Goal: Contribute content: Add original content to the website for others to see

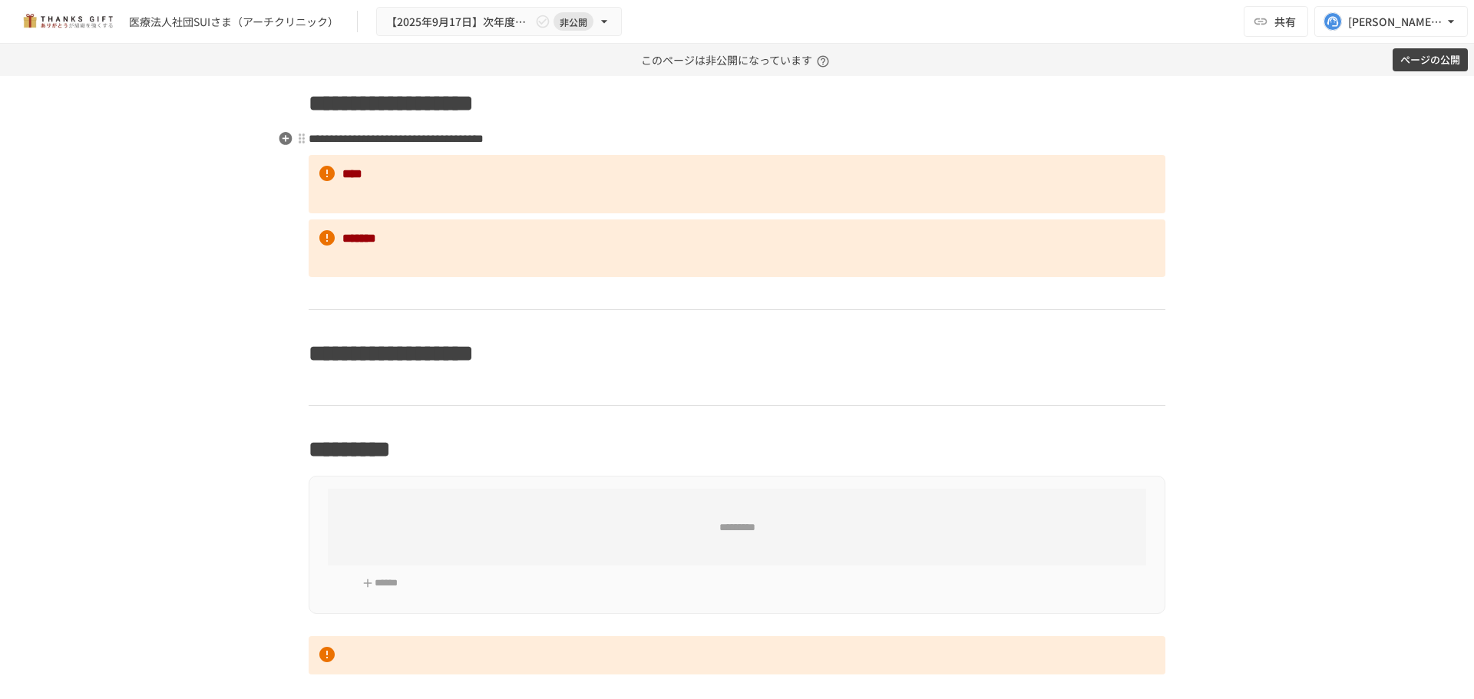
scroll to position [1535, 0]
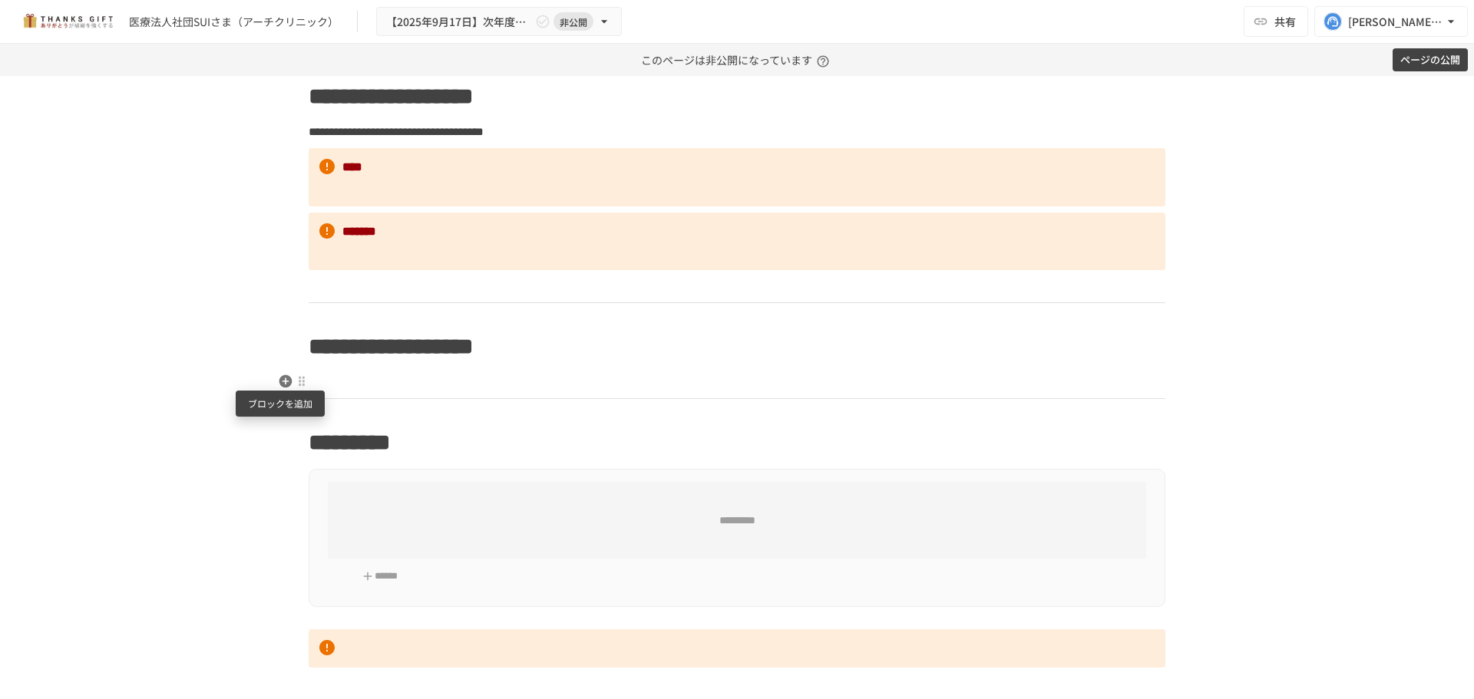
click at [279, 378] on icon "button" at bounding box center [285, 381] width 15 height 15
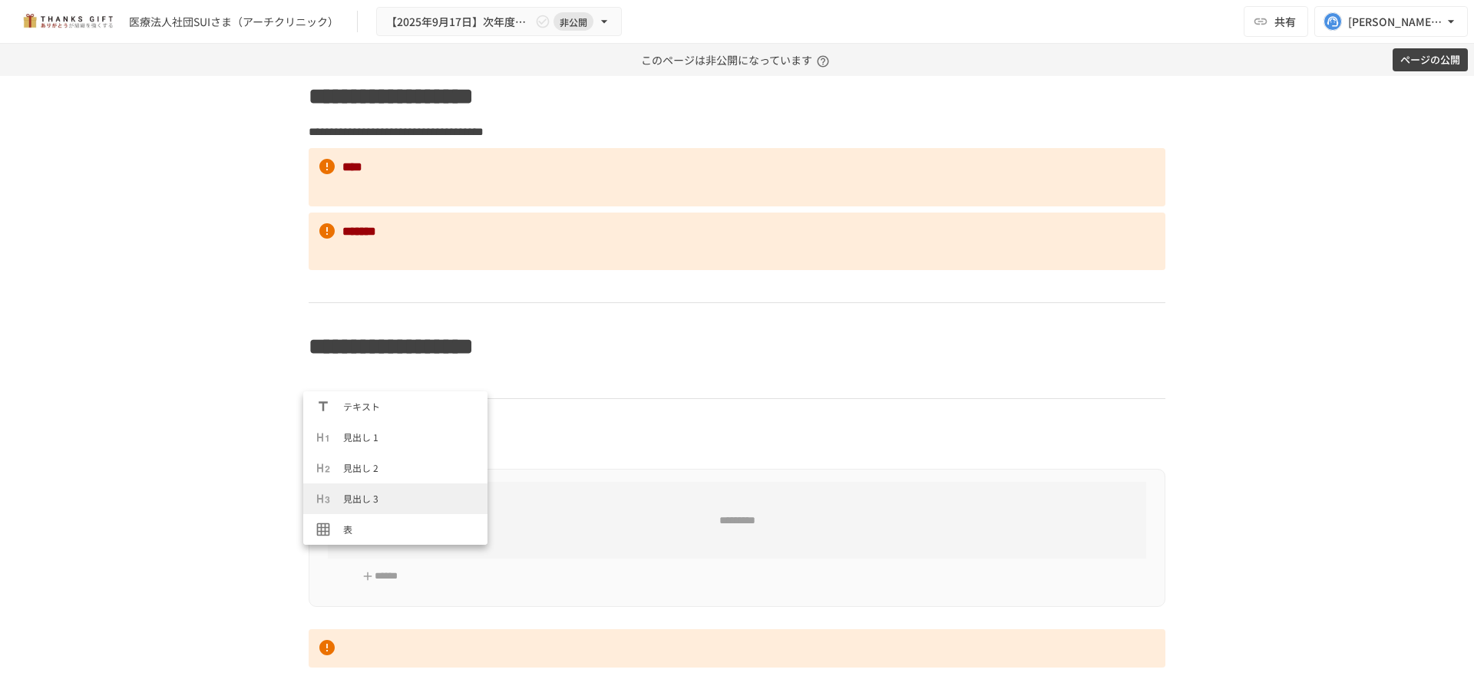
click at [352, 488] on li "見出し 3" at bounding box center [395, 499] width 184 height 31
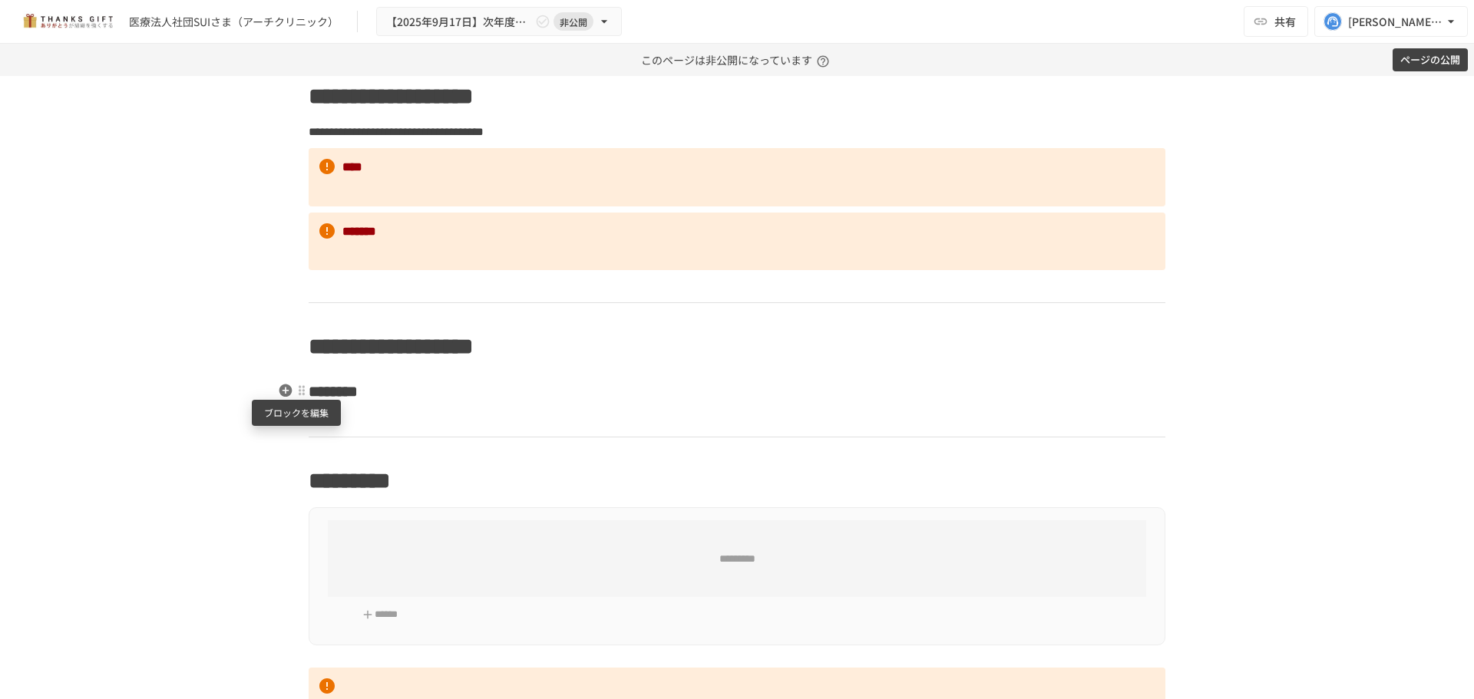
click at [299, 395] on div at bounding box center [302, 391] width 12 height 12
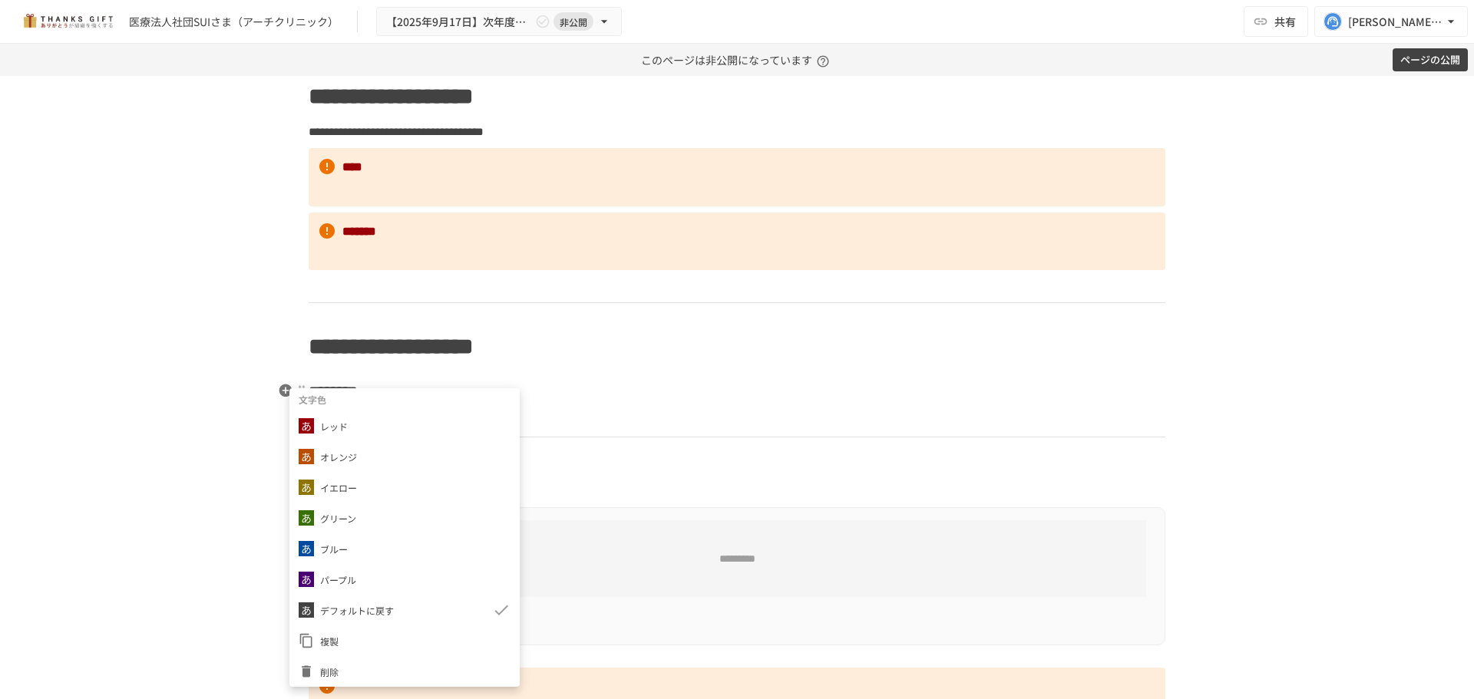
click at [362, 645] on span "複製" at bounding box center [415, 641] width 190 height 15
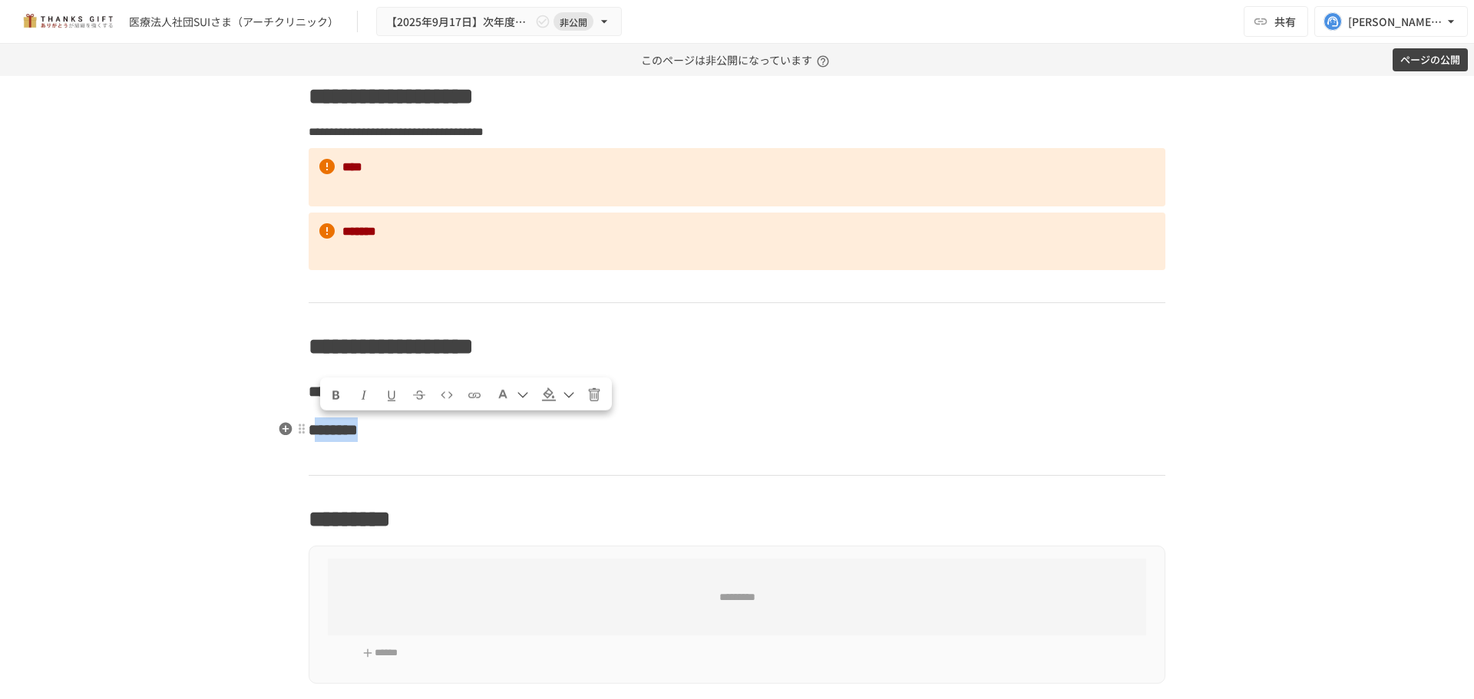
drag, startPoint x: 317, startPoint y: 433, endPoint x: 419, endPoint y: 431, distance: 102.1
click at [358, 431] on span "********" at bounding box center [333, 429] width 49 height 15
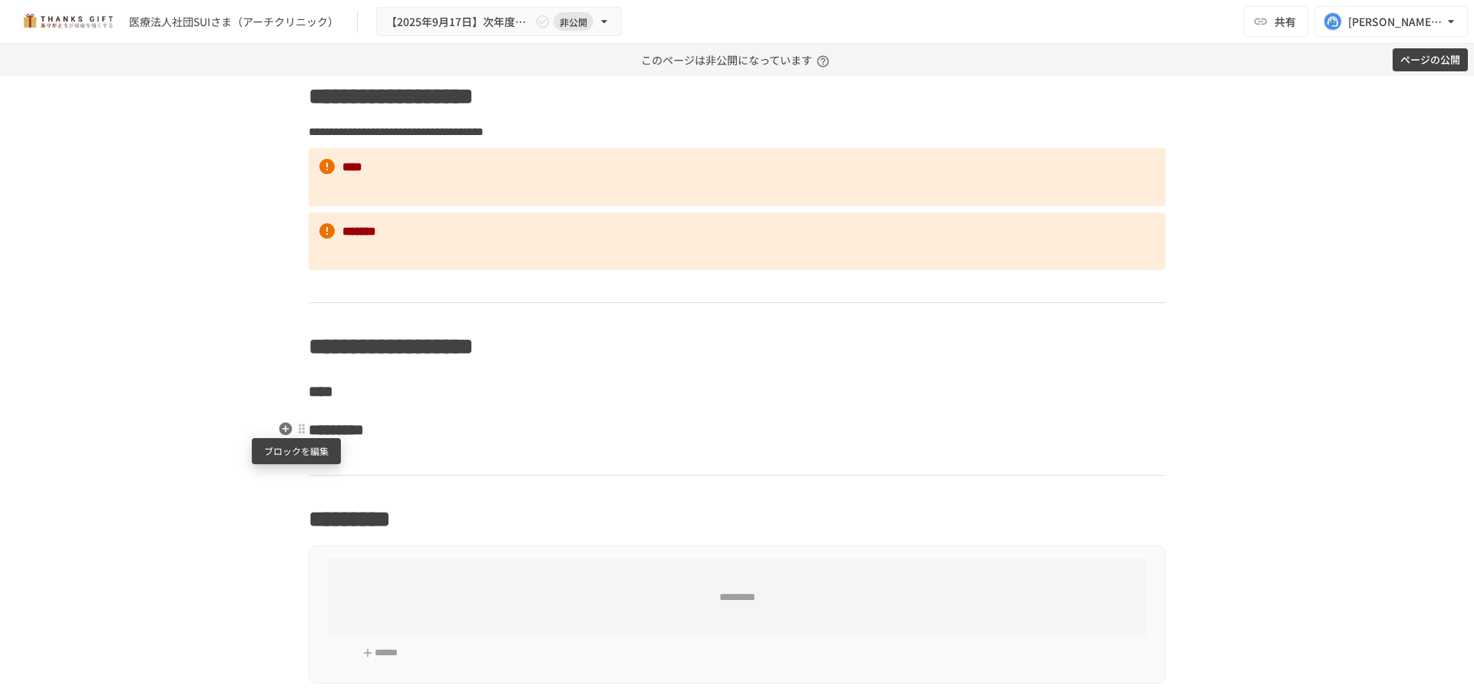
click at [296, 433] on div at bounding box center [302, 429] width 12 height 12
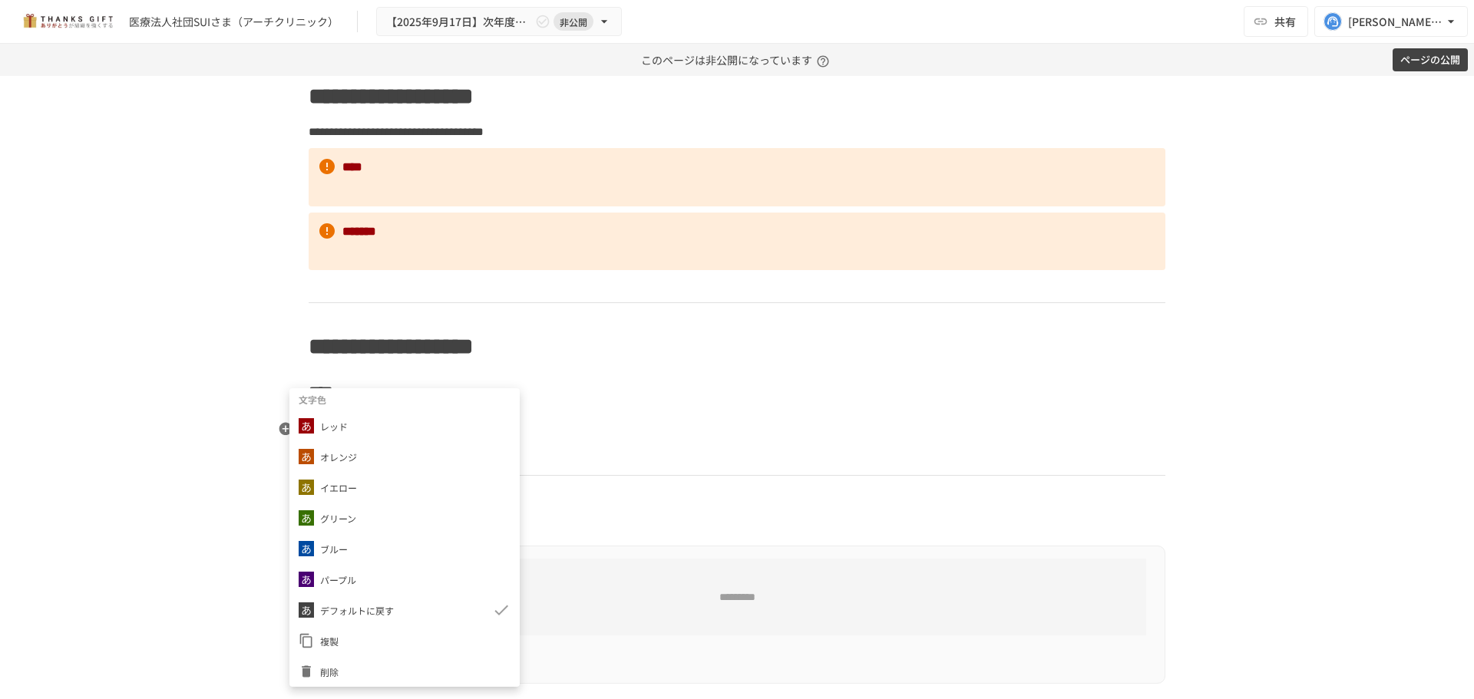
click at [358, 644] on span "複製" at bounding box center [415, 641] width 190 height 15
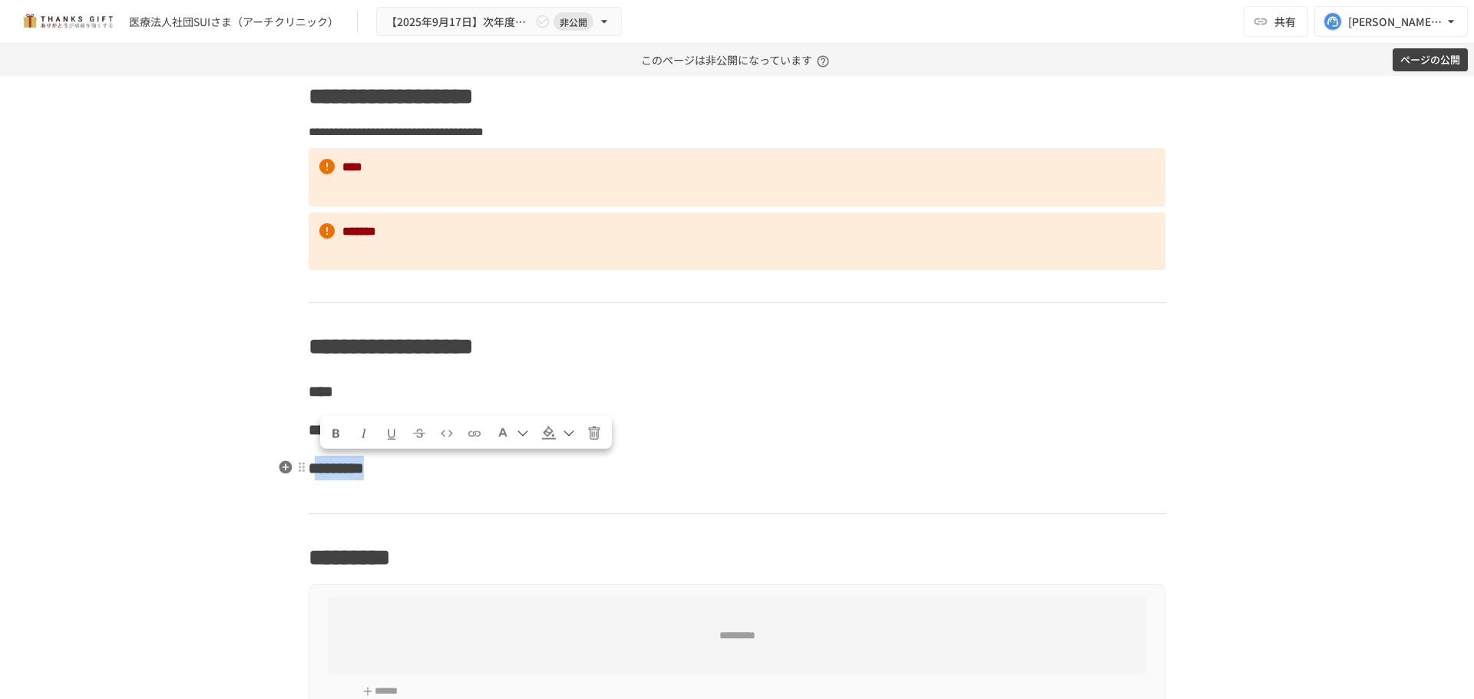
drag, startPoint x: 316, startPoint y: 460, endPoint x: 429, endPoint y: 473, distance: 113.6
click at [364, 473] on span "*********" at bounding box center [336, 468] width 55 height 15
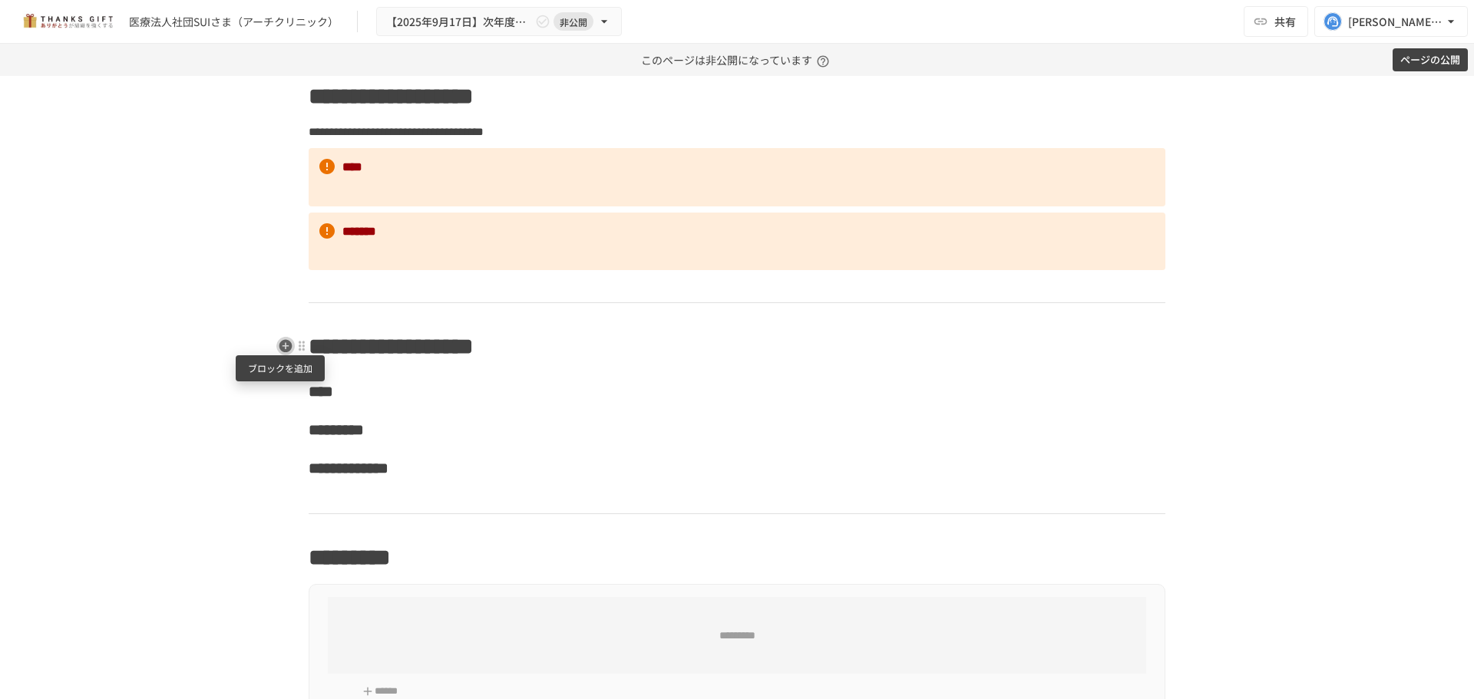
click at [282, 345] on icon "button" at bounding box center [285, 345] width 15 height 15
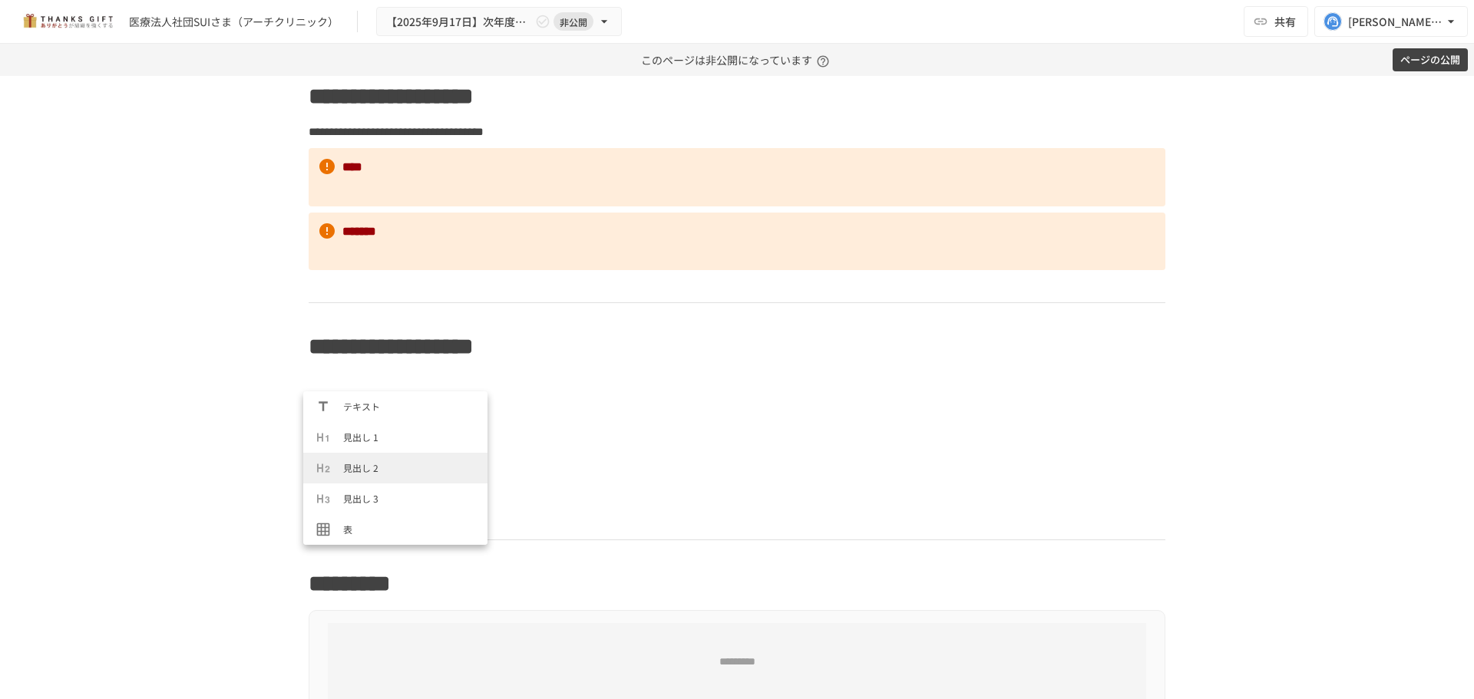
click at [352, 460] on li "見出し 2" at bounding box center [395, 468] width 184 height 31
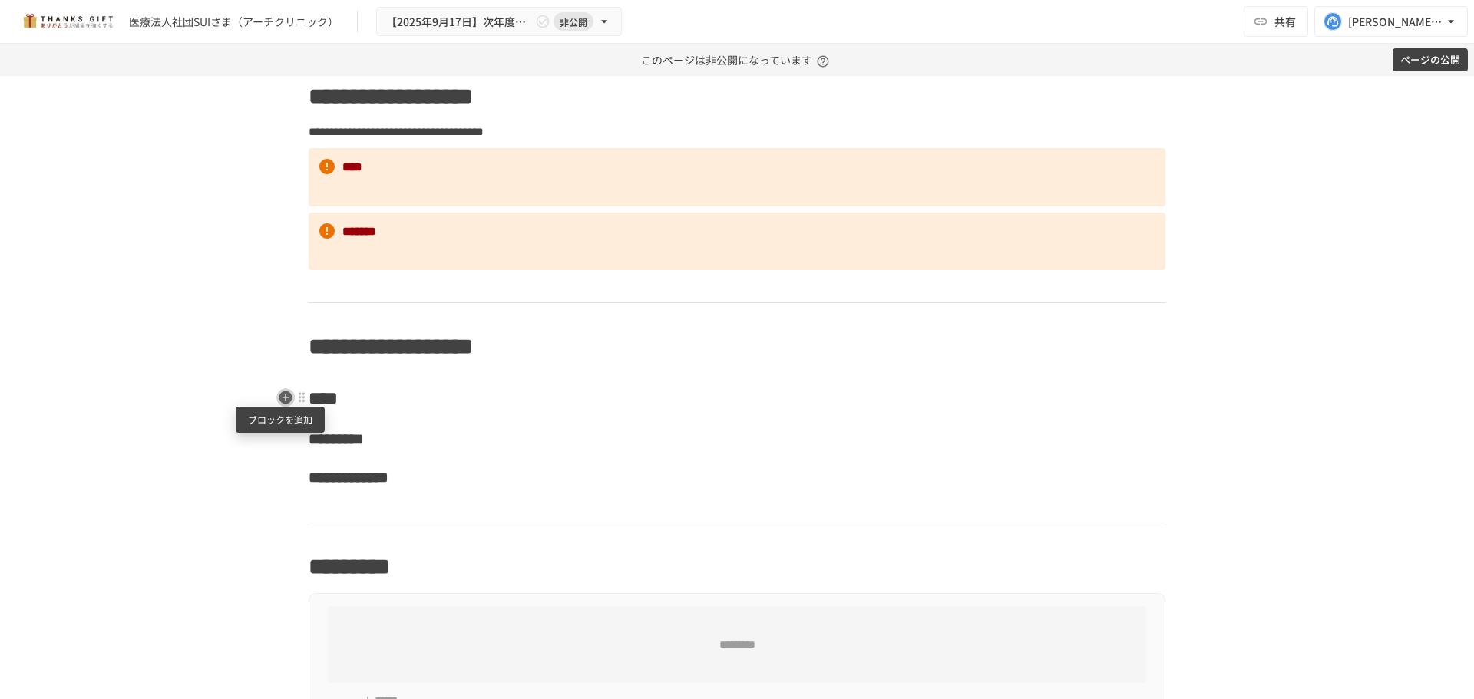
click at [280, 398] on icon "button" at bounding box center [285, 397] width 15 height 15
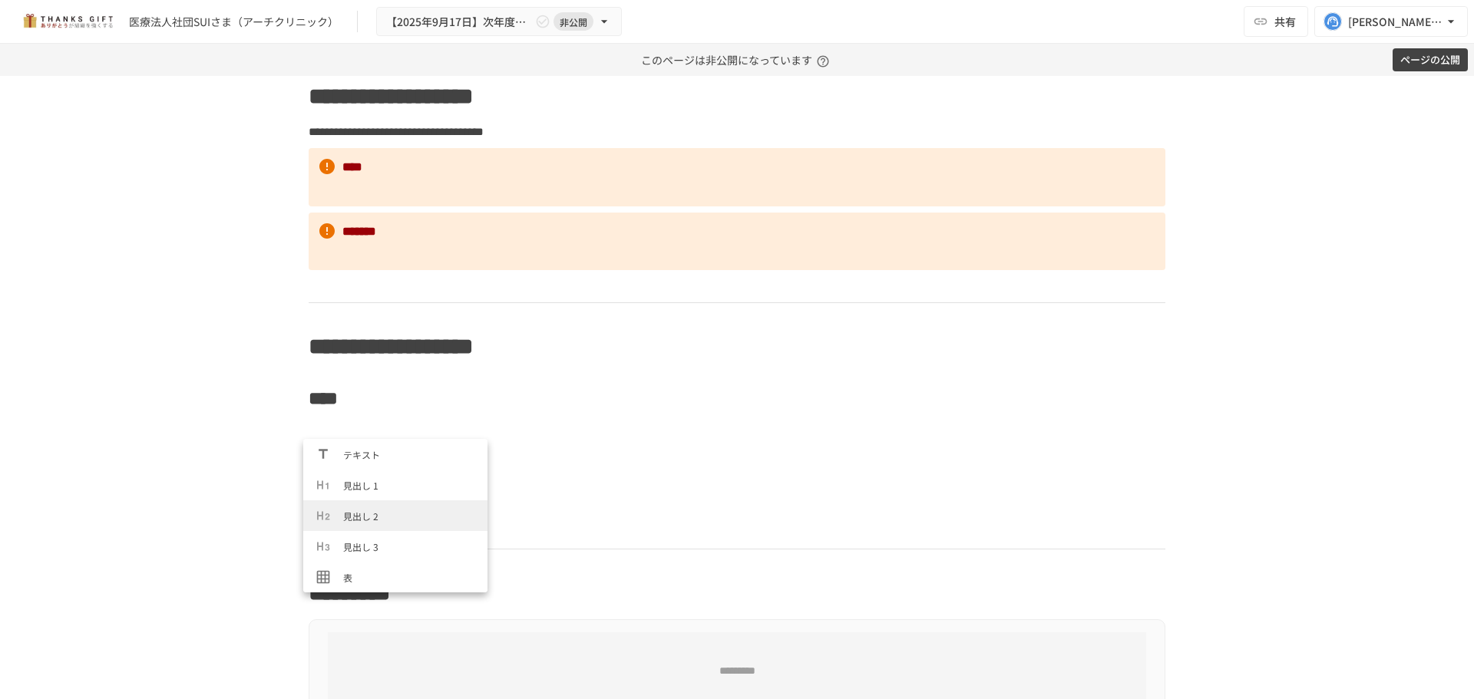
click at [353, 514] on span "見出し 2" at bounding box center [409, 516] width 132 height 15
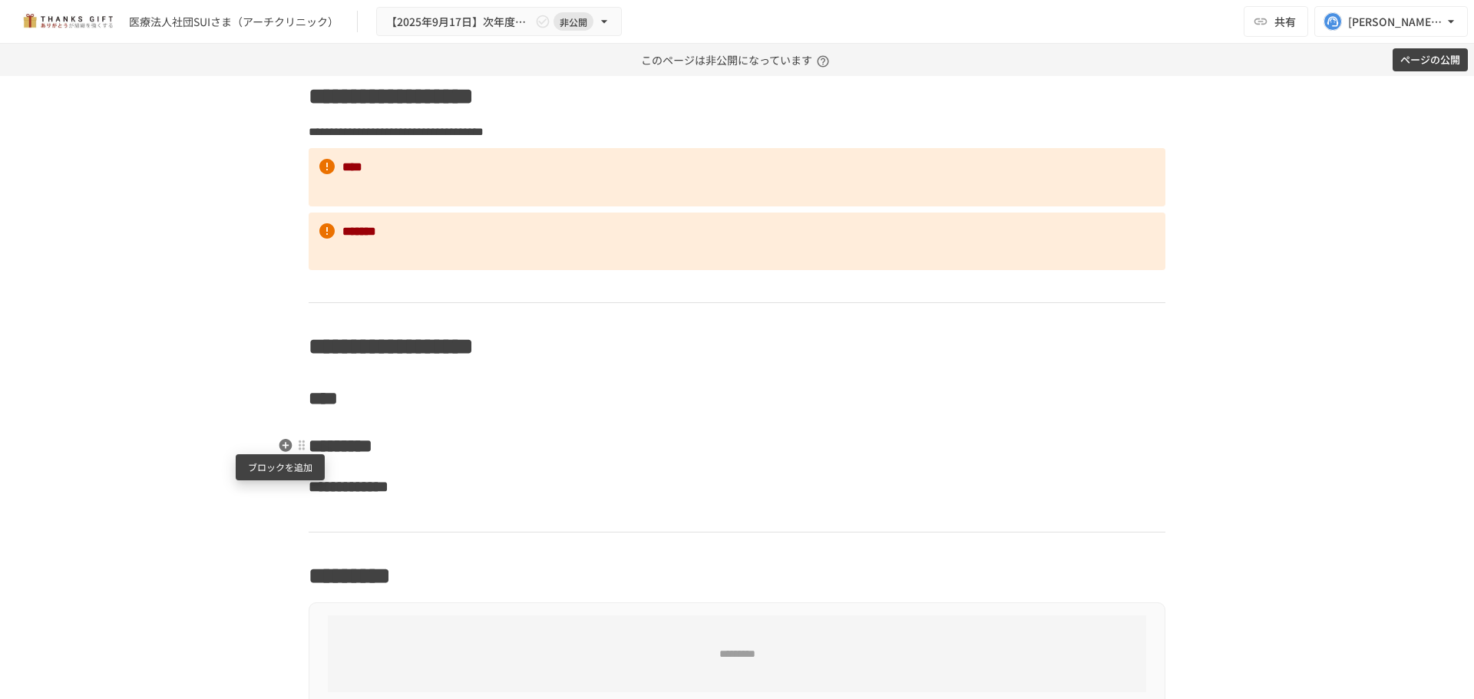
click at [280, 447] on icon "button" at bounding box center [285, 444] width 15 height 15
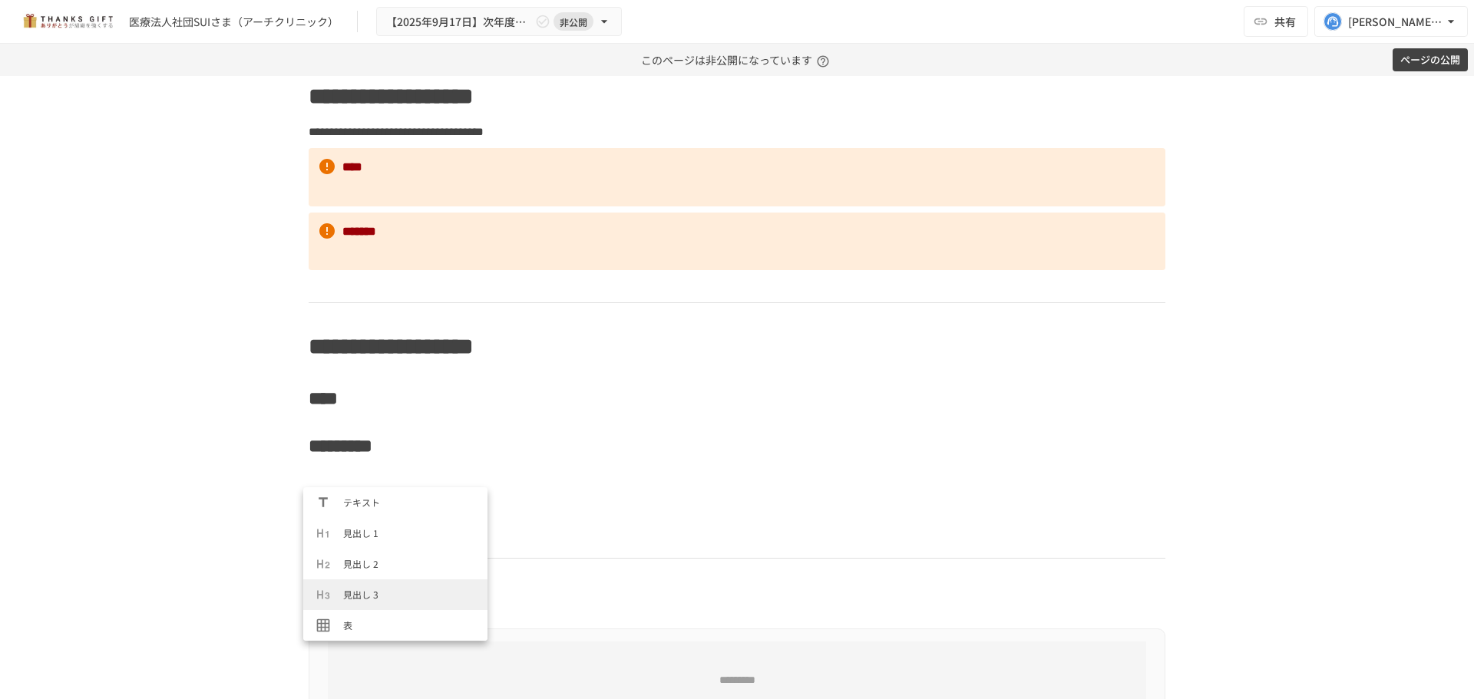
click at [355, 568] on span "見出し 2" at bounding box center [409, 563] width 132 height 15
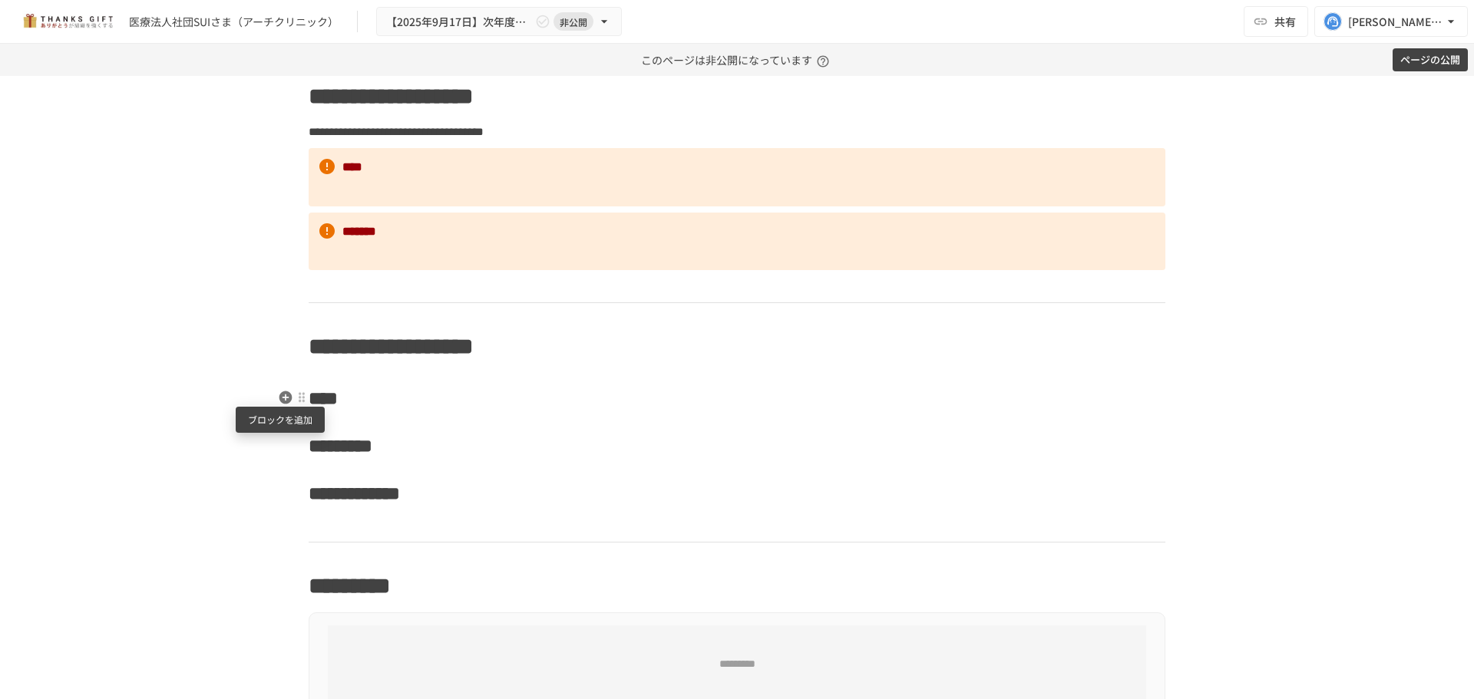
click at [281, 392] on icon "button" at bounding box center [285, 397] width 13 height 13
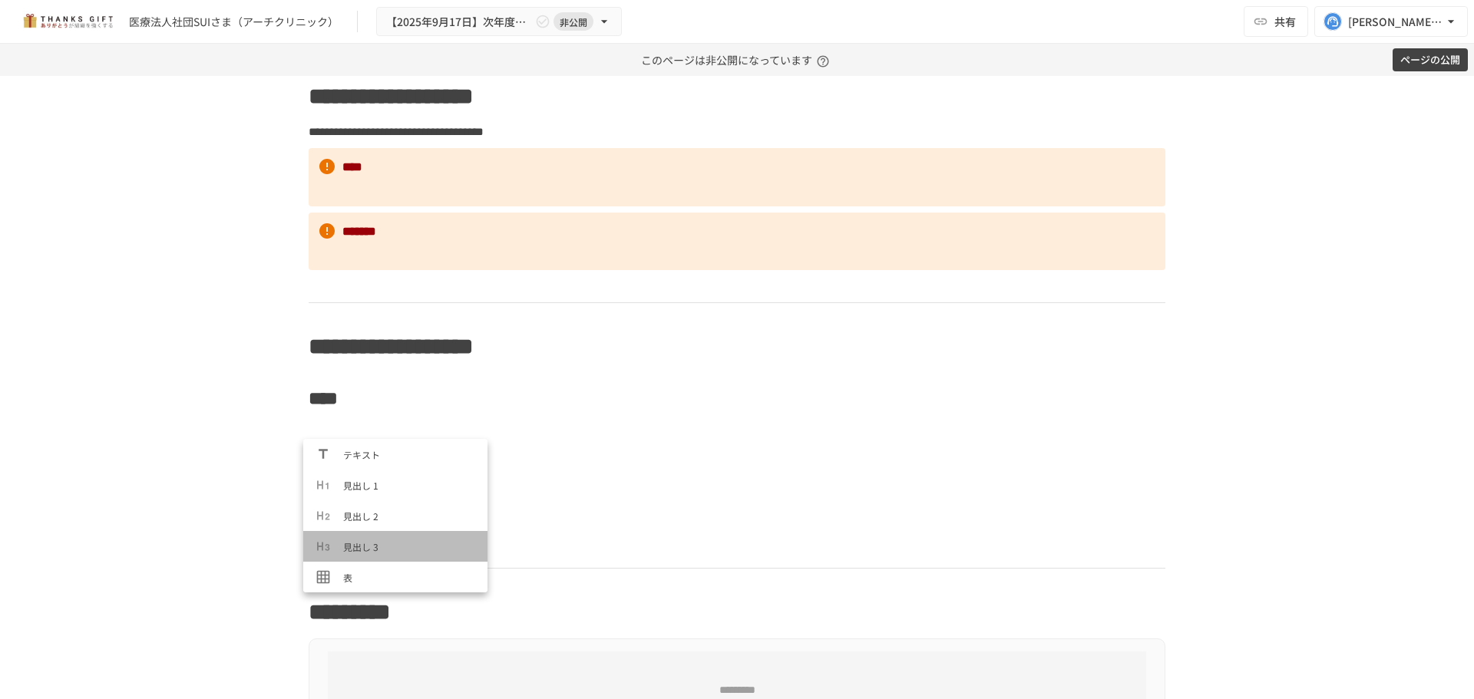
click at [408, 537] on li "見出し 3" at bounding box center [395, 546] width 184 height 31
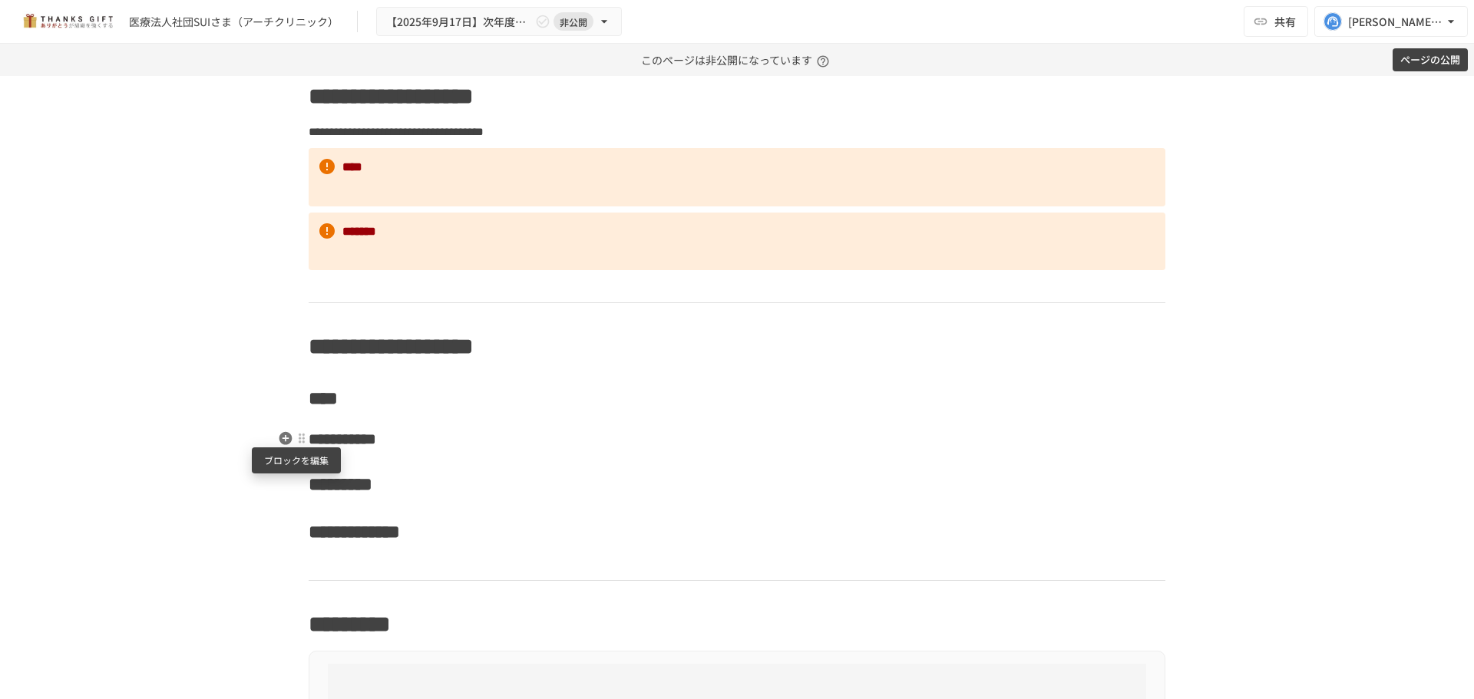
click at [296, 444] on div at bounding box center [302, 438] width 12 height 12
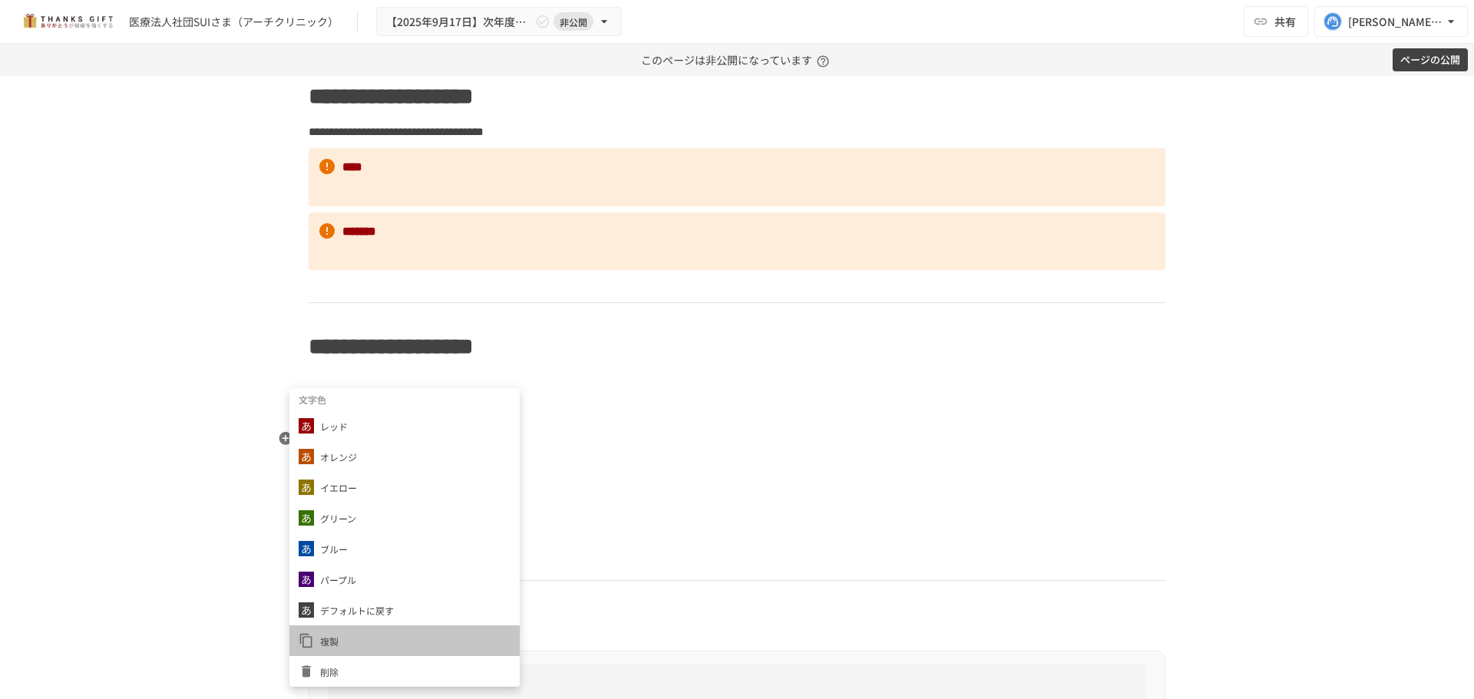
click at [368, 635] on span "複製" at bounding box center [415, 641] width 190 height 15
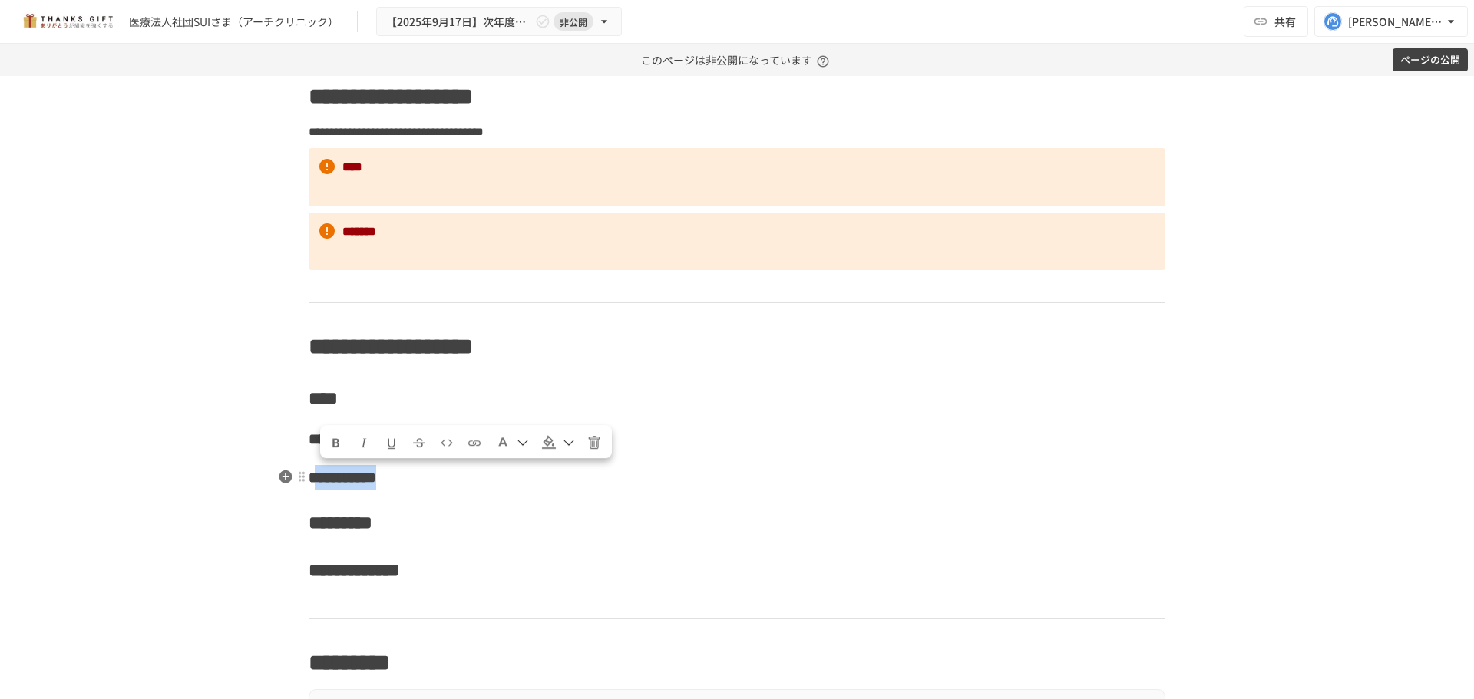
drag, startPoint x: 322, startPoint y: 477, endPoint x: 466, endPoint y: 477, distance: 144.3
click at [376, 477] on span "**********" at bounding box center [343, 477] width 68 height 15
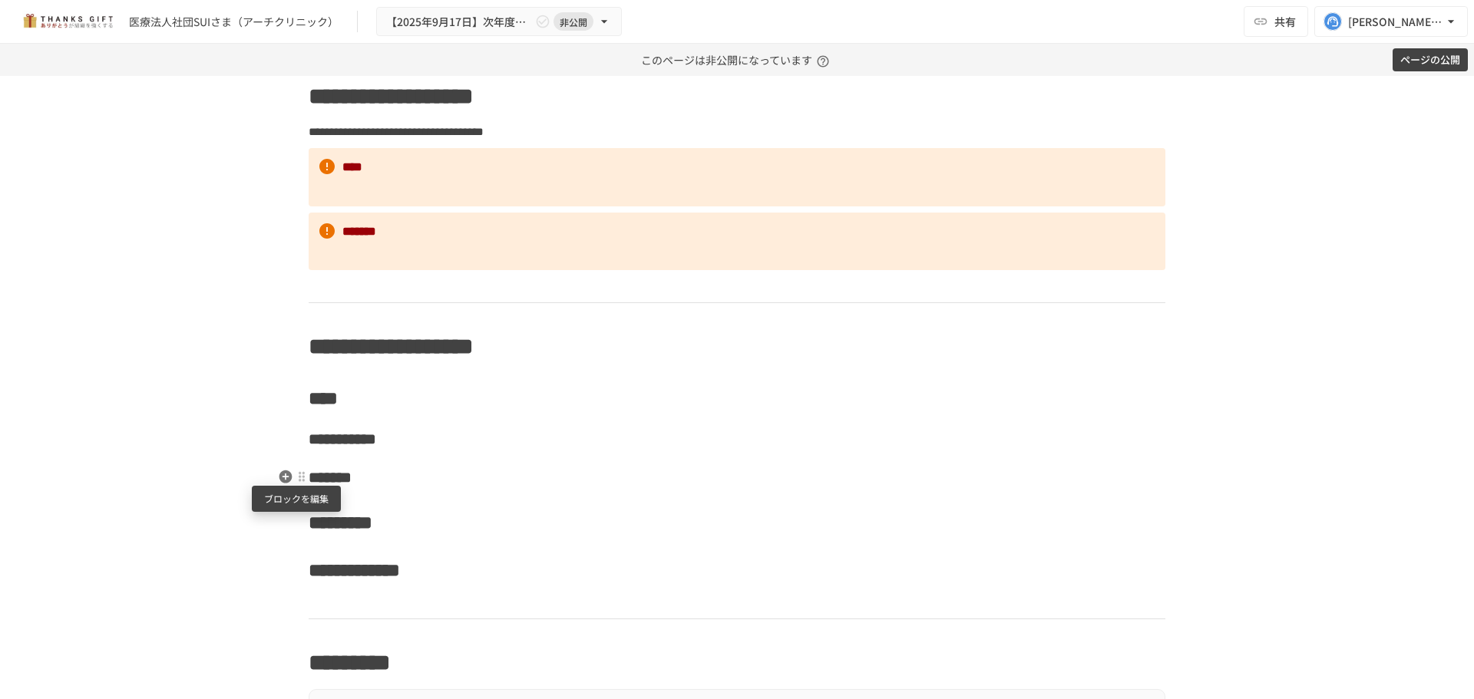
click at [296, 475] on div at bounding box center [302, 477] width 12 height 12
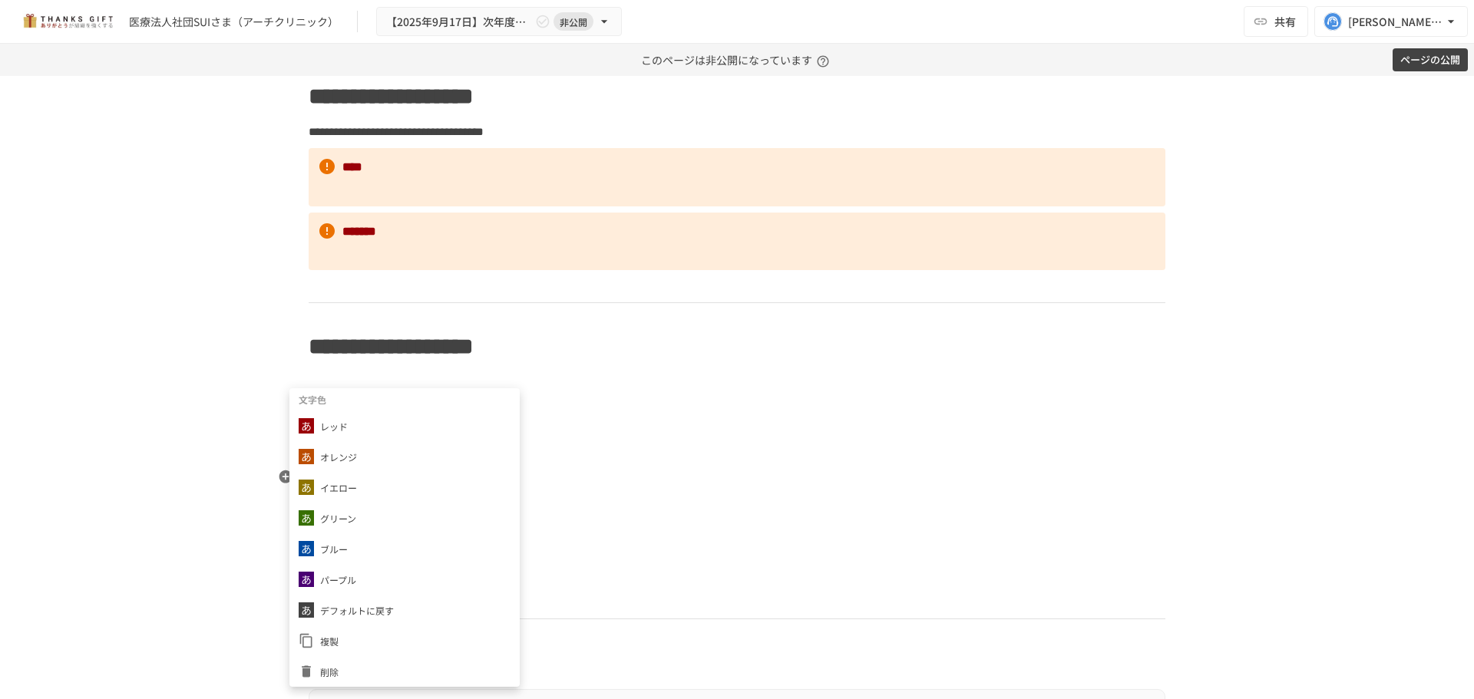
click at [364, 634] on span "複製" at bounding box center [415, 641] width 190 height 15
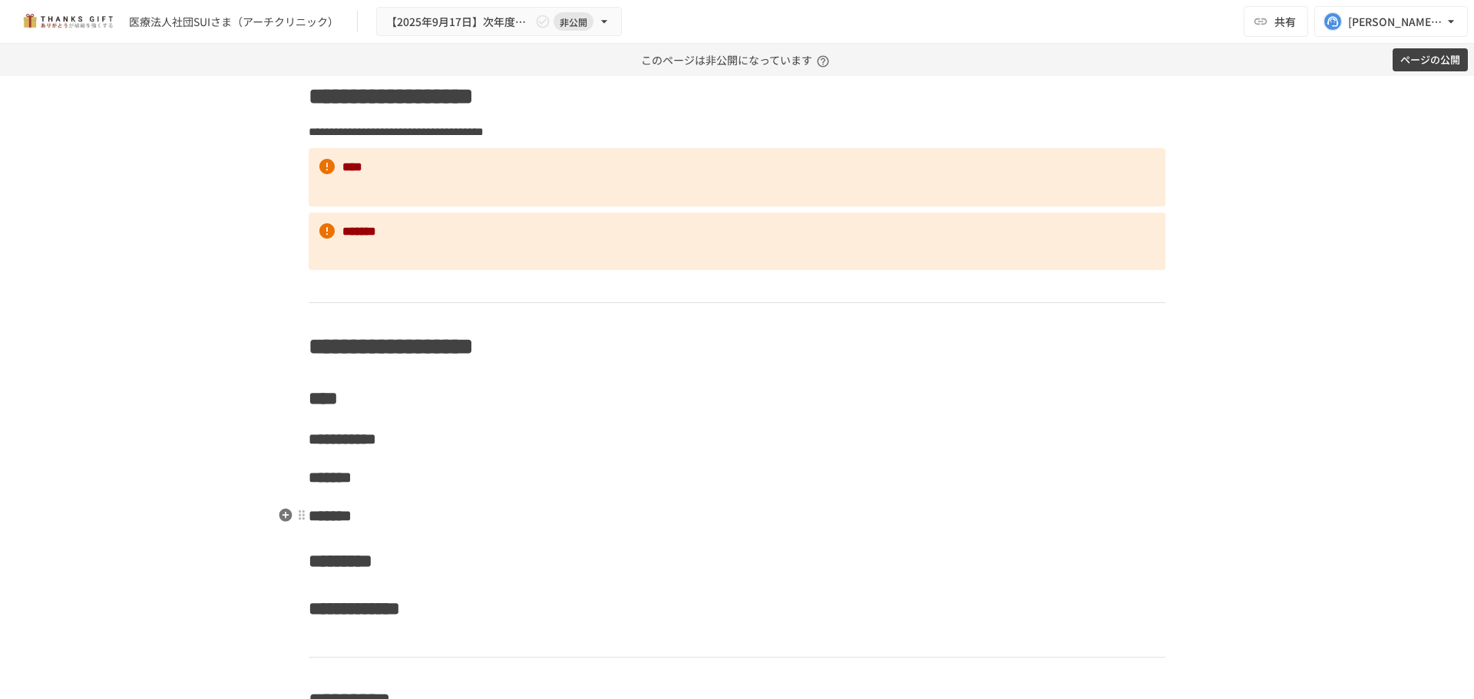
scroll to position [1612, 0]
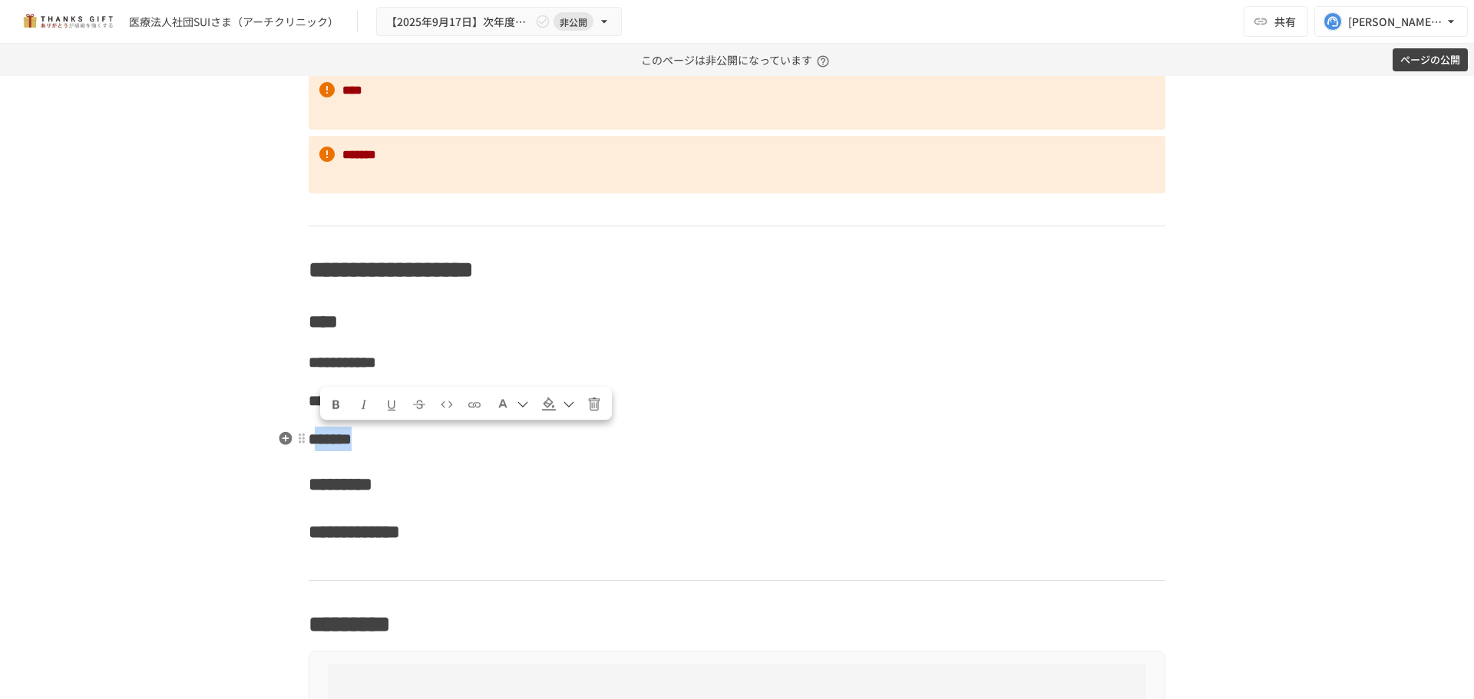
drag, startPoint x: 324, startPoint y: 437, endPoint x: 414, endPoint y: 439, distance: 89.8
click at [414, 439] on h3 "*******" at bounding box center [737, 439] width 857 height 26
click at [280, 486] on icon "button" at bounding box center [285, 483] width 15 height 15
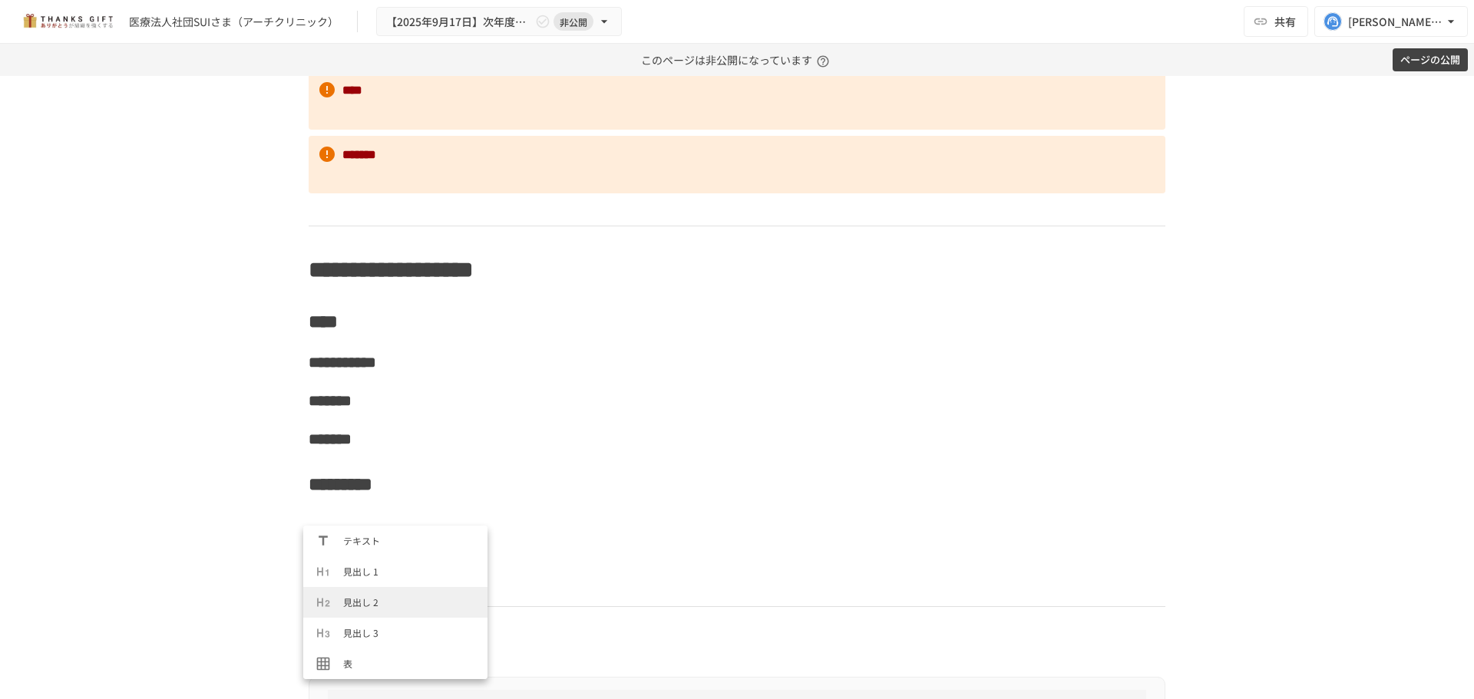
click at [352, 605] on span "見出し 2" at bounding box center [409, 602] width 132 height 15
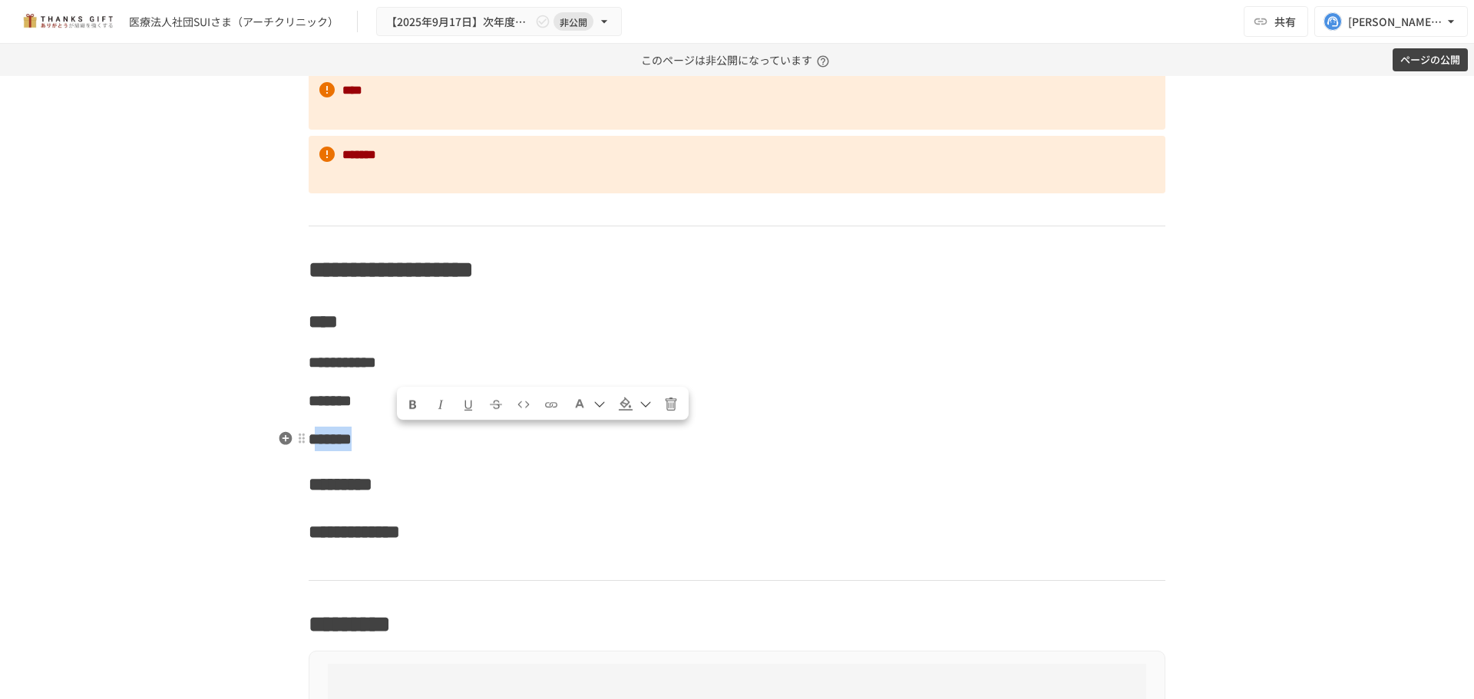
drag, startPoint x: 415, startPoint y: 441, endPoint x: 321, endPoint y: 433, distance: 94.8
click at [321, 433] on h3 "*******" at bounding box center [737, 439] width 857 height 26
click at [285, 360] on icon "button" at bounding box center [285, 361] width 13 height 13
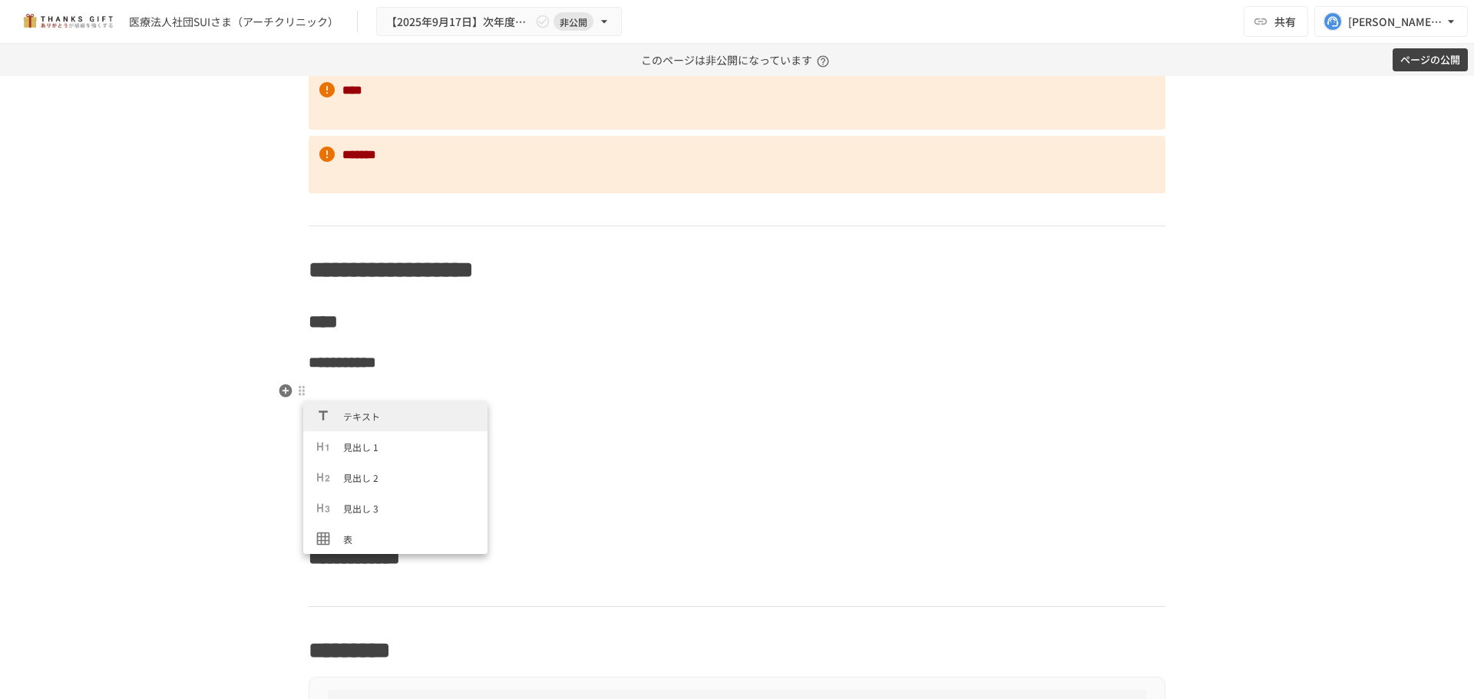
click at [393, 416] on span "テキスト" at bounding box center [409, 416] width 132 height 15
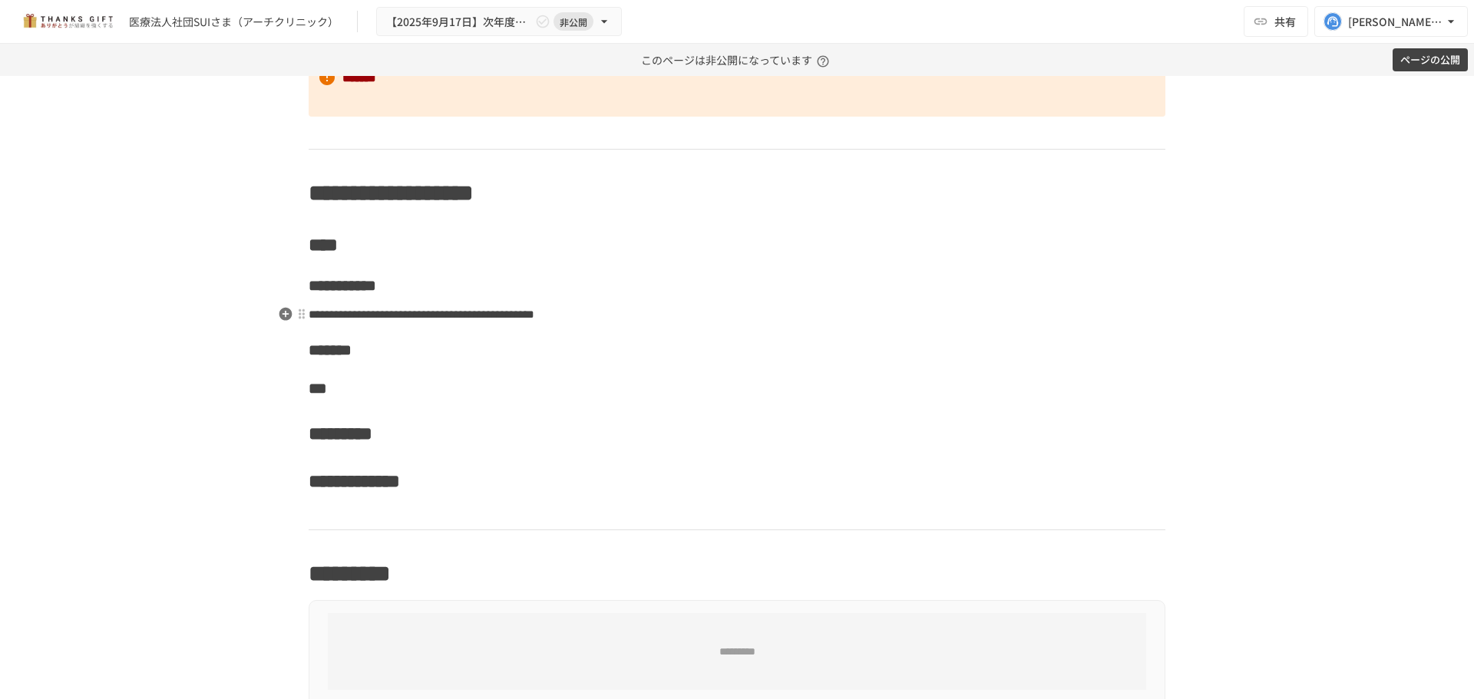
click at [534, 319] on span "**********" at bounding box center [422, 315] width 226 height 12
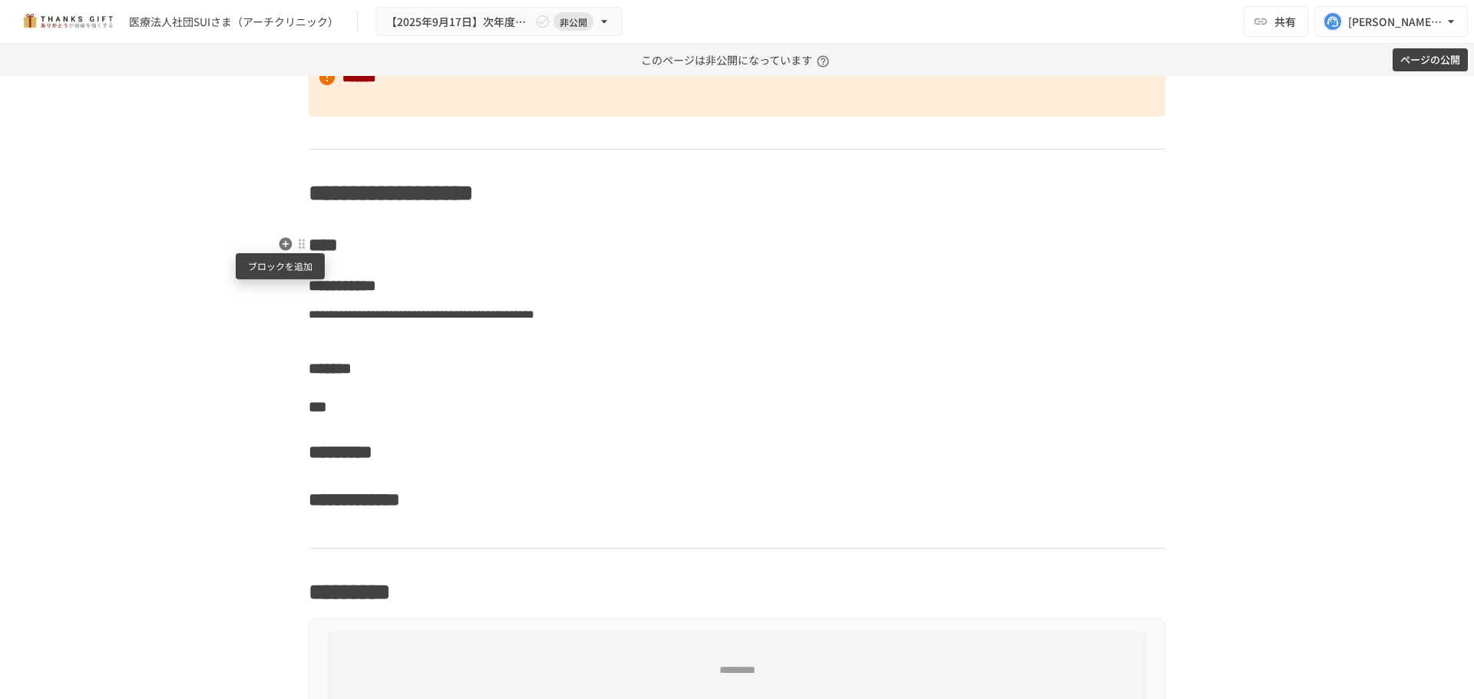
click at [284, 250] on icon "button" at bounding box center [285, 243] width 15 height 15
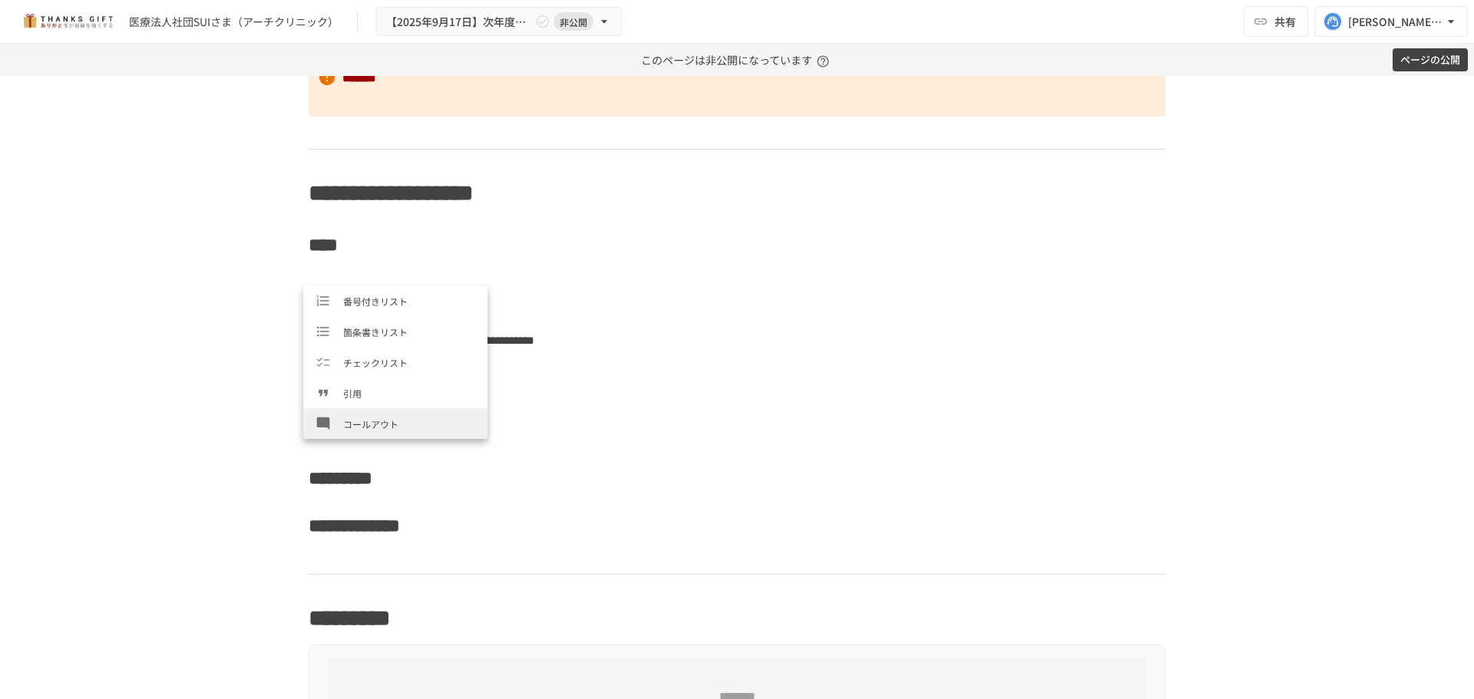
scroll to position [230, 0]
click at [381, 358] on li "コールアウト" at bounding box center [395, 347] width 184 height 31
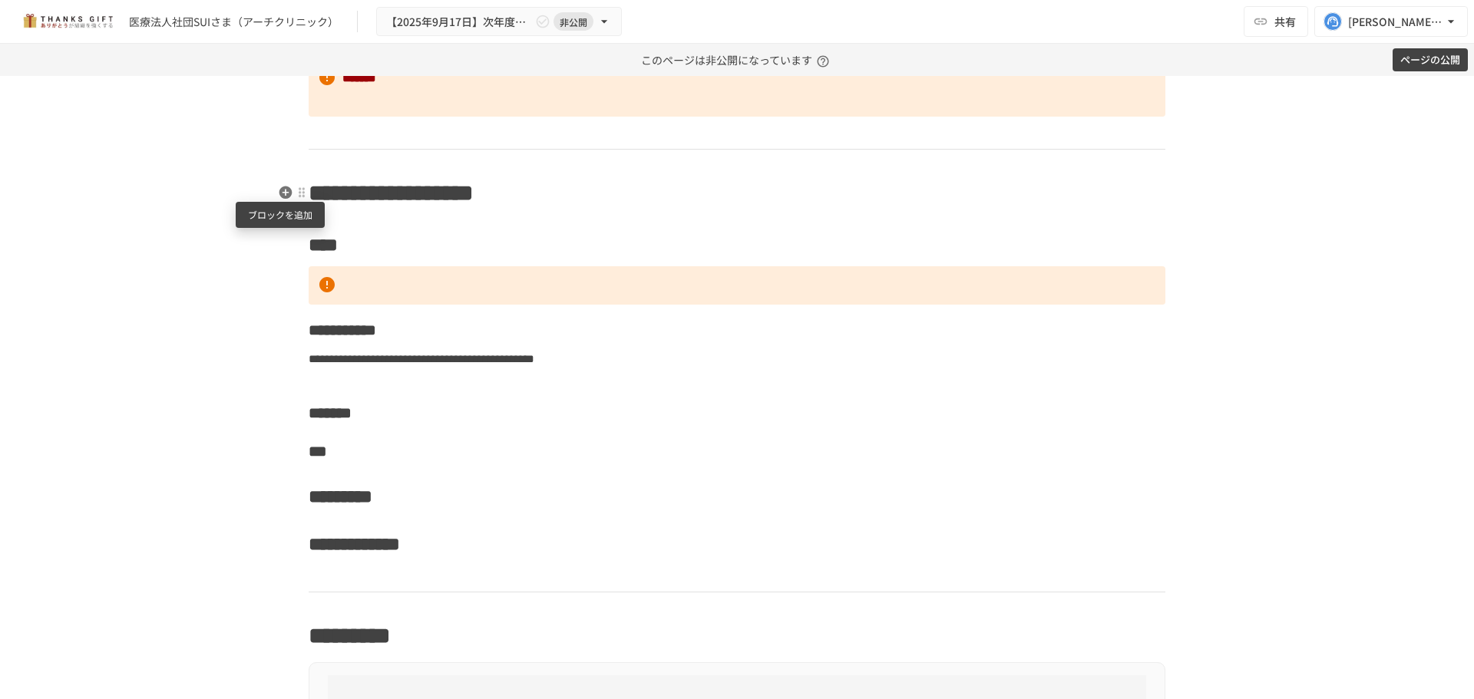
click at [283, 196] on icon "button" at bounding box center [285, 192] width 13 height 13
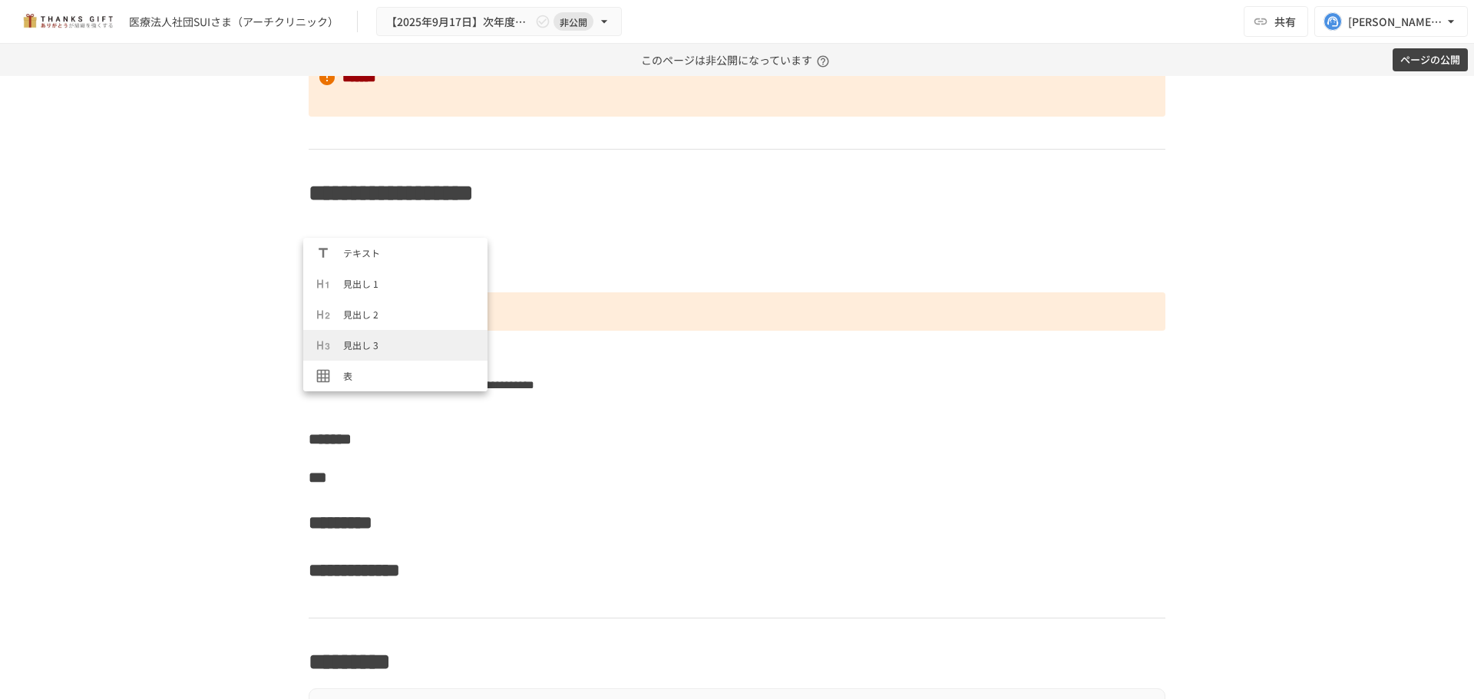
click at [372, 348] on span "見出し 3" at bounding box center [409, 345] width 132 height 15
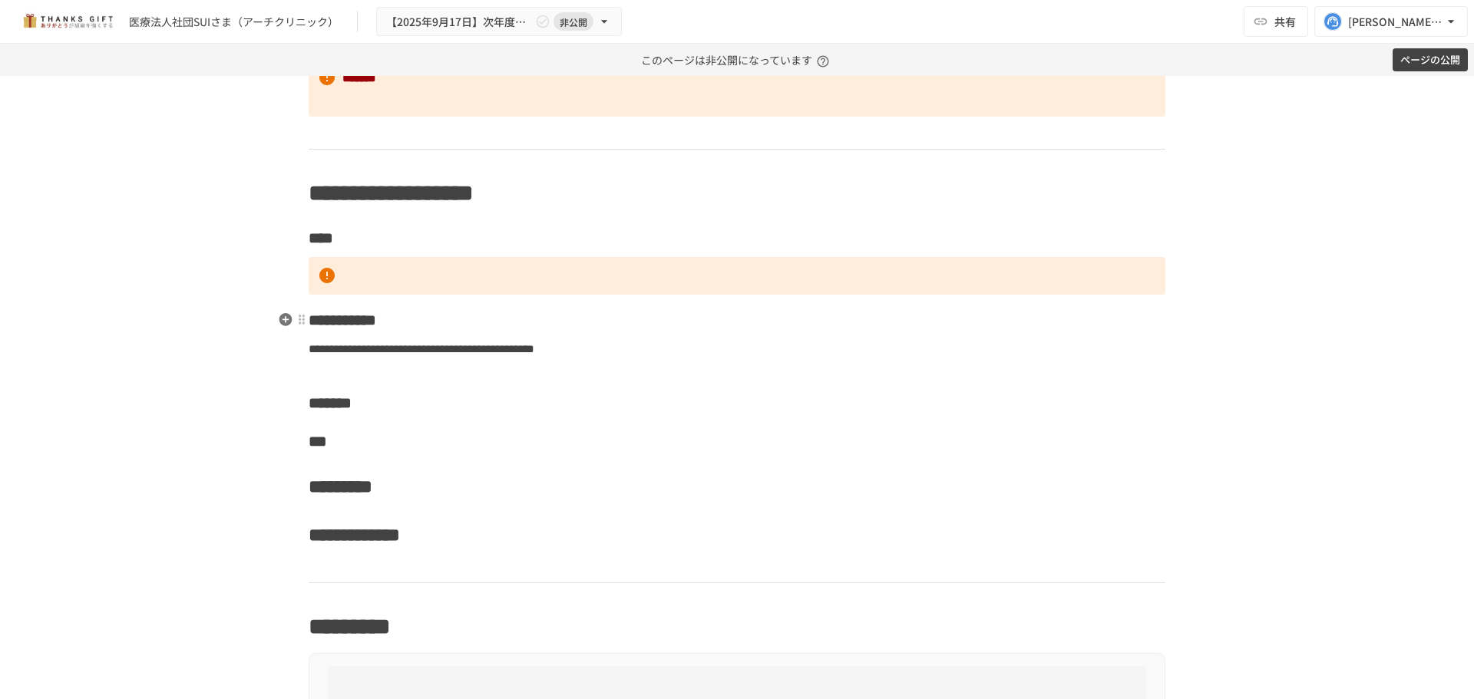
click at [309, 319] on span "**********" at bounding box center [343, 319] width 68 height 15
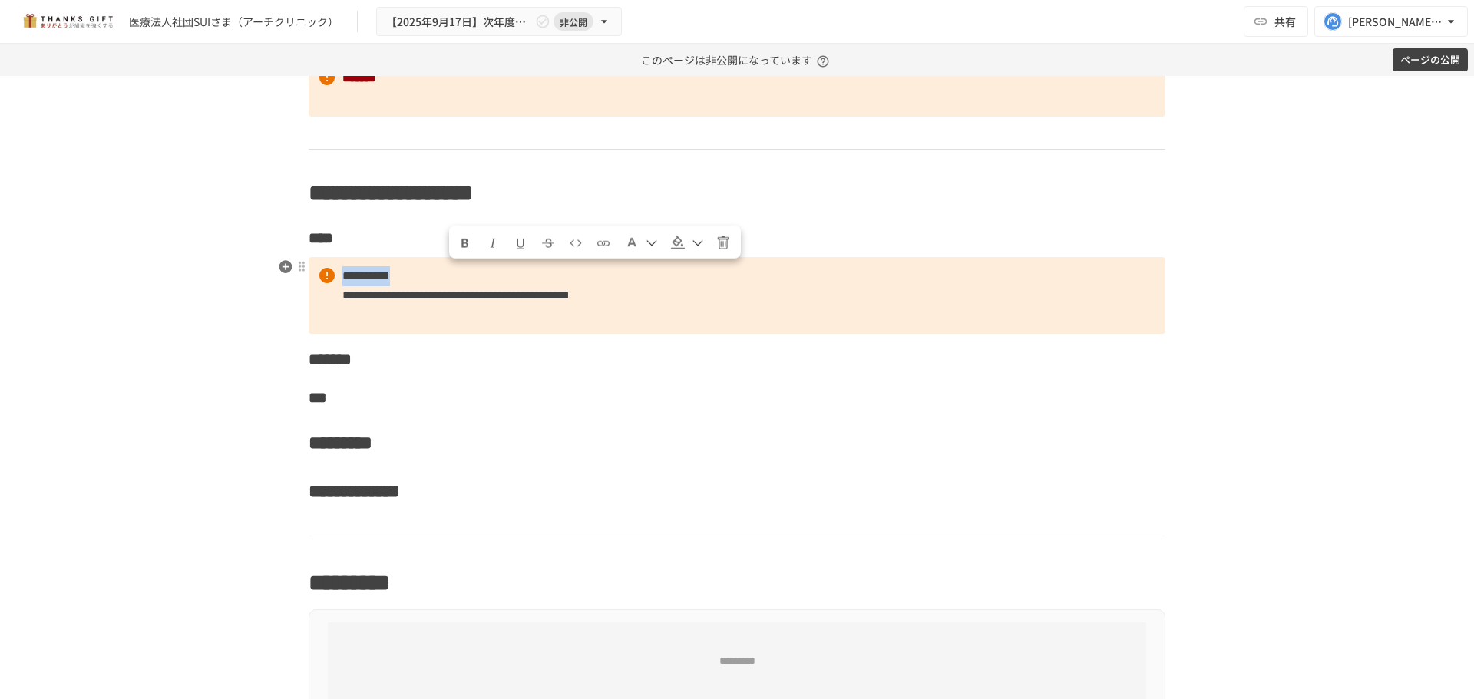
drag, startPoint x: 474, startPoint y: 273, endPoint x: 339, endPoint y: 276, distance: 134.3
click at [339, 276] on p "**********" at bounding box center [737, 296] width 857 height 78
click at [464, 244] on icon "Format text as bold" at bounding box center [465, 243] width 14 height 14
click at [625, 246] on span "Formatting text color" at bounding box center [631, 242] width 15 height 15
drag, startPoint x: 433, startPoint y: 282, endPoint x: 321, endPoint y: 279, distance: 112.1
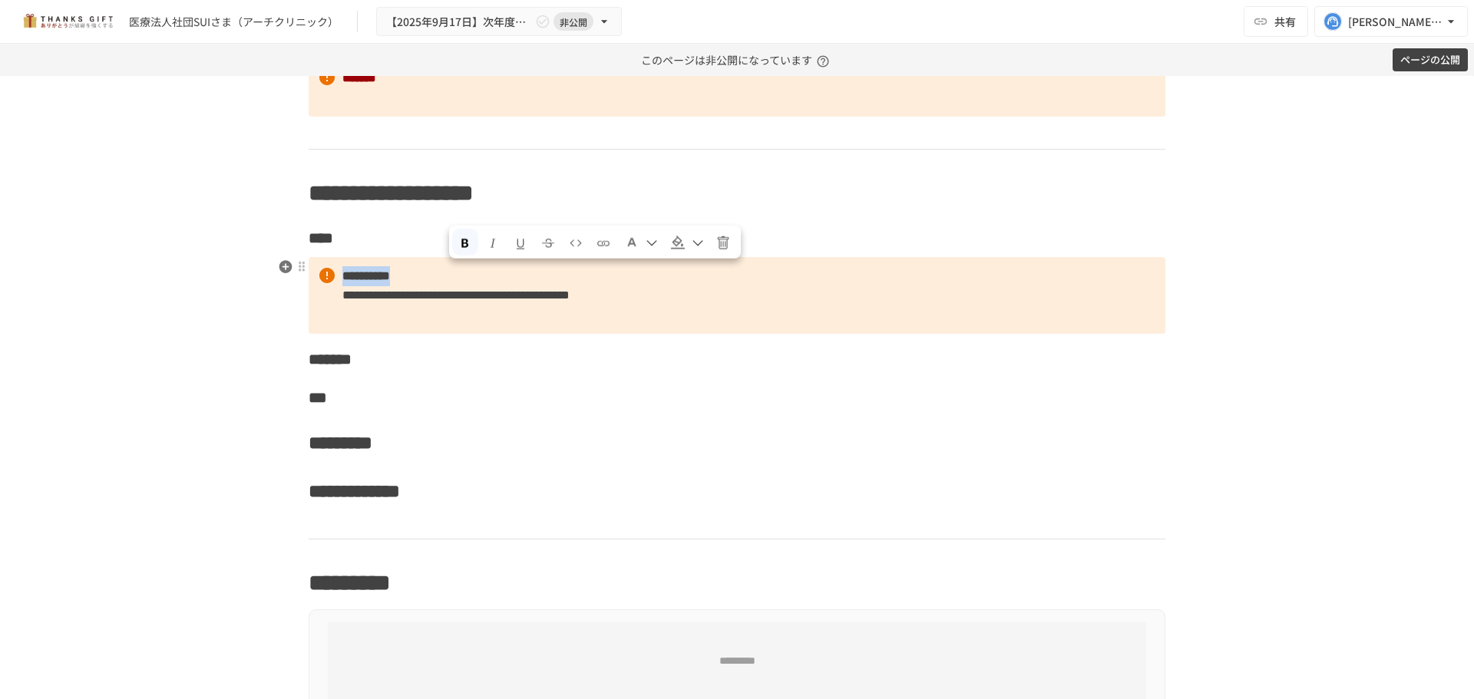
click at [321, 279] on p "**********" at bounding box center [737, 296] width 857 height 78
click at [632, 239] on span "Formatting text color" at bounding box center [631, 242] width 15 height 15
click at [631, 281] on button at bounding box center [636, 282] width 12 height 12
click at [612, 322] on p "**********" at bounding box center [737, 296] width 857 height 78
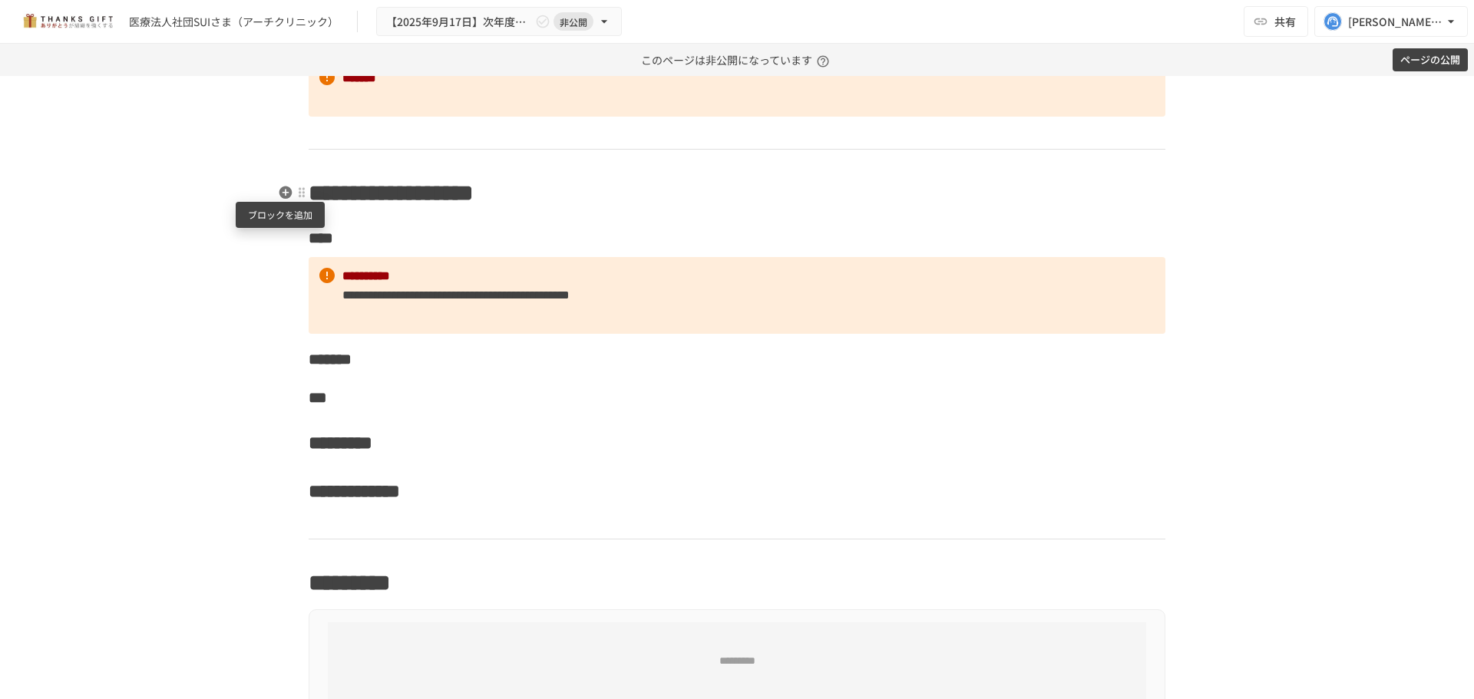
click at [282, 200] on button "button" at bounding box center [285, 192] width 18 height 18
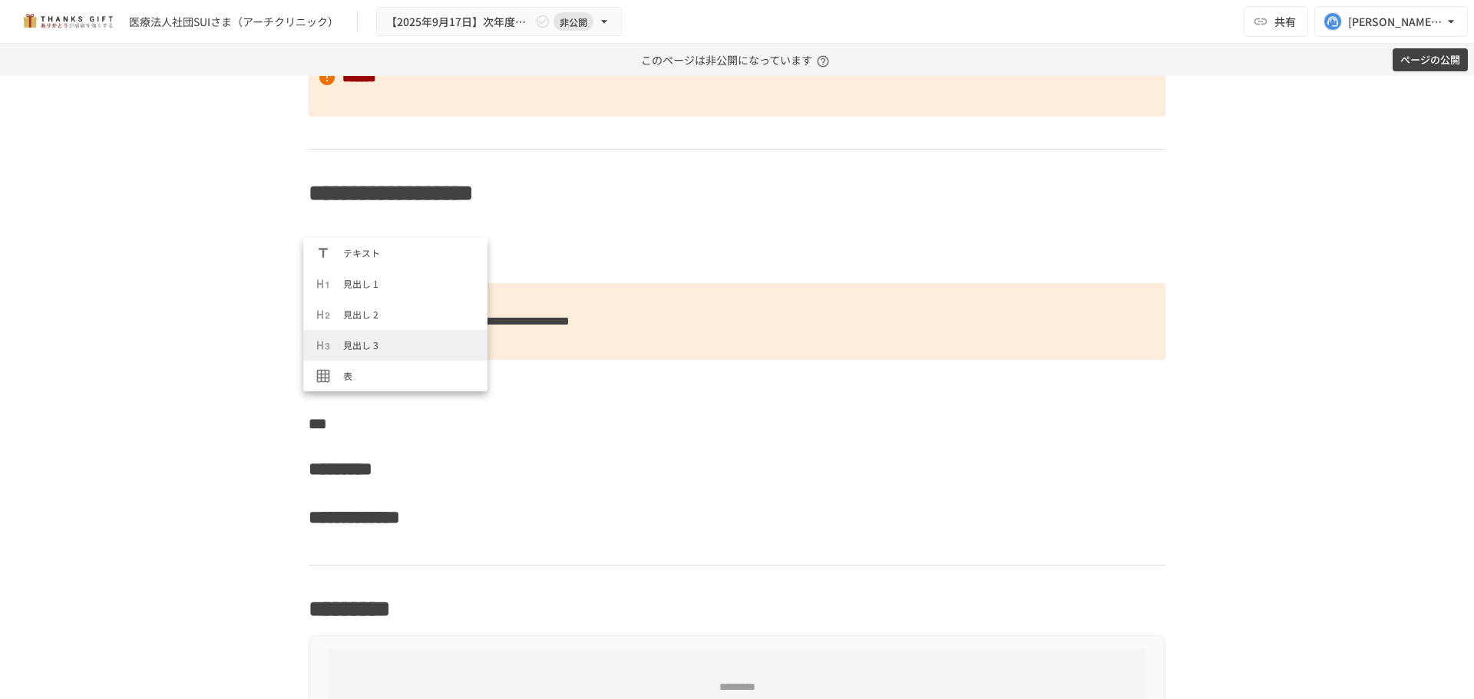
click at [384, 338] on span "見出し 3" at bounding box center [409, 345] width 132 height 15
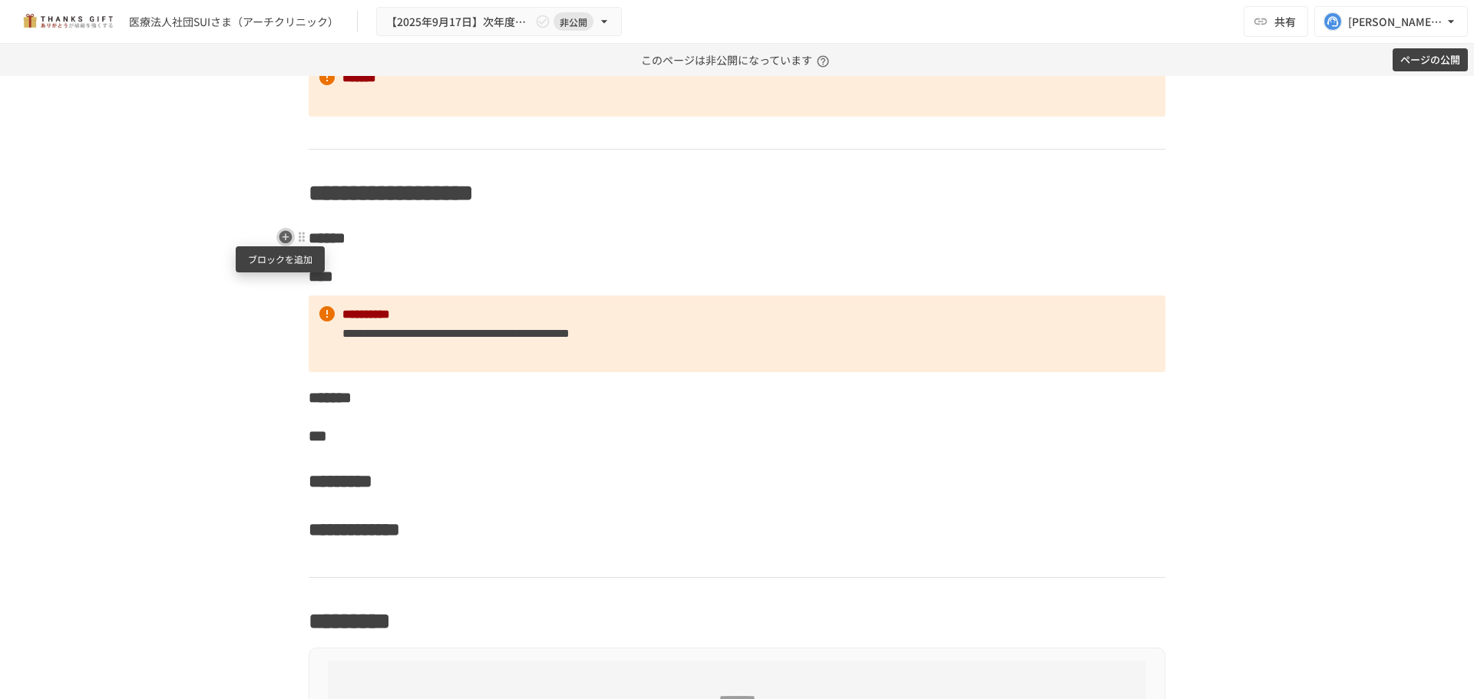
click at [282, 234] on icon "button" at bounding box center [285, 236] width 13 height 13
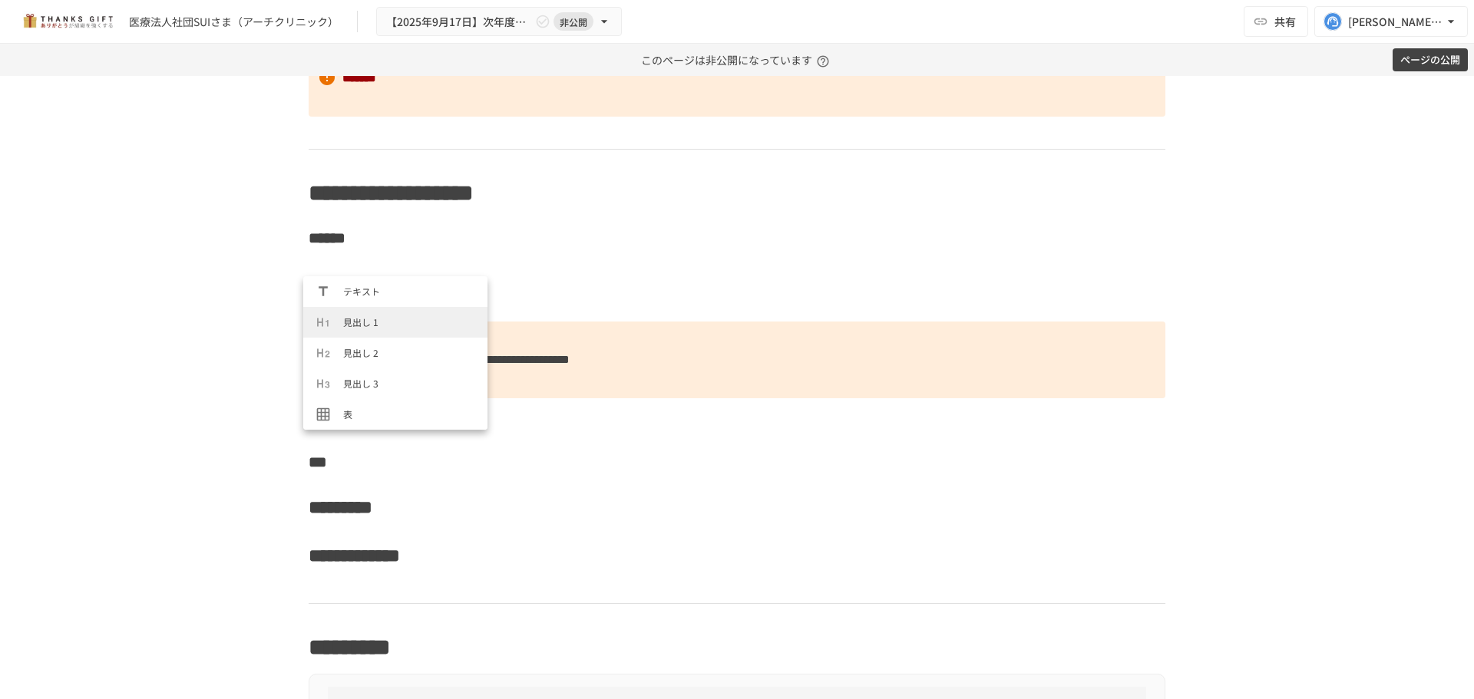
click at [355, 327] on span "見出し 1" at bounding box center [409, 322] width 132 height 15
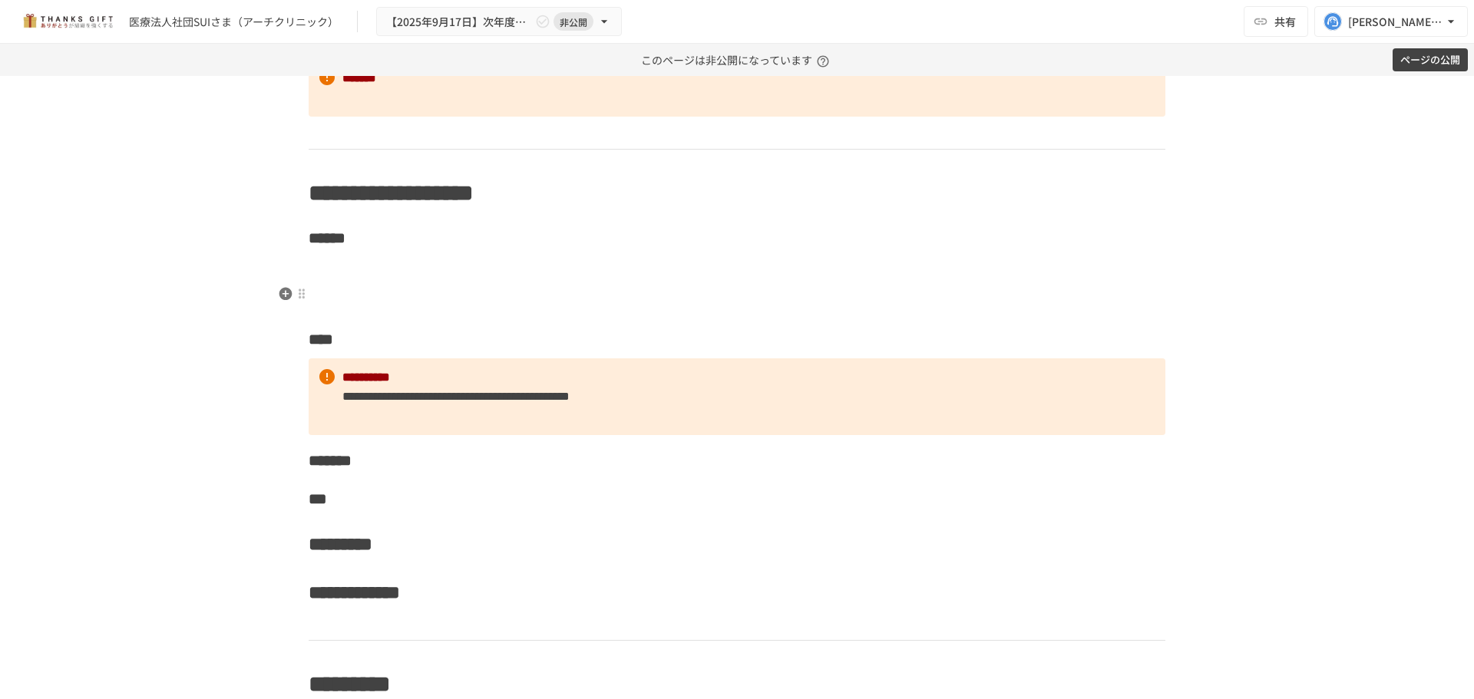
click at [346, 281] on h1 at bounding box center [737, 295] width 857 height 38
click at [325, 291] on h1 at bounding box center [737, 295] width 857 height 38
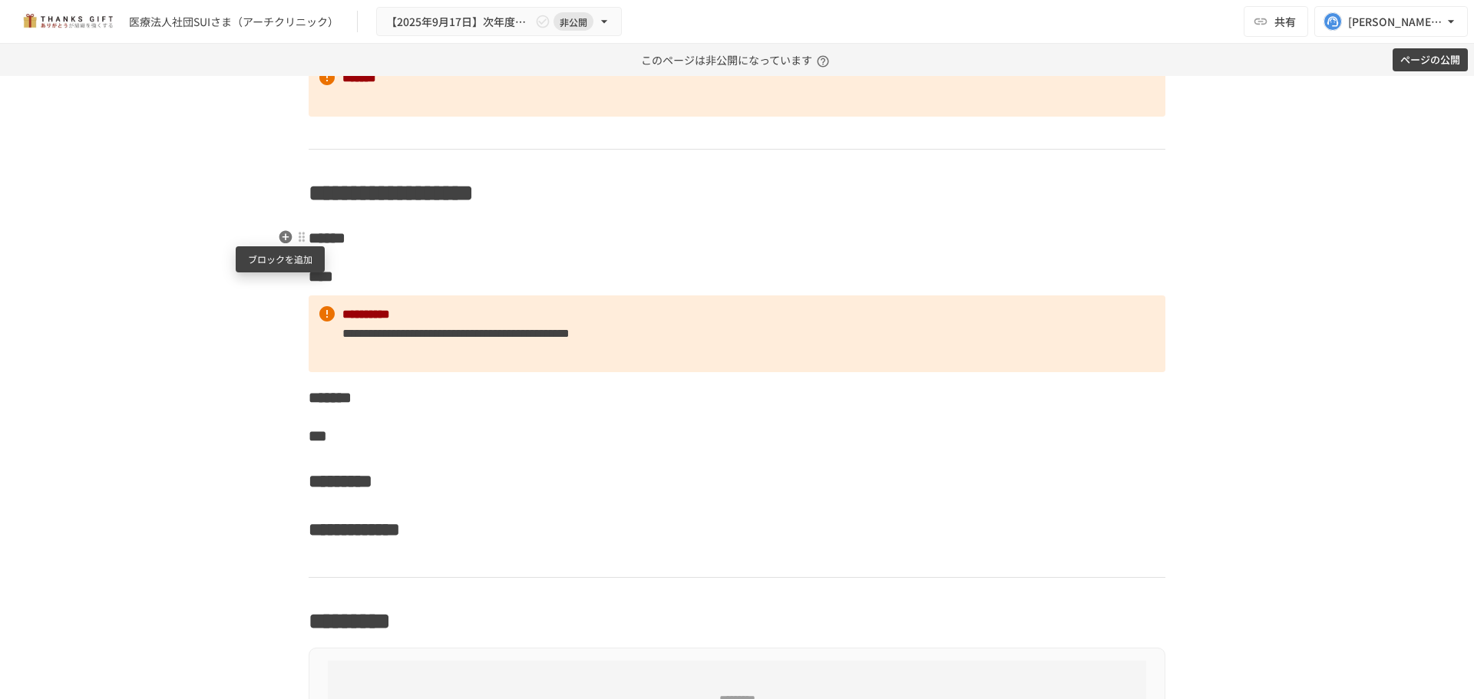
click at [285, 234] on icon "button" at bounding box center [285, 236] width 13 height 13
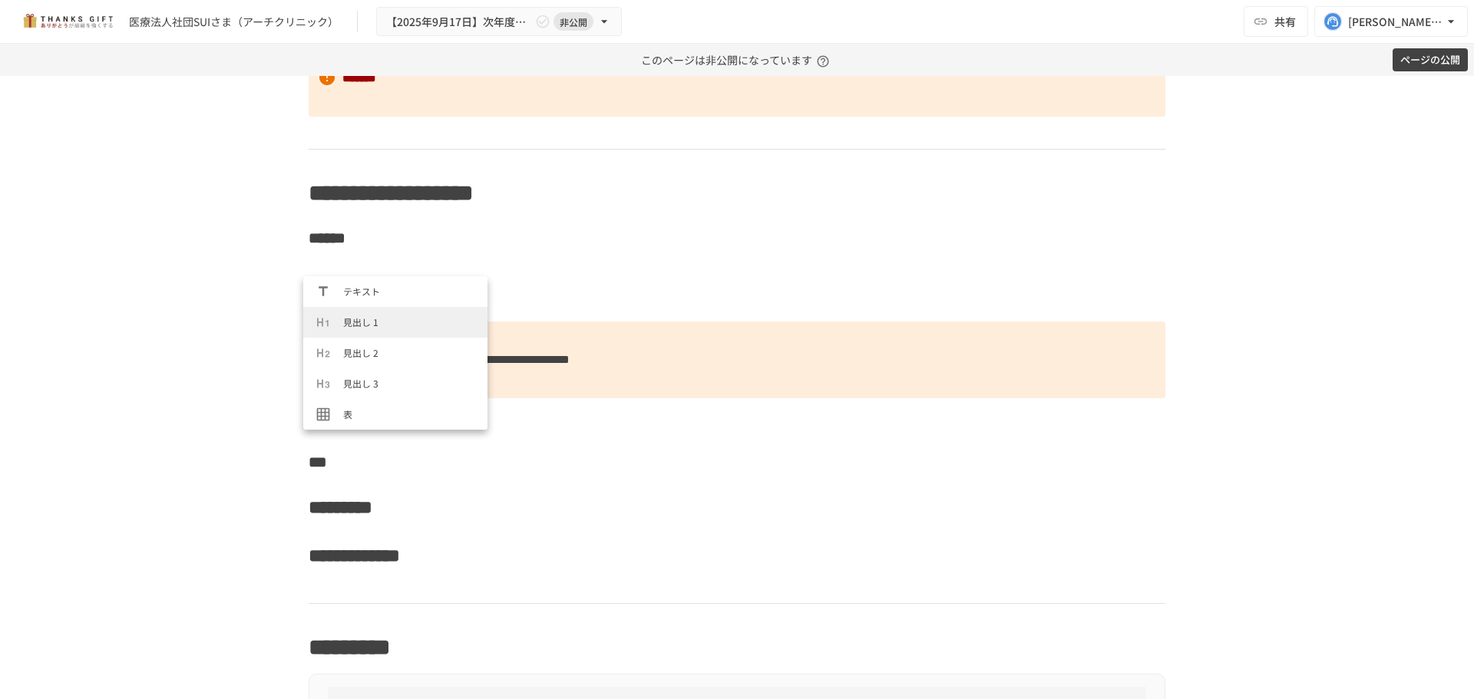
click at [372, 315] on span "見出し 1" at bounding box center [409, 322] width 132 height 15
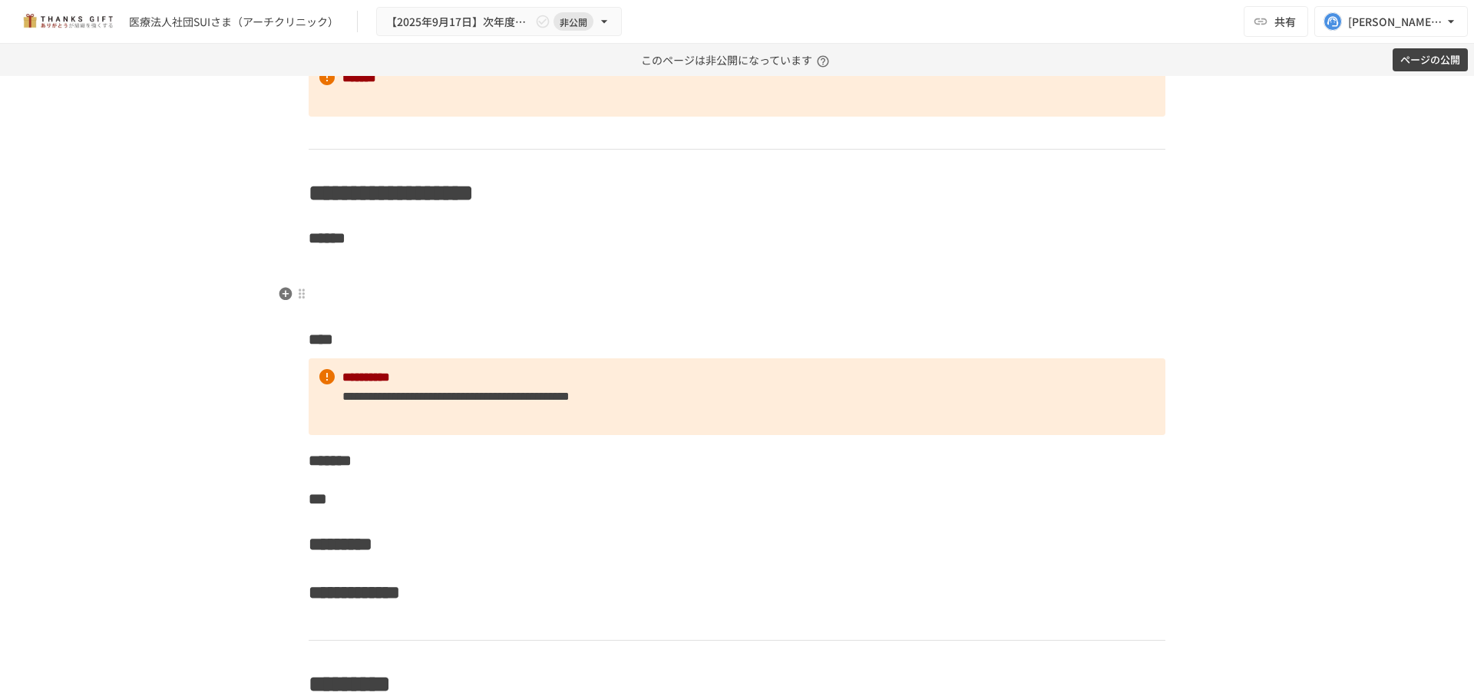
click at [363, 286] on h1 at bounding box center [737, 295] width 857 height 38
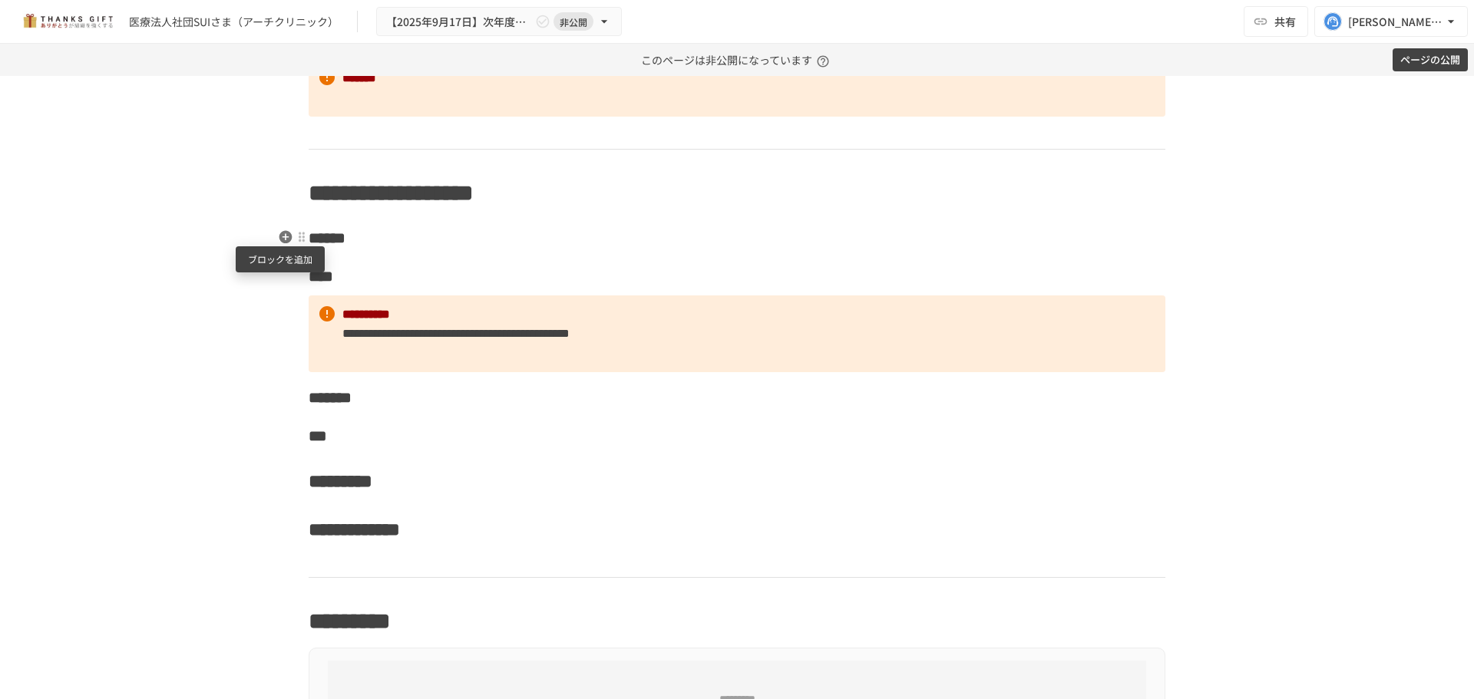
click at [284, 236] on icon "button" at bounding box center [285, 236] width 13 height 13
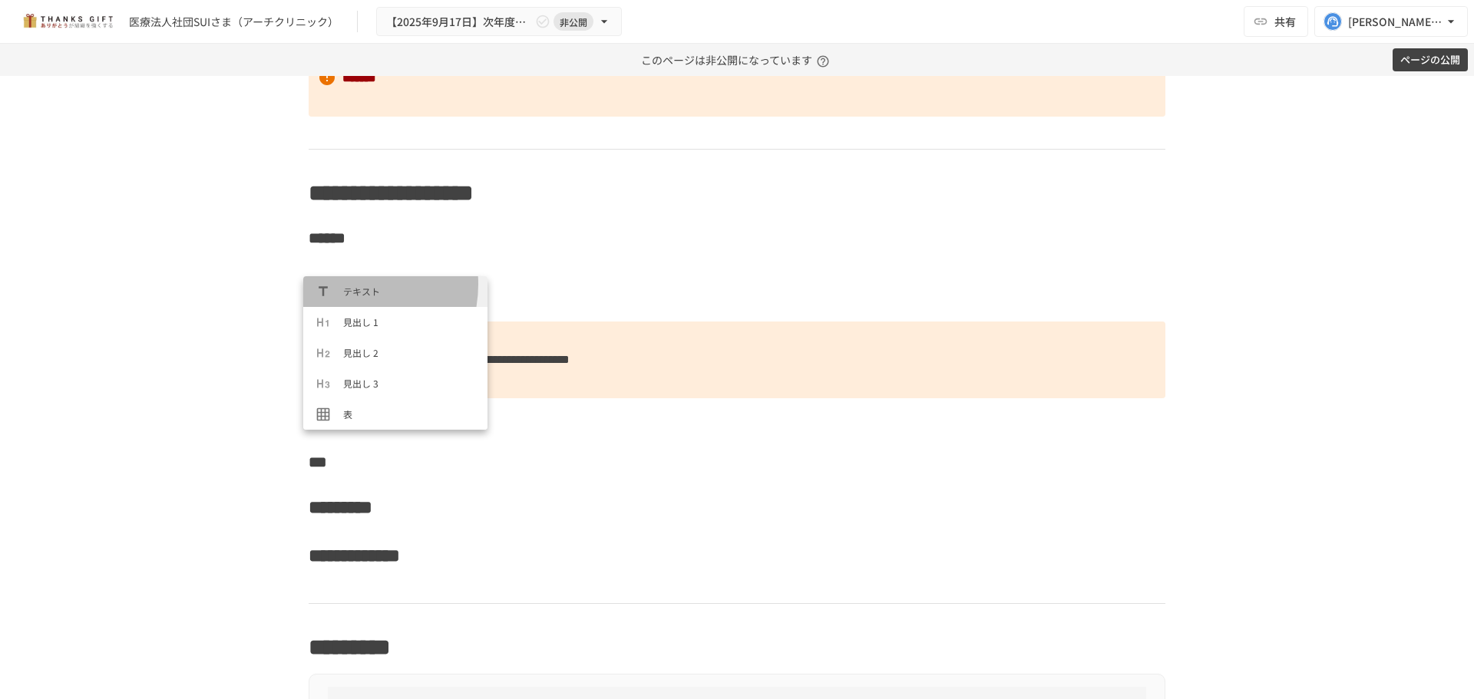
click at [342, 285] on div "Typeahead menu" at bounding box center [329, 291] width 28 height 15
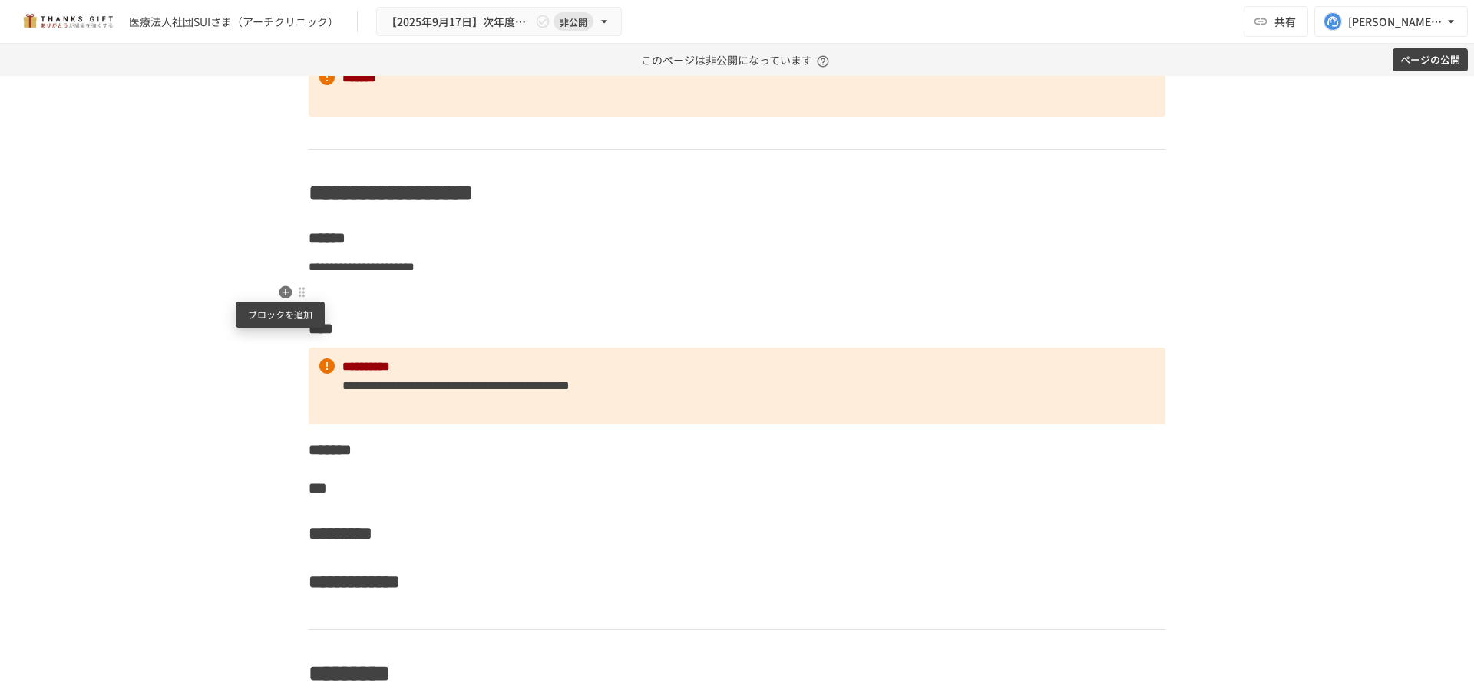
click at [281, 293] on icon "button" at bounding box center [285, 292] width 13 height 13
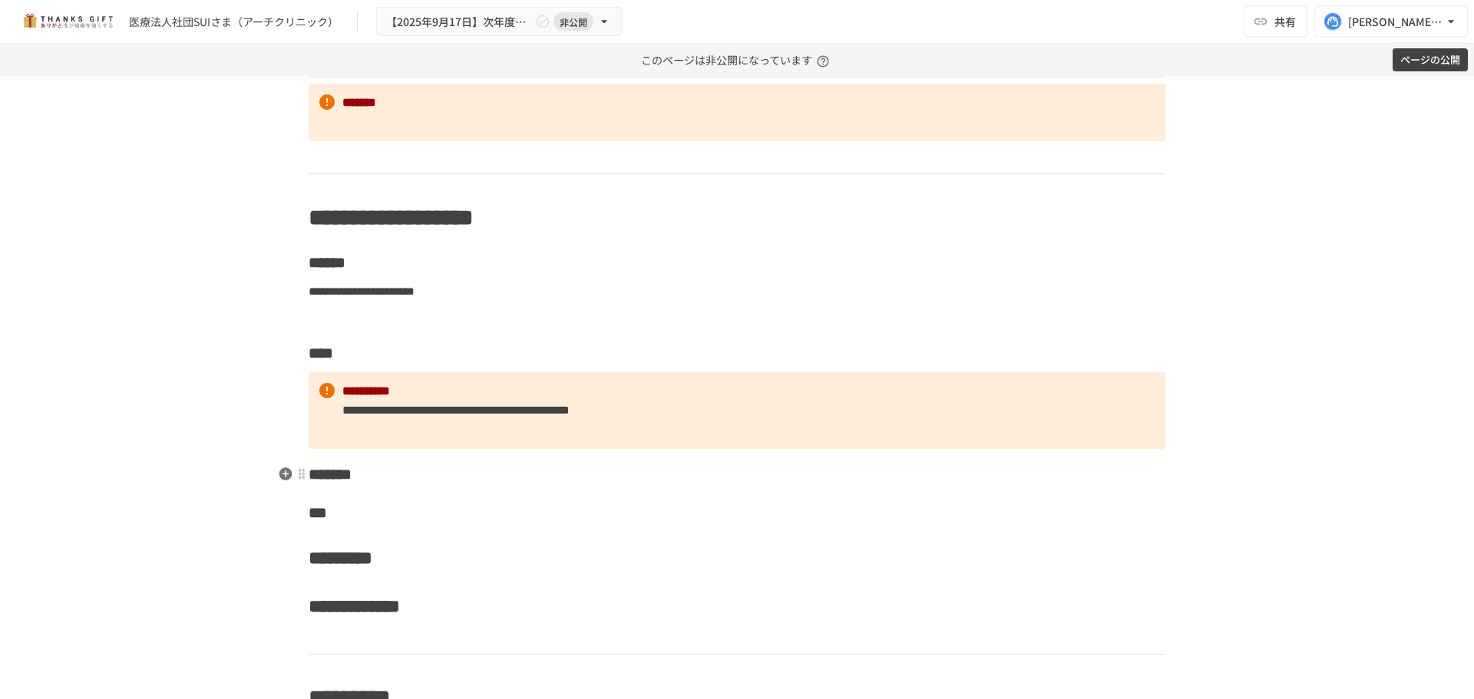
scroll to position [1689, 0]
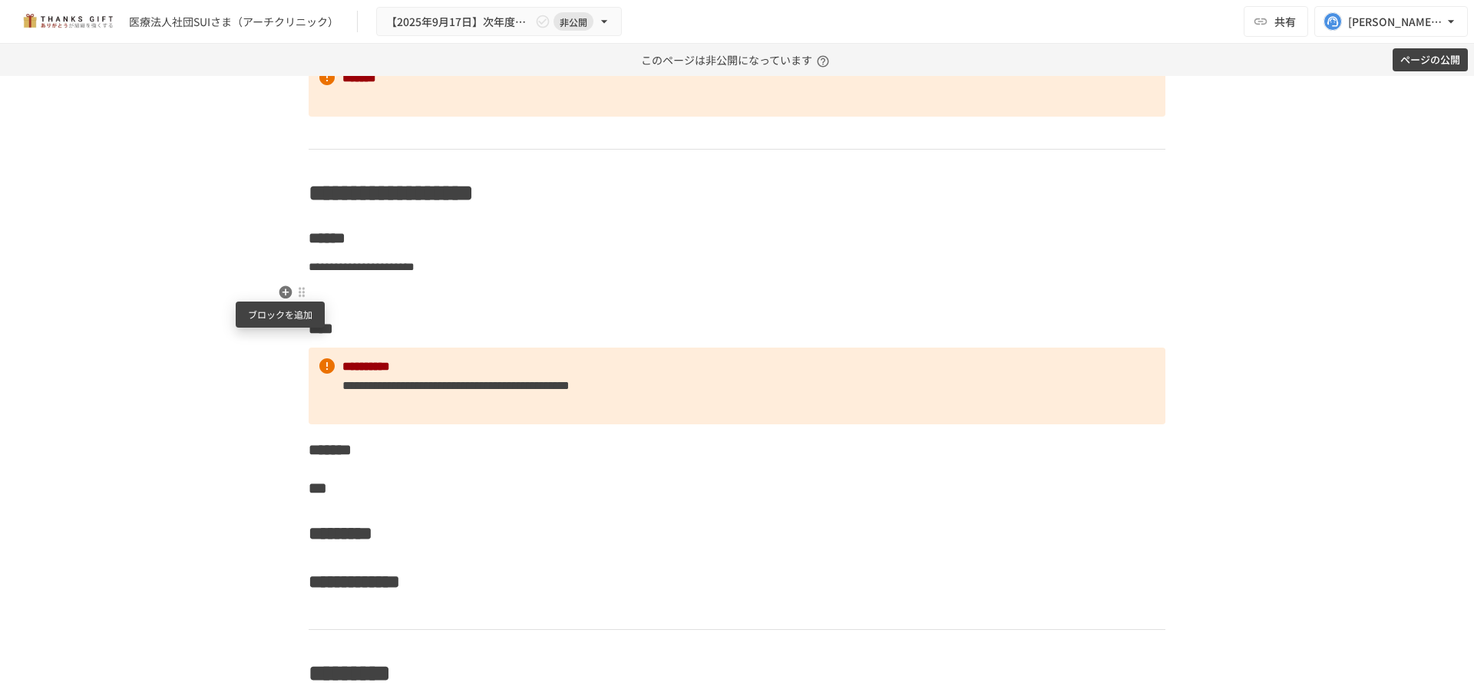
click at [289, 289] on button "button" at bounding box center [285, 292] width 18 height 18
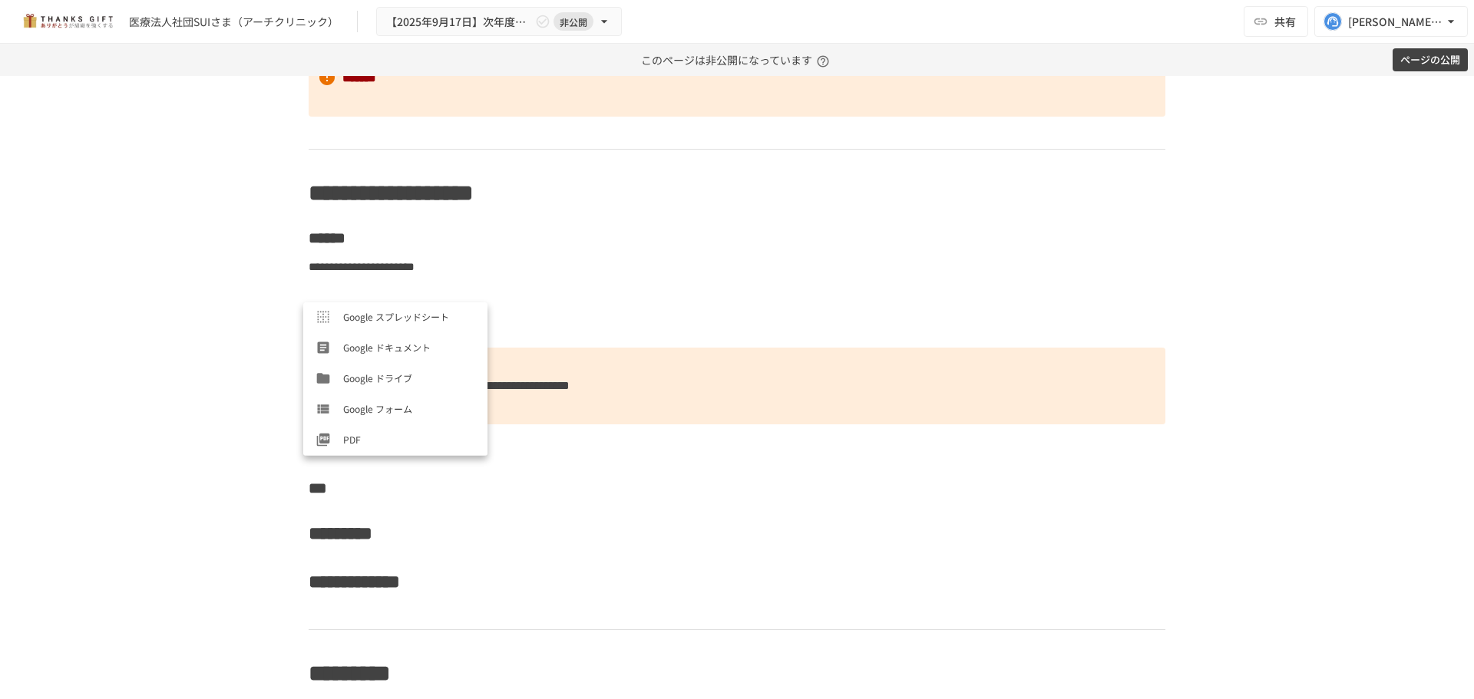
scroll to position [522, 0]
click at [361, 375] on span "PDF" at bounding box center [409, 378] width 132 height 15
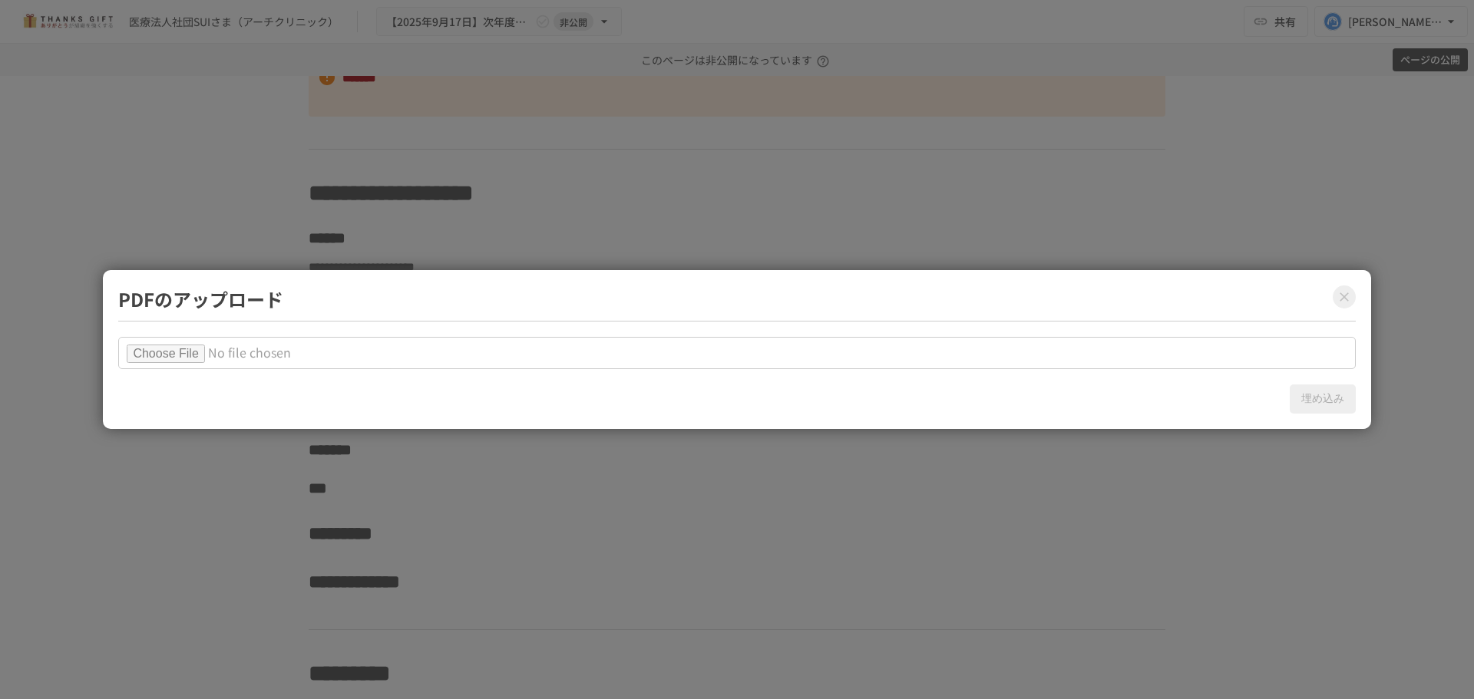
click at [215, 344] on input "file" at bounding box center [736, 353] width 1237 height 32
type input "**********"
click at [1328, 412] on button "埋め込み" at bounding box center [1322, 399] width 66 height 29
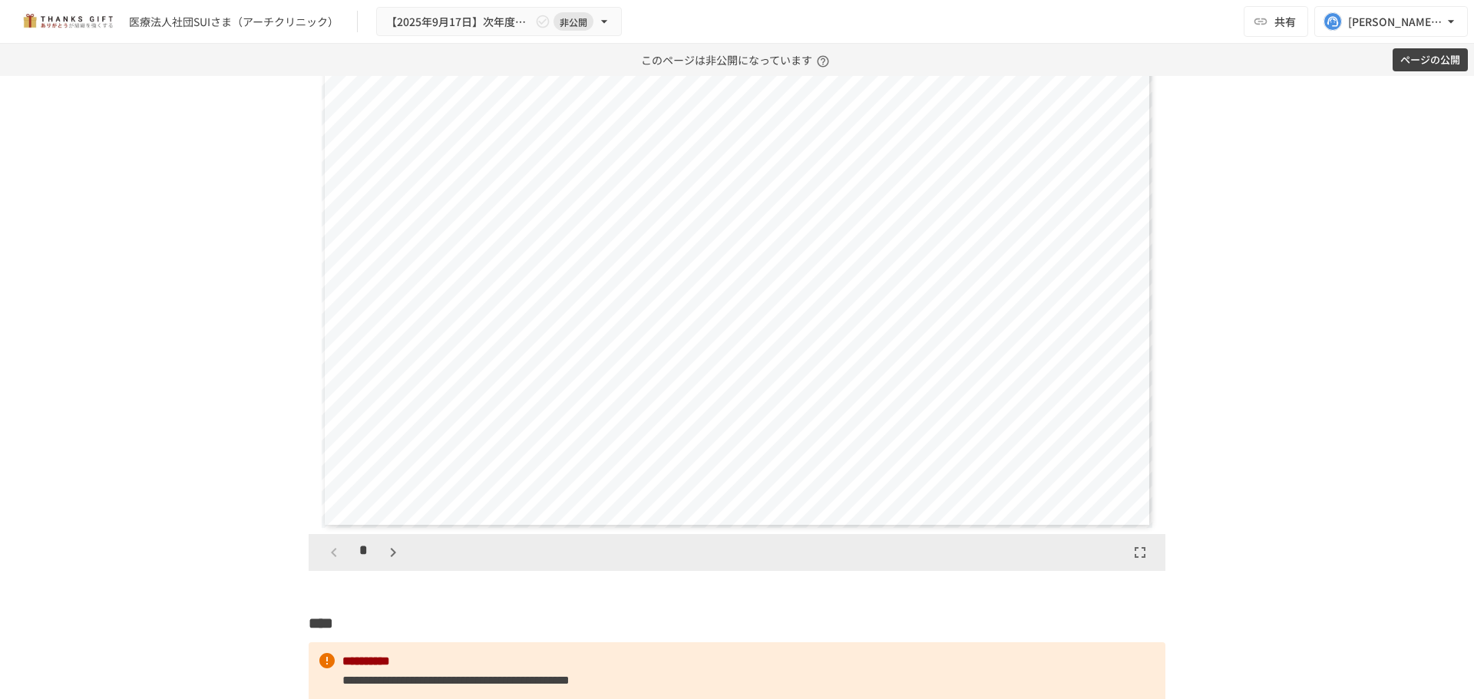
scroll to position [1919, 0]
click at [345, 583] on p at bounding box center [737, 587] width 857 height 20
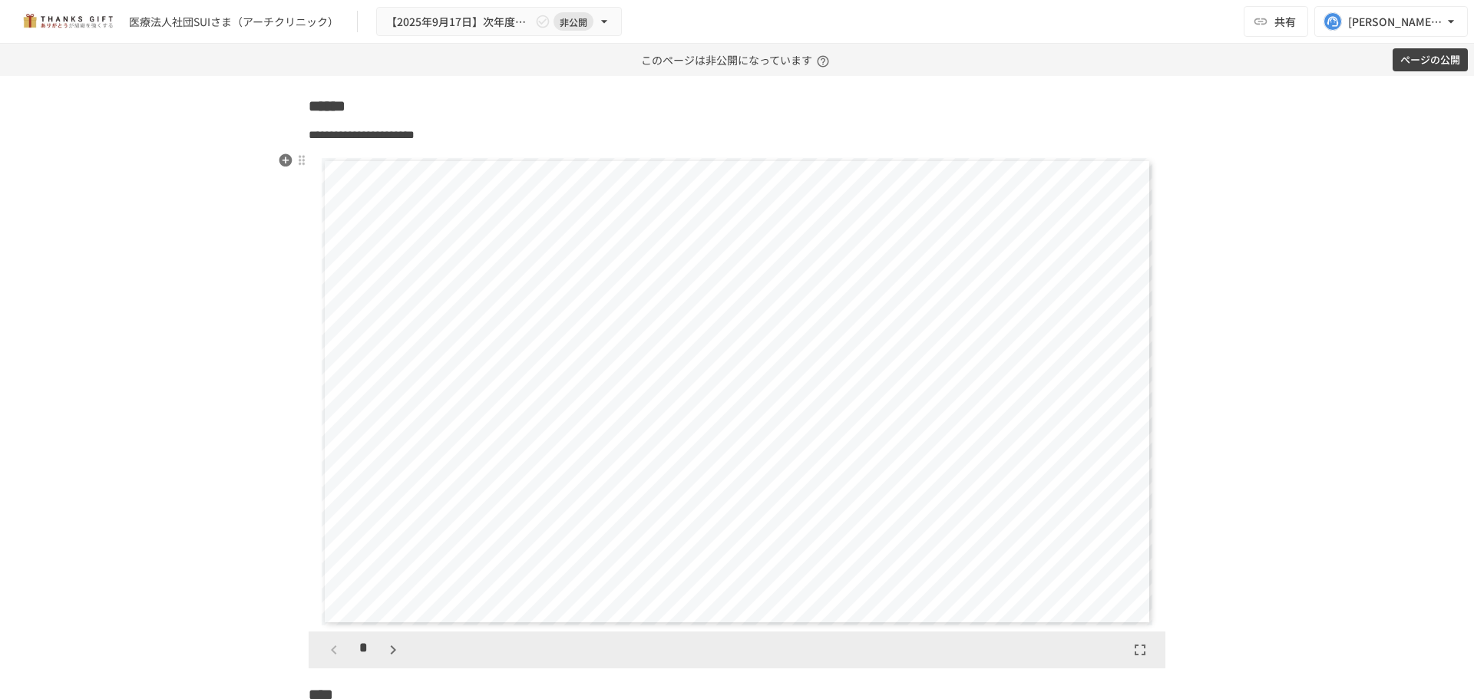
scroll to position [1842, 0]
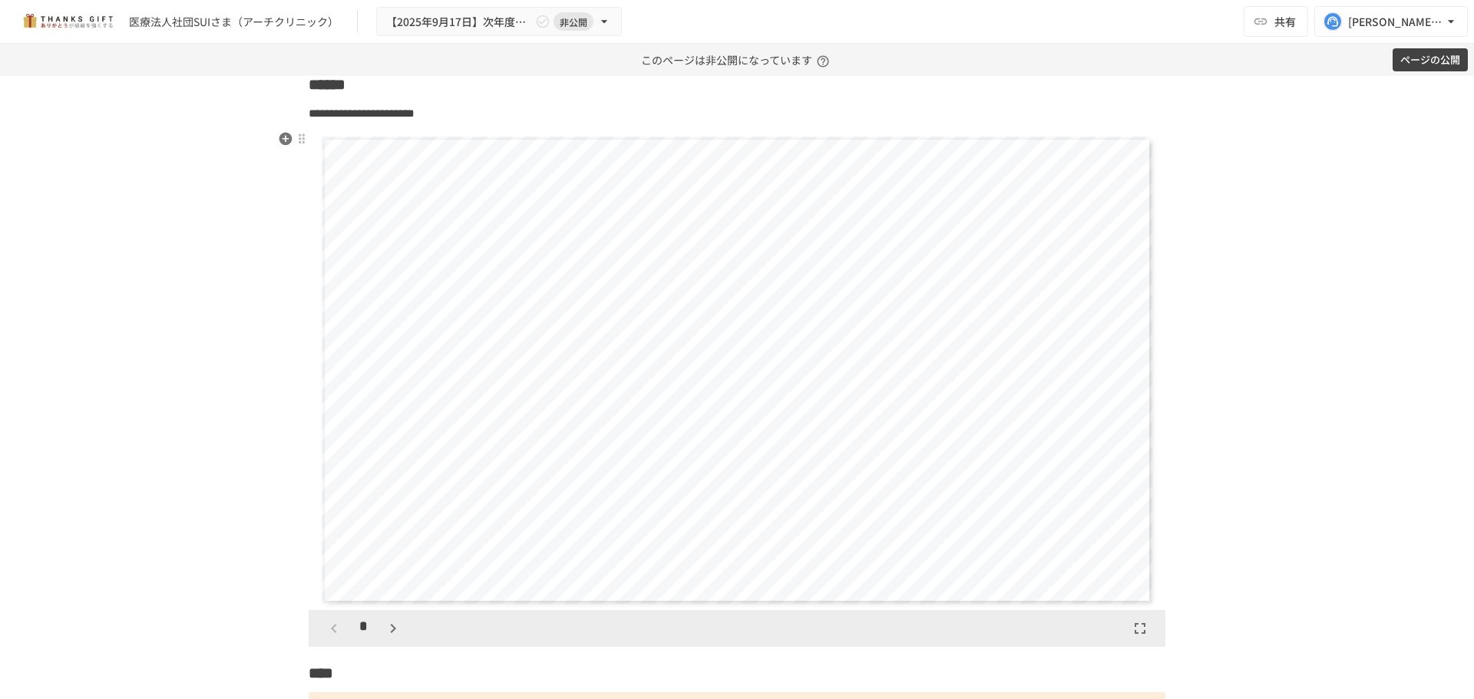
click at [384, 631] on icon "button" at bounding box center [393, 628] width 18 height 18
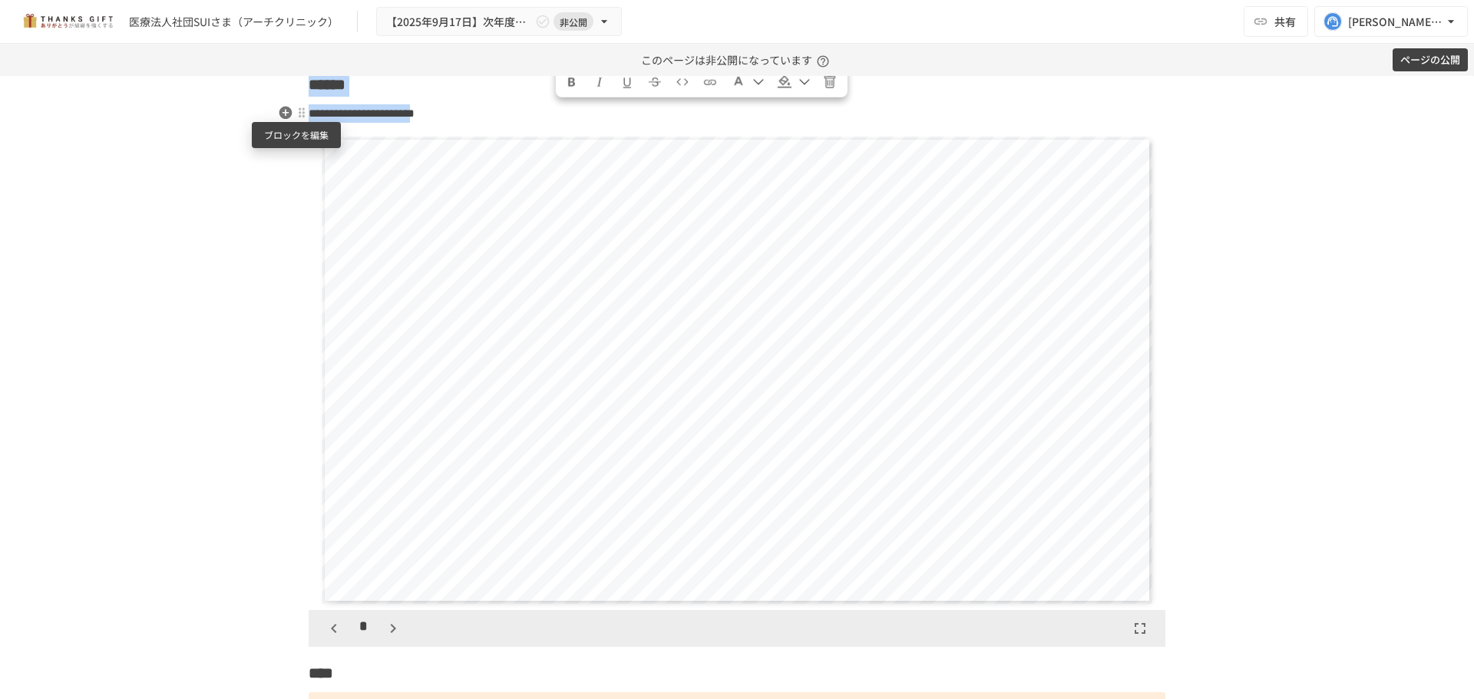
drag, startPoint x: 559, startPoint y: 120, endPoint x: 454, endPoint y: 110, distance: 104.9
click at [309, 107] on span "**********" at bounding box center [362, 113] width 106 height 12
click at [414, 110] on span "**********" at bounding box center [362, 113] width 106 height 12
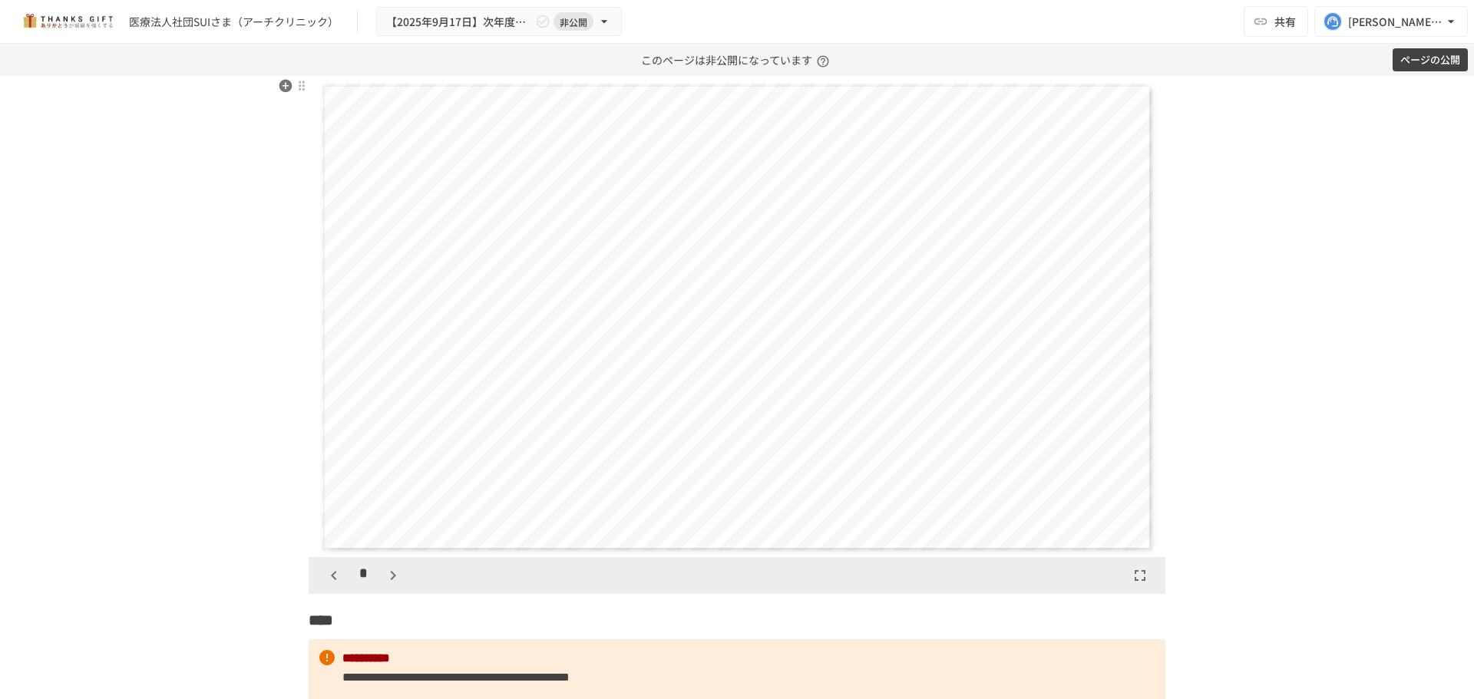
scroll to position [1919, 0]
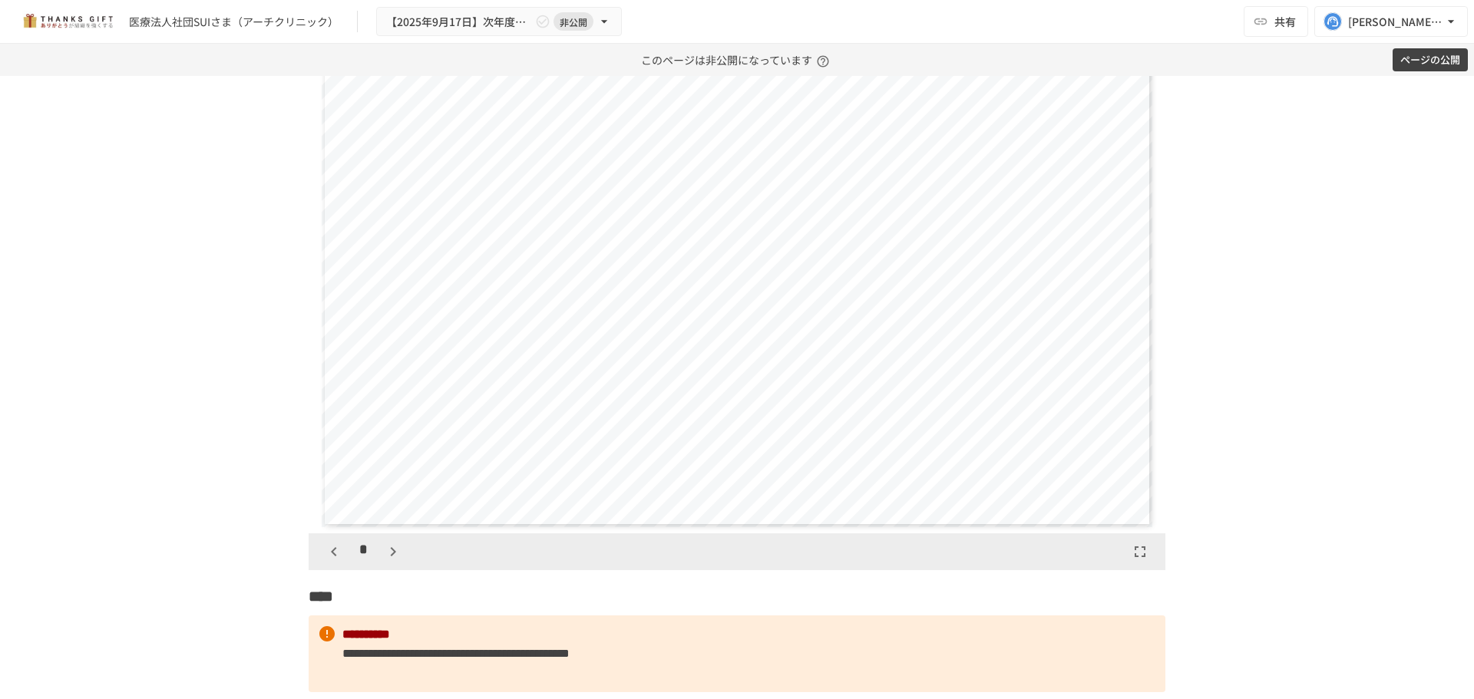
click at [388, 553] on icon "button" at bounding box center [393, 552] width 18 height 18
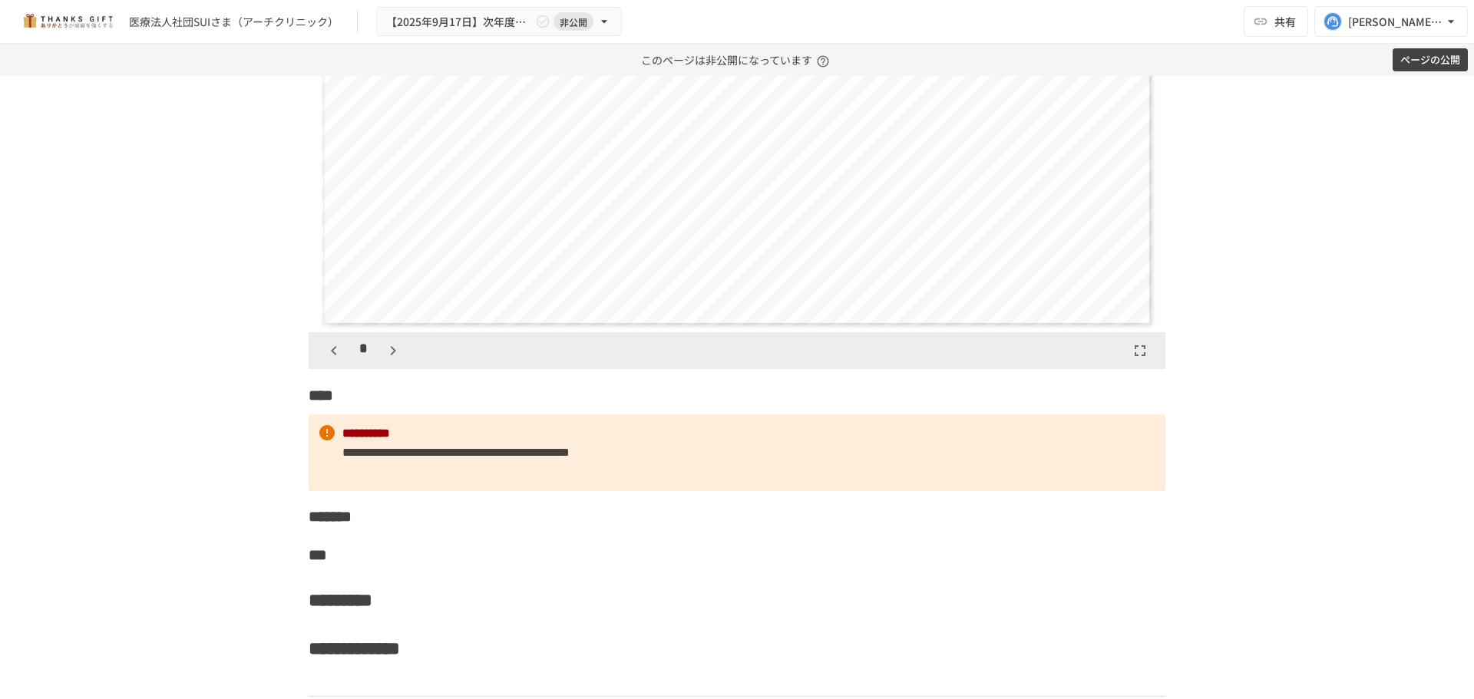
scroll to position [2149, 0]
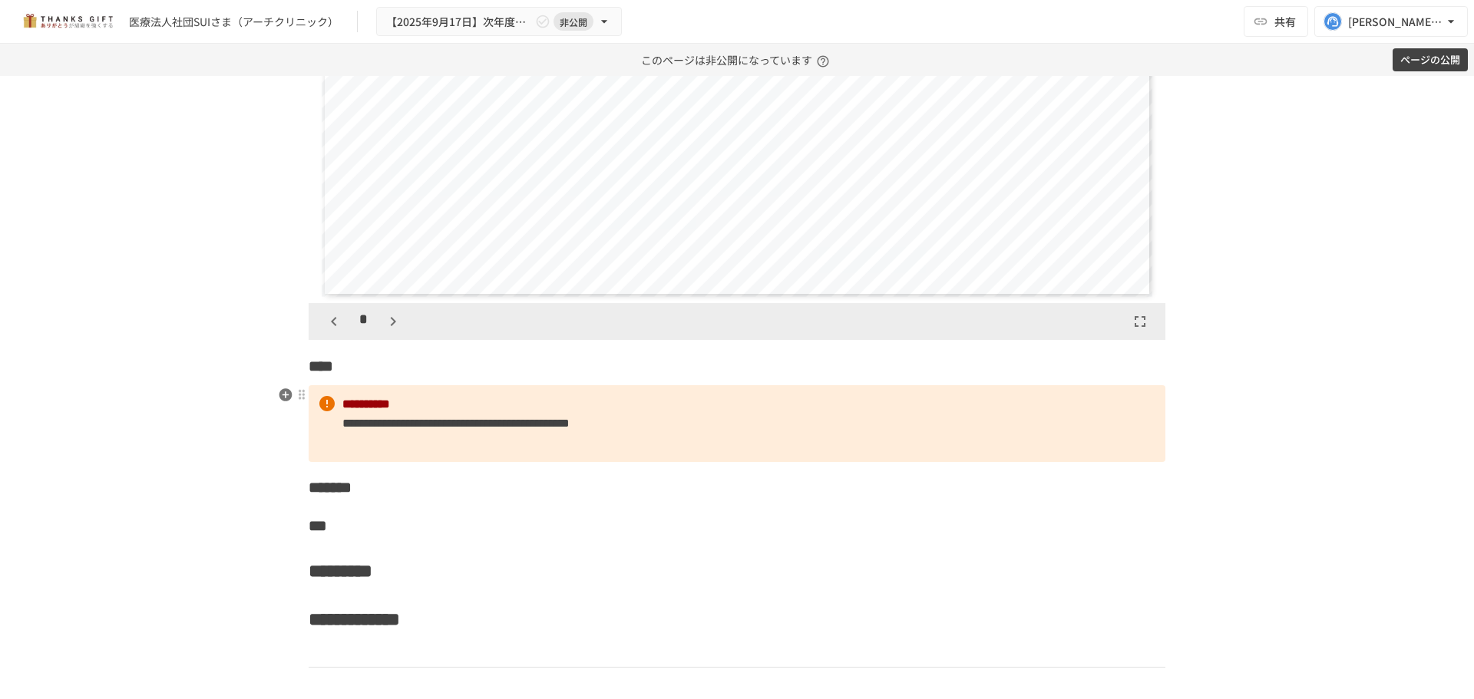
click at [374, 444] on p "**********" at bounding box center [737, 424] width 857 height 78
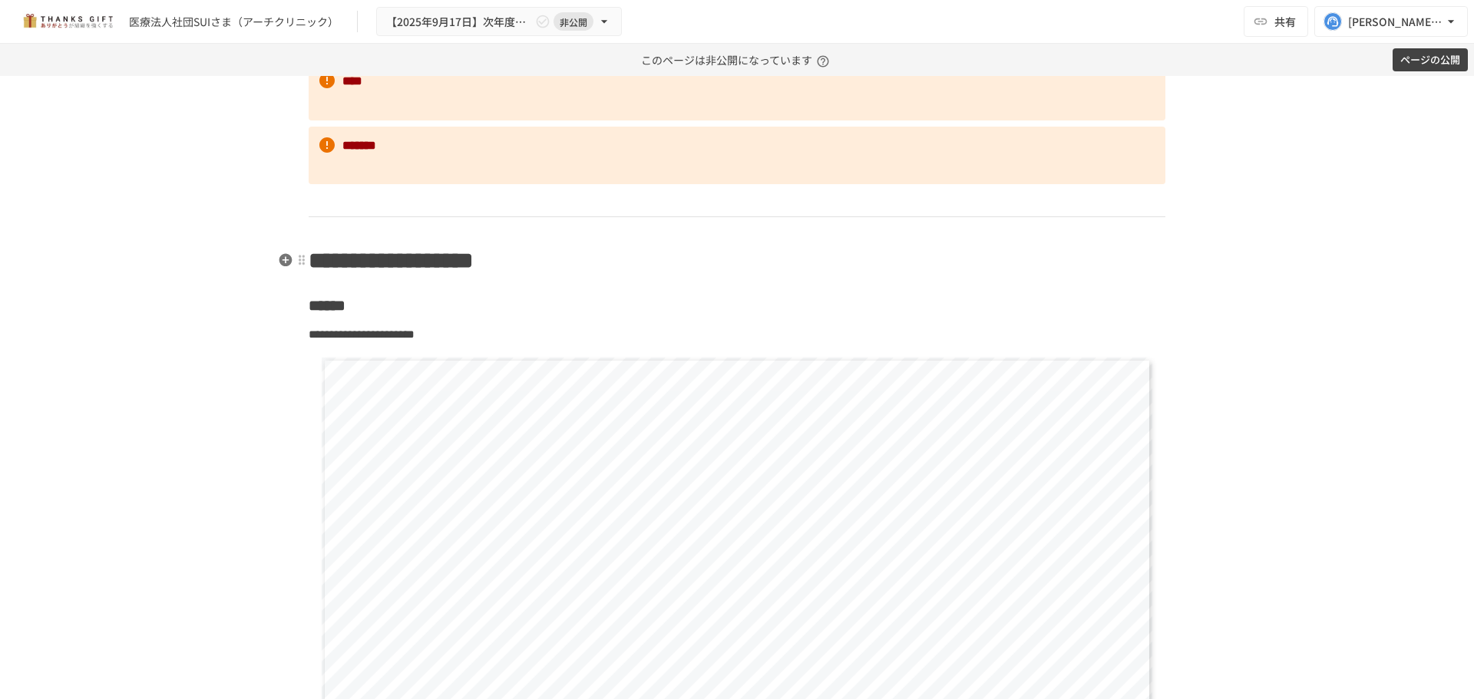
scroll to position [1612, 0]
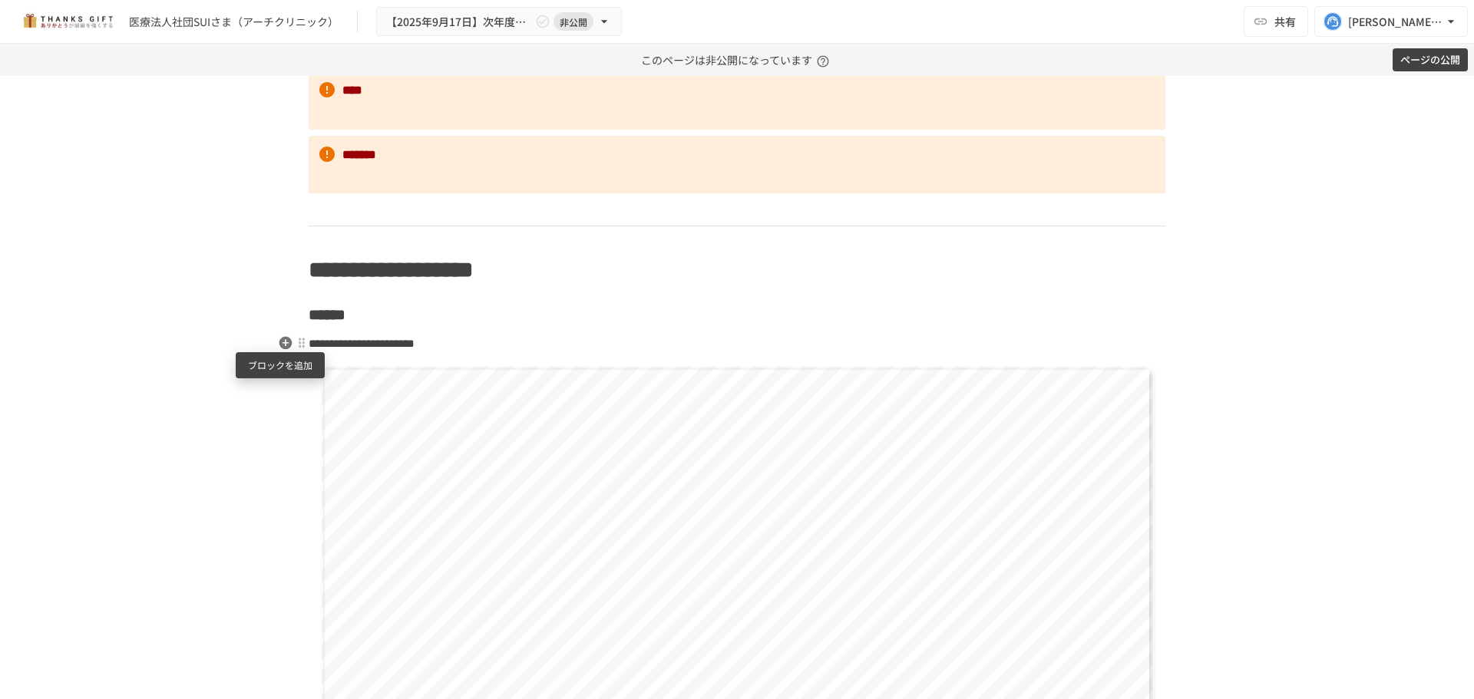
drag, startPoint x: 283, startPoint y: 344, endPoint x: 300, endPoint y: 358, distance: 22.3
click at [283, 344] on icon "button" at bounding box center [285, 342] width 13 height 13
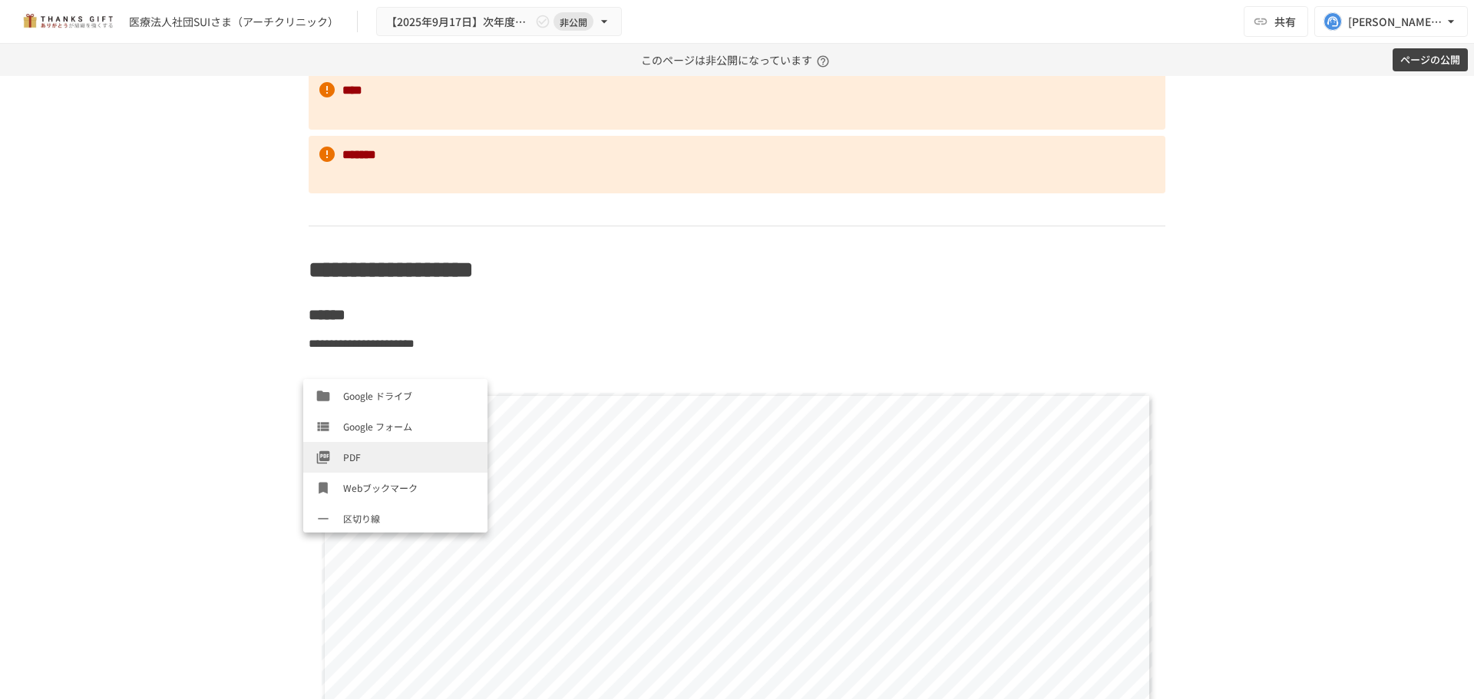
scroll to position [522, 0]
click at [351, 461] on span "PDF" at bounding box center [409, 455] width 132 height 15
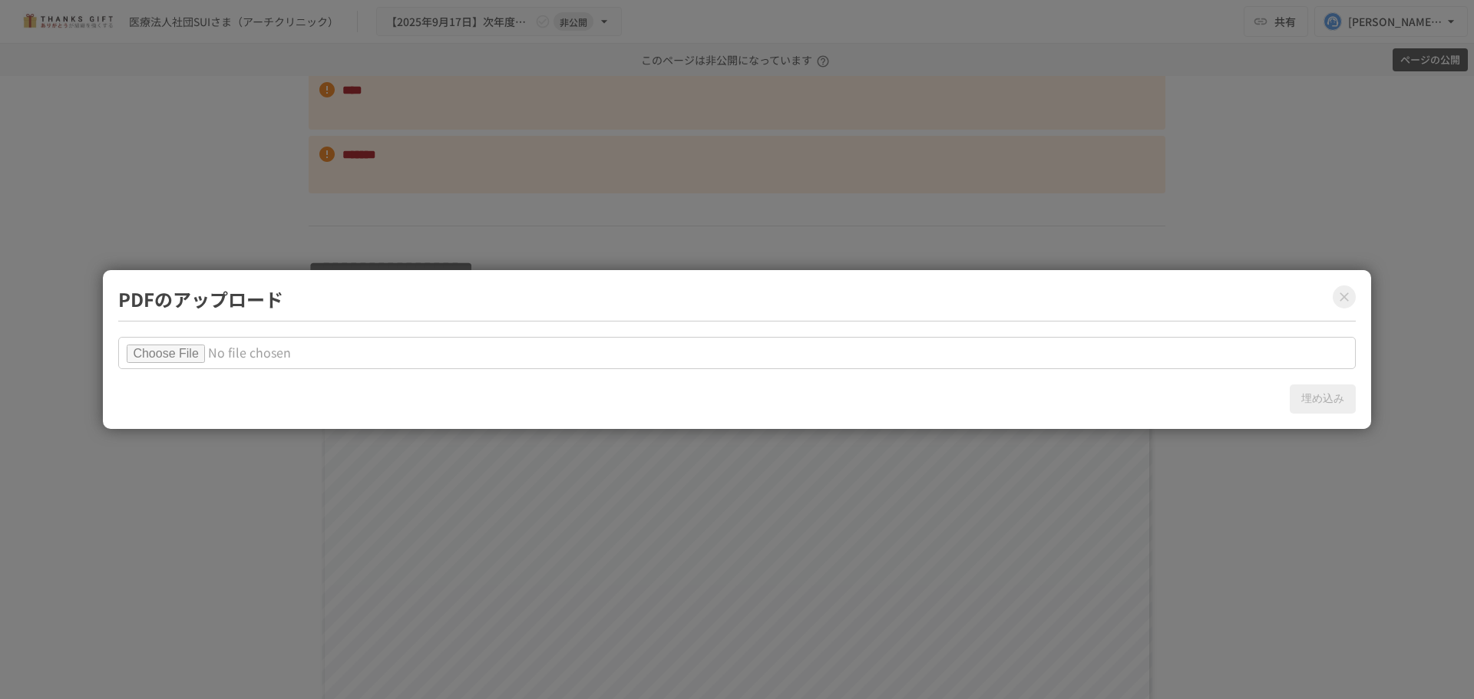
click at [200, 352] on input "file" at bounding box center [736, 353] width 1237 height 32
type input "**********"
click at [1324, 401] on button "埋め込み" at bounding box center [1322, 399] width 66 height 29
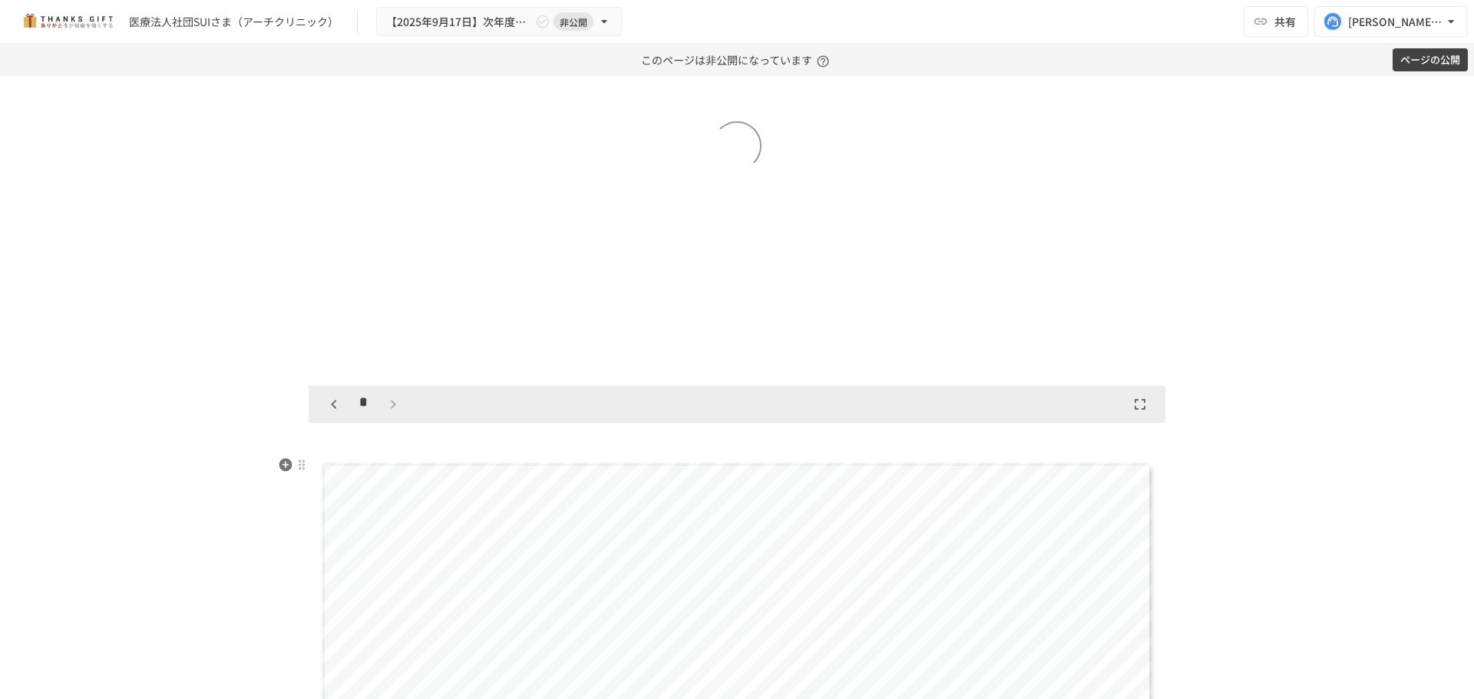
scroll to position [2072, 0]
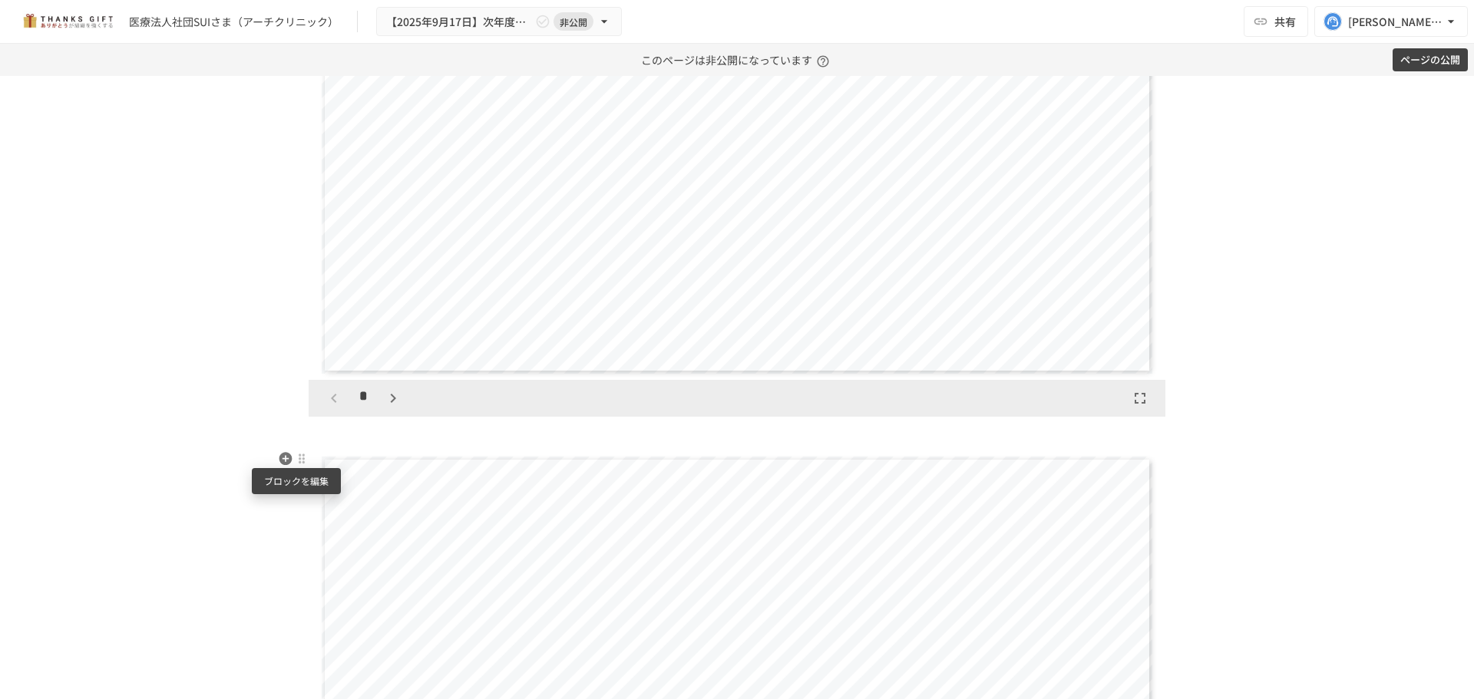
click at [302, 467] on div at bounding box center [302, 459] width 14 height 18
click at [353, 510] on span "削除" at bounding box center [415, 514] width 190 height 15
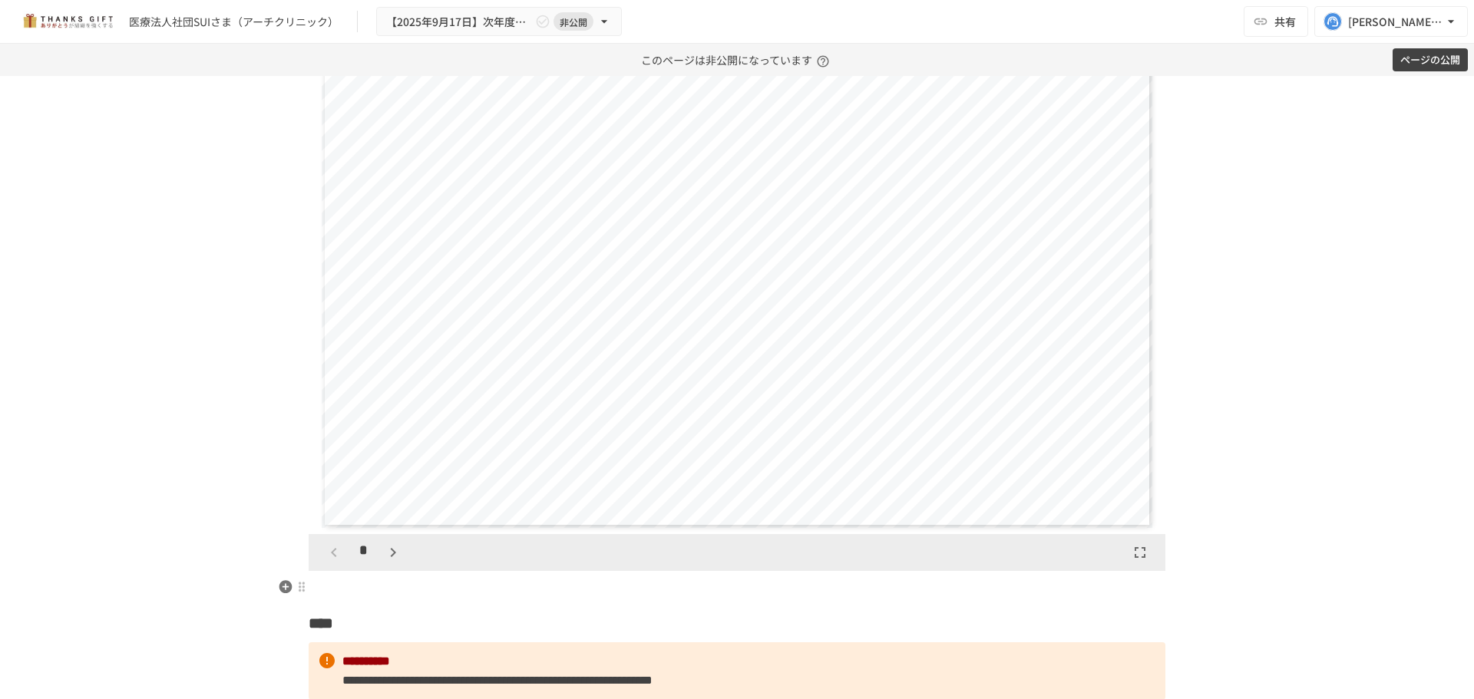
scroll to position [1919, 0]
click at [392, 547] on icon "button" at bounding box center [393, 552] width 18 height 18
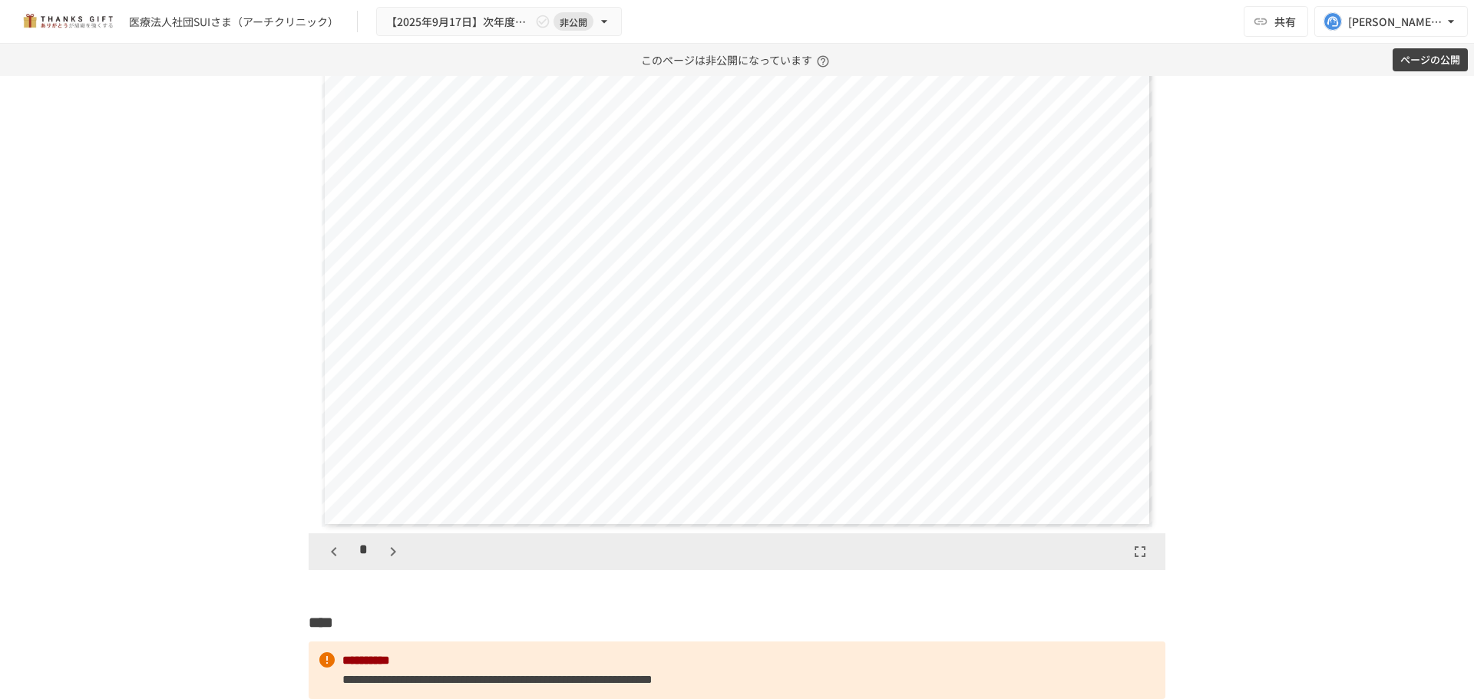
click at [333, 552] on icon "button" at bounding box center [334, 552] width 18 height 18
click at [388, 555] on icon "button" at bounding box center [393, 552] width 18 height 18
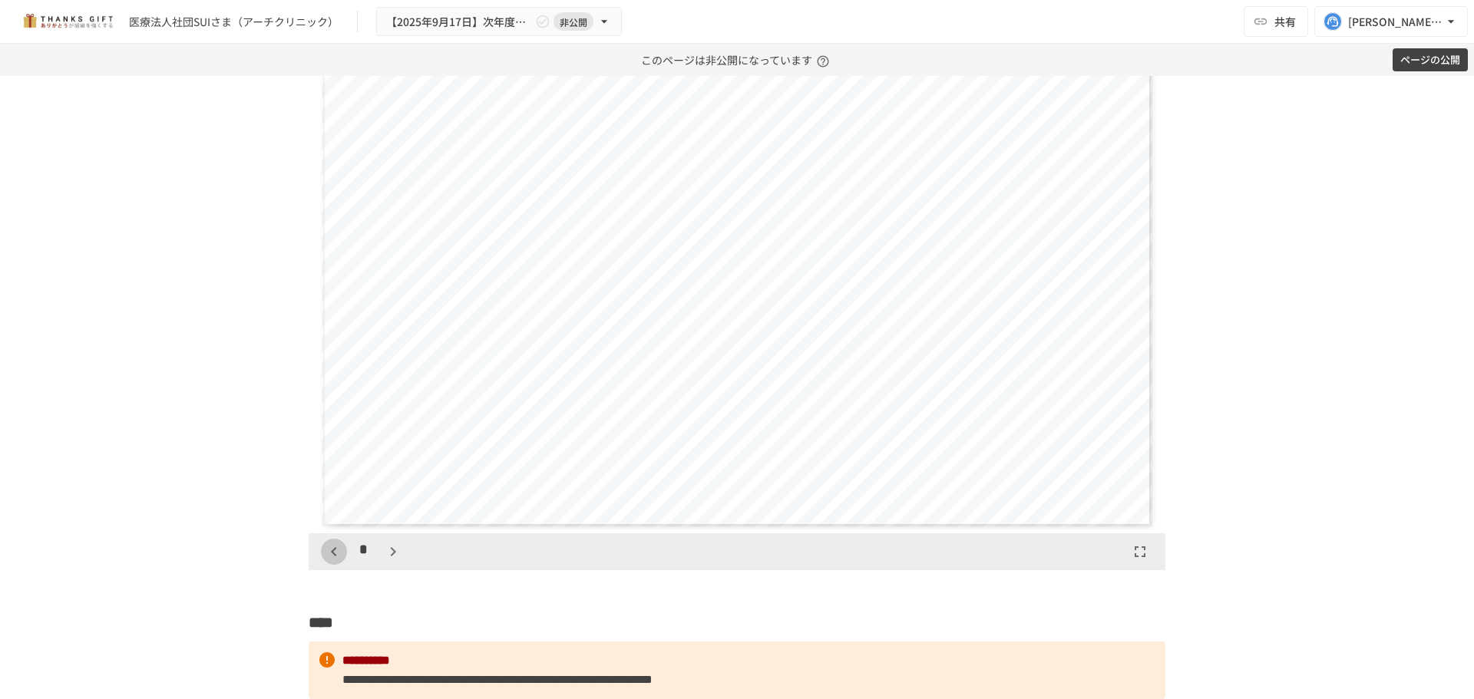
click at [330, 553] on icon "button" at bounding box center [334, 552] width 18 height 18
click at [652, 408] on span "**********" at bounding box center [531, 398] width 304 height 20
click at [652, 404] on link "Page 4" at bounding box center [653, 397] width 59 height 24
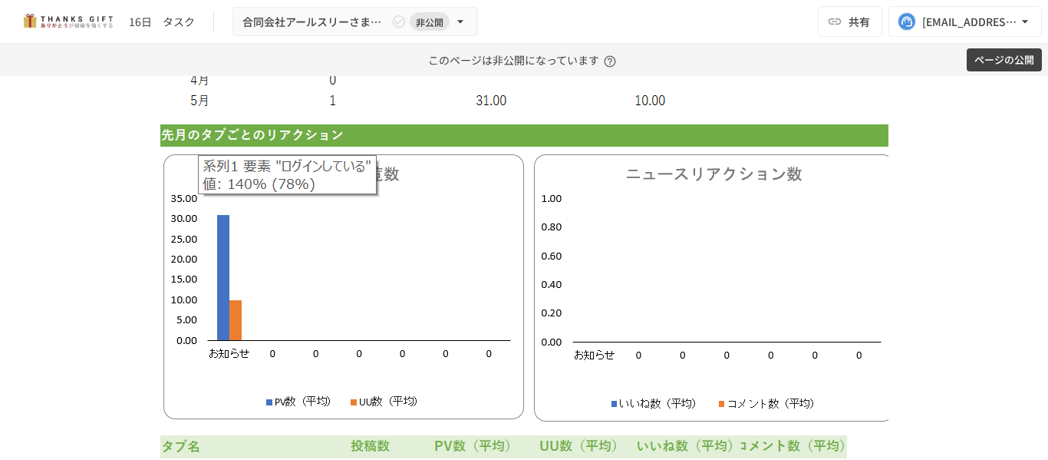
scroll to position [3914, 0]
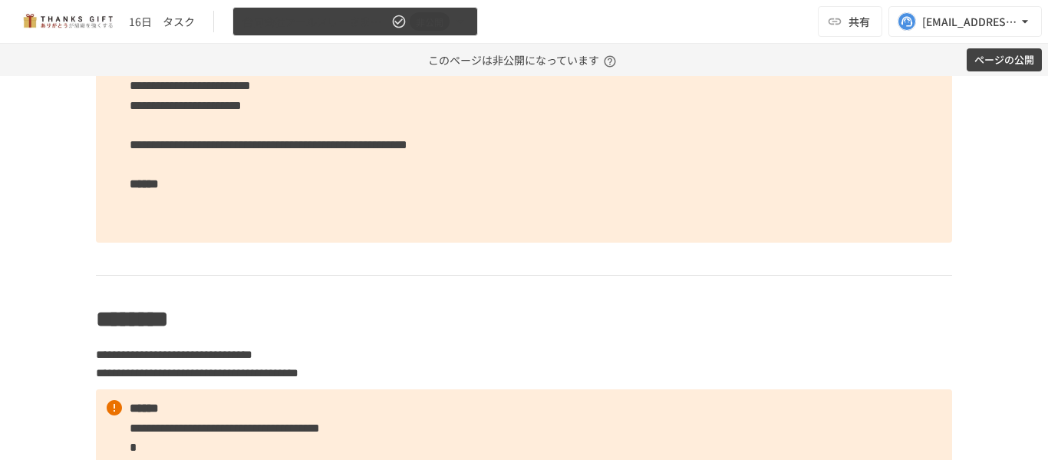
click at [424, 31] on button "合同会社アールスリーさま　振り返り 非公開" at bounding box center [356, 22] width 246 height 30
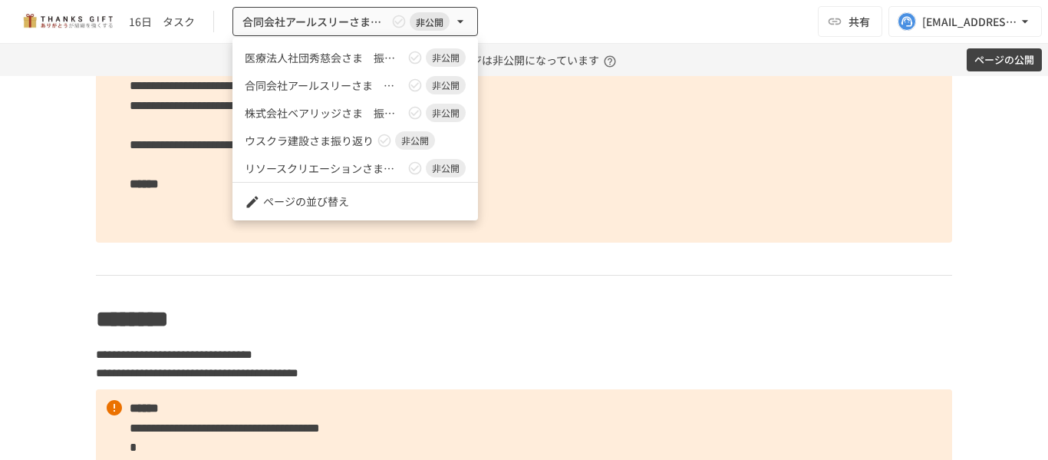
scroll to position [3, 0]
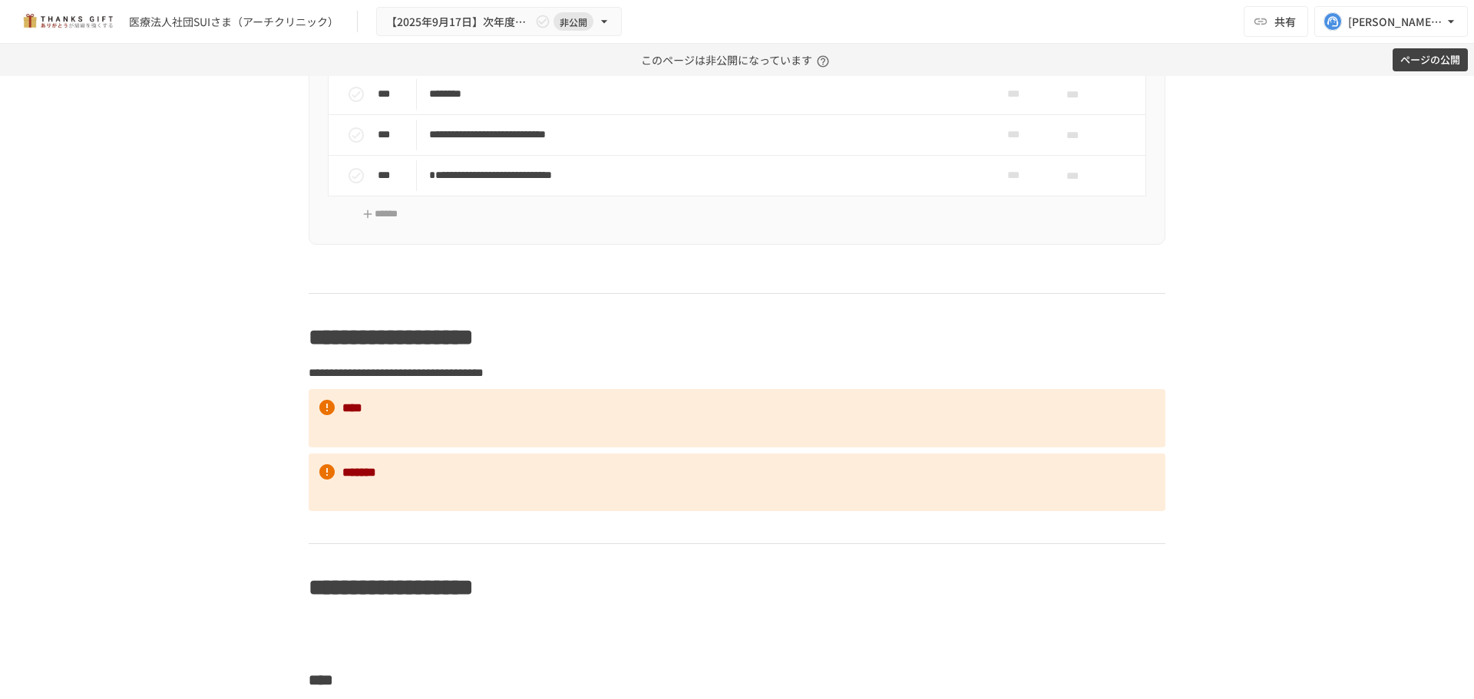
scroll to position [1293, 0]
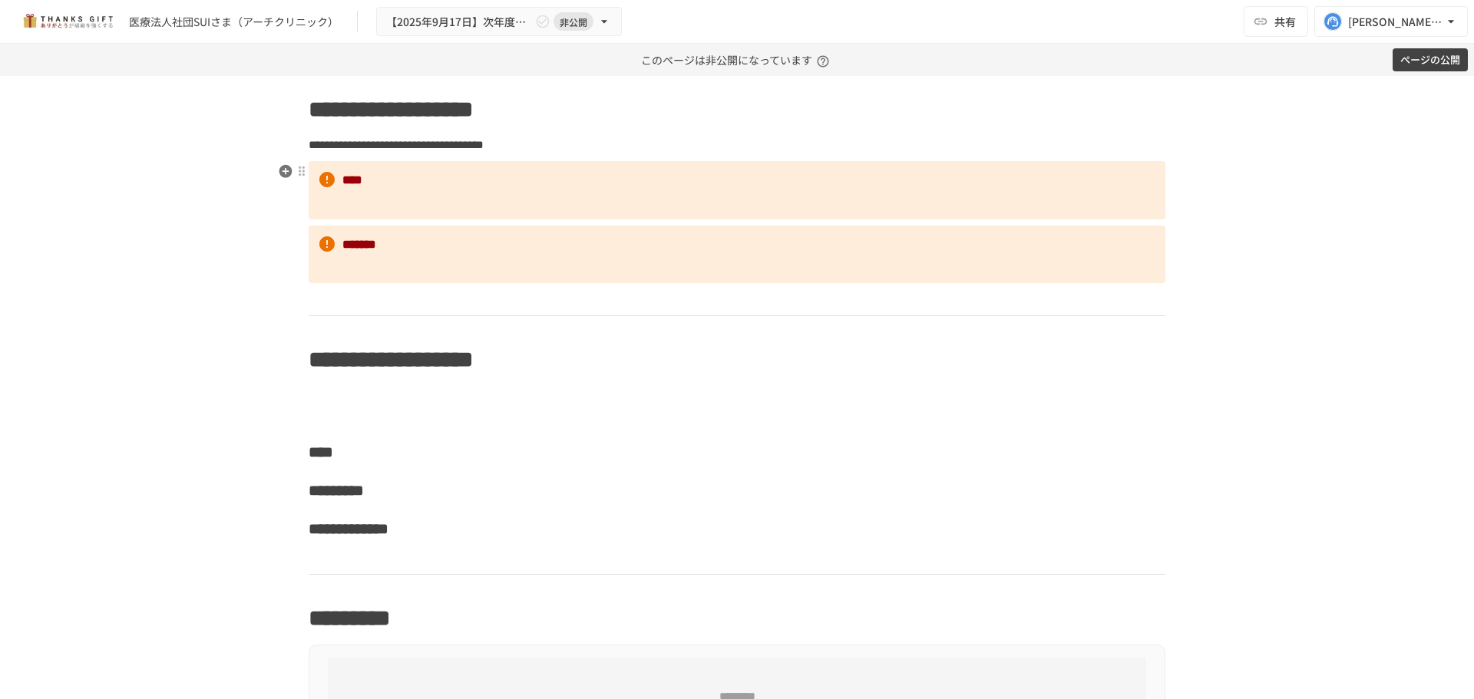
scroll to position [1523, 0]
click at [369, 423] on h2 at bounding box center [737, 410] width 857 height 31
click at [279, 363] on icon "button" at bounding box center [285, 358] width 13 height 13
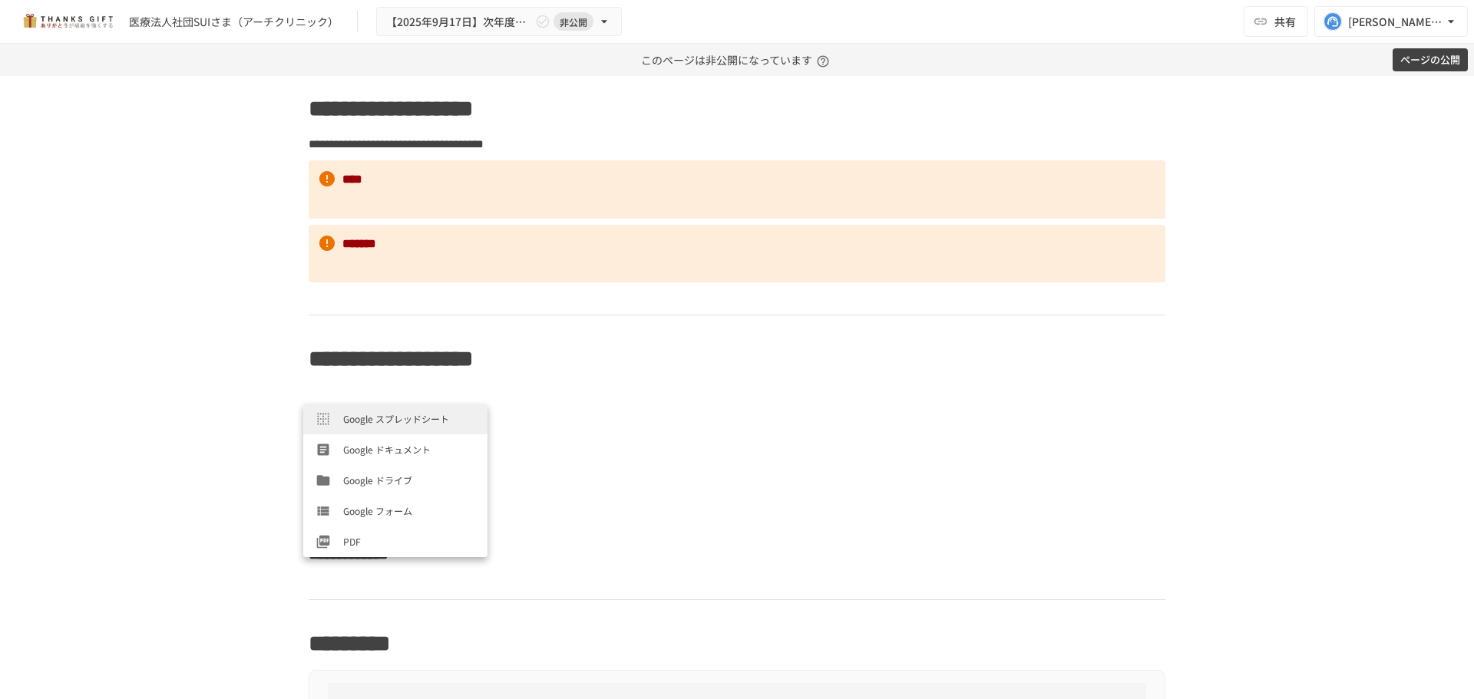
scroll to position [522, 0]
click at [358, 480] on span "PDF" at bounding box center [409, 480] width 132 height 15
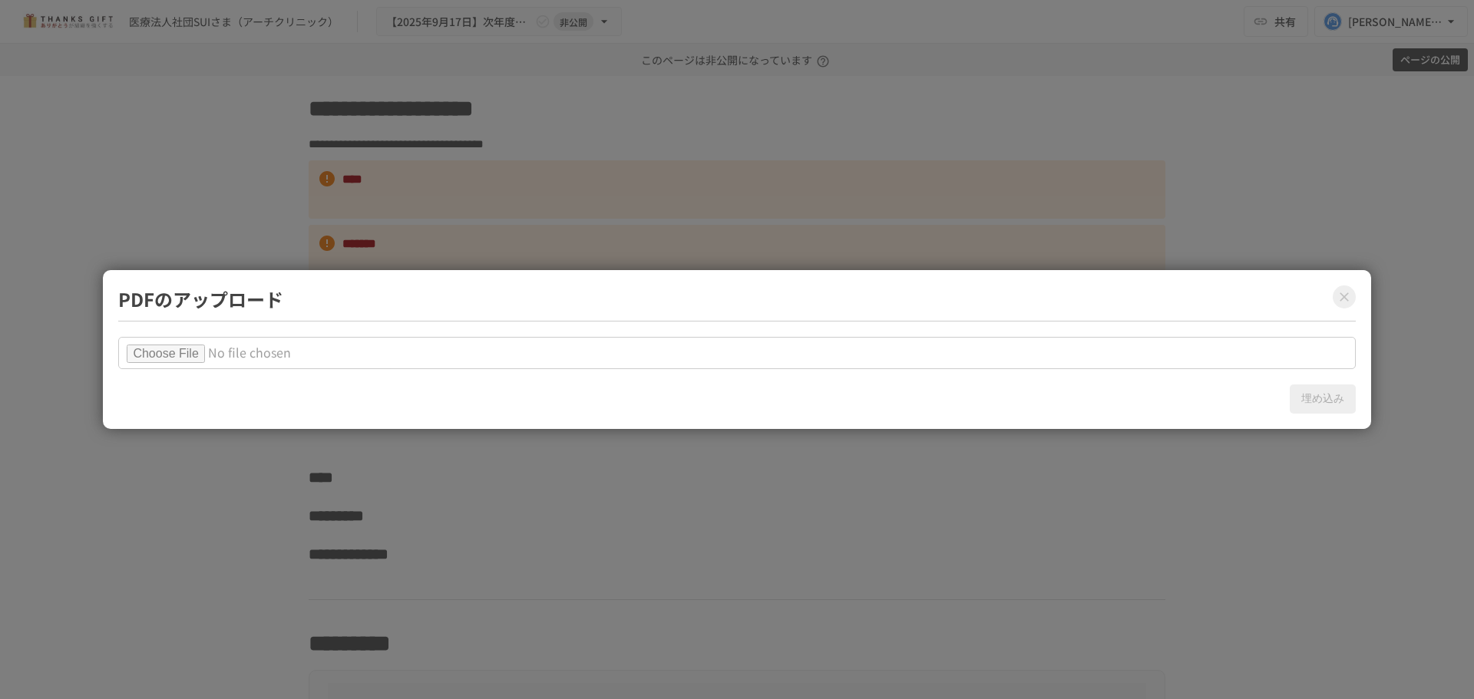
click at [225, 350] on input "file" at bounding box center [736, 353] width 1237 height 32
type input "**********"
click at [1313, 407] on button "埋め込み" at bounding box center [1322, 399] width 66 height 29
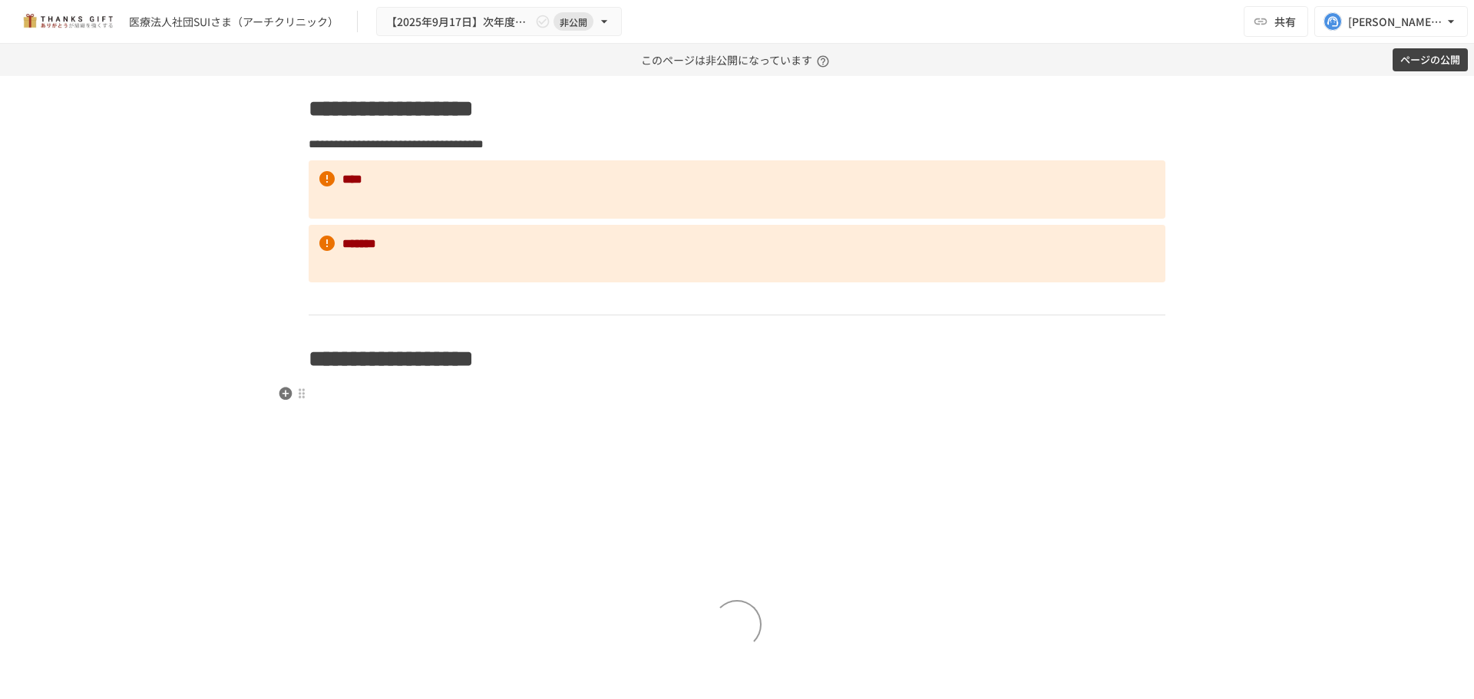
scroll to position [1753, 0]
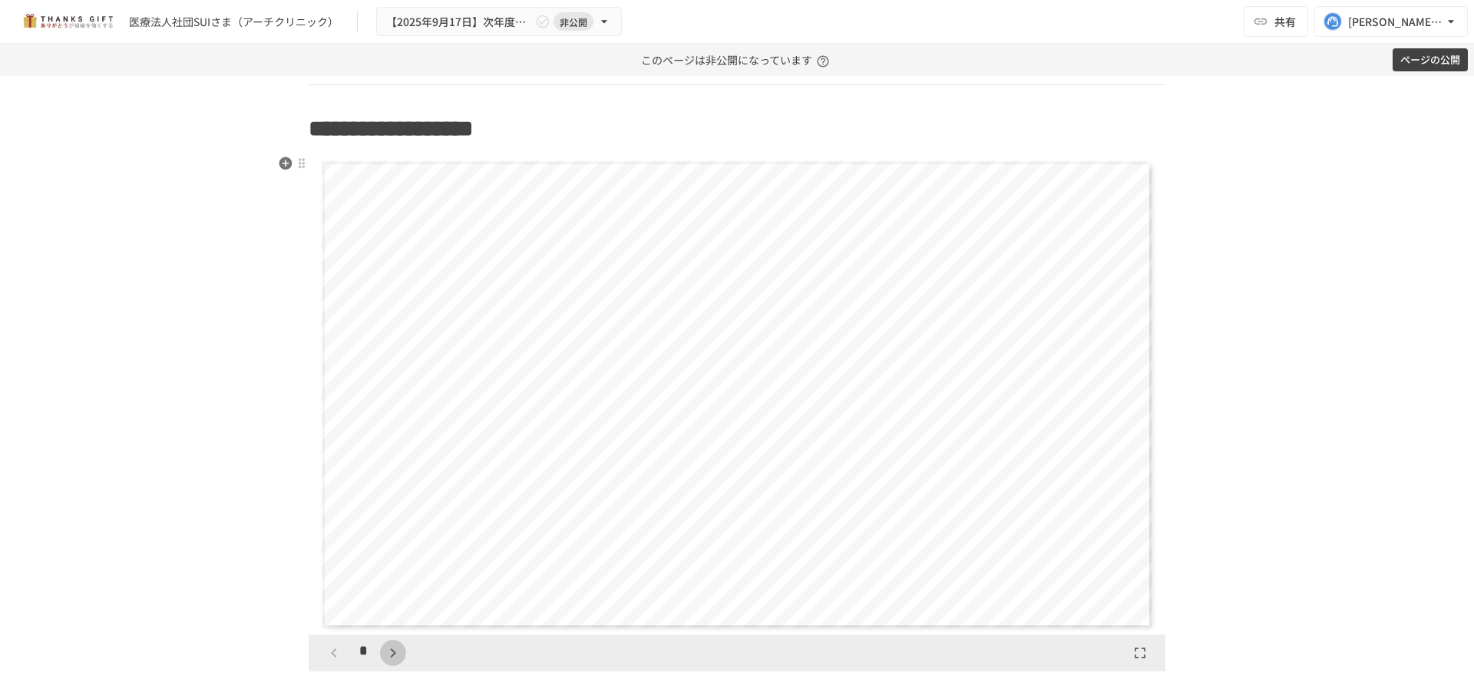
click at [384, 649] on icon "button" at bounding box center [393, 653] width 18 height 18
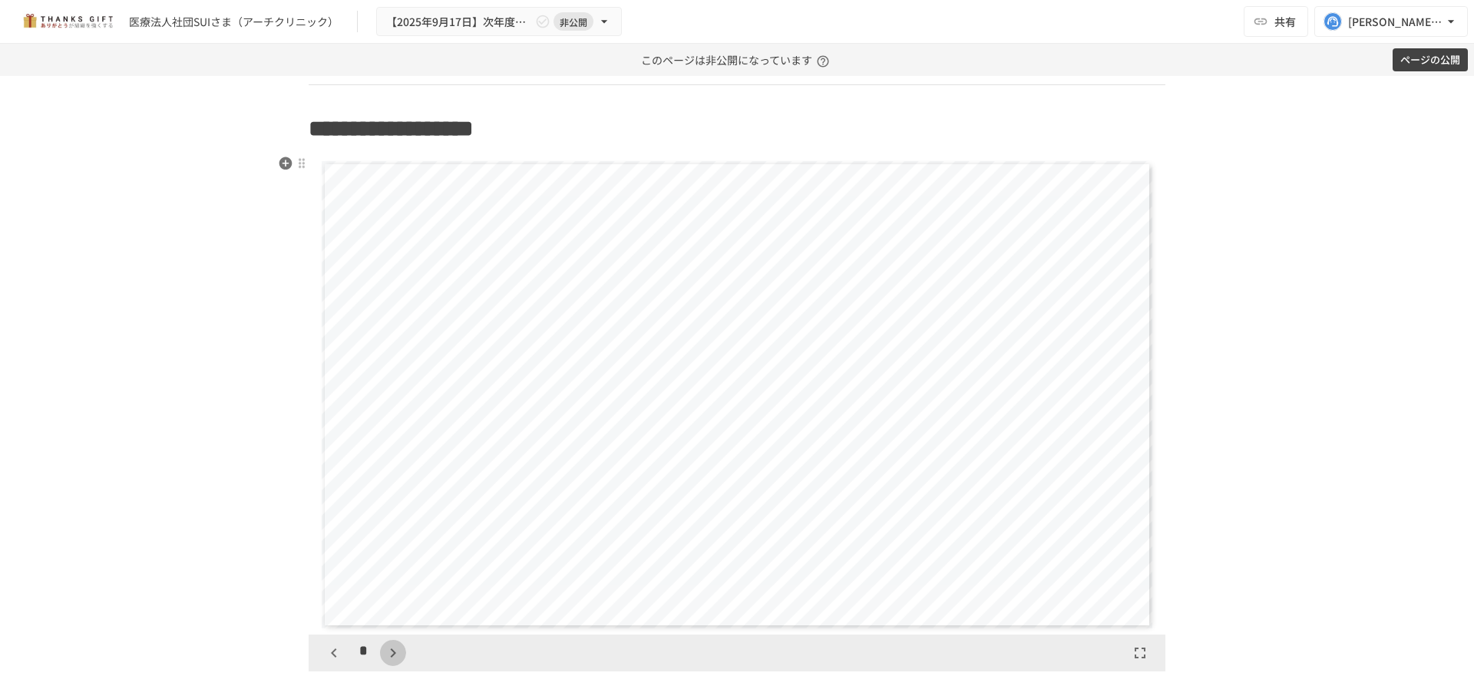
click at [384, 649] on icon "button" at bounding box center [393, 653] width 18 height 18
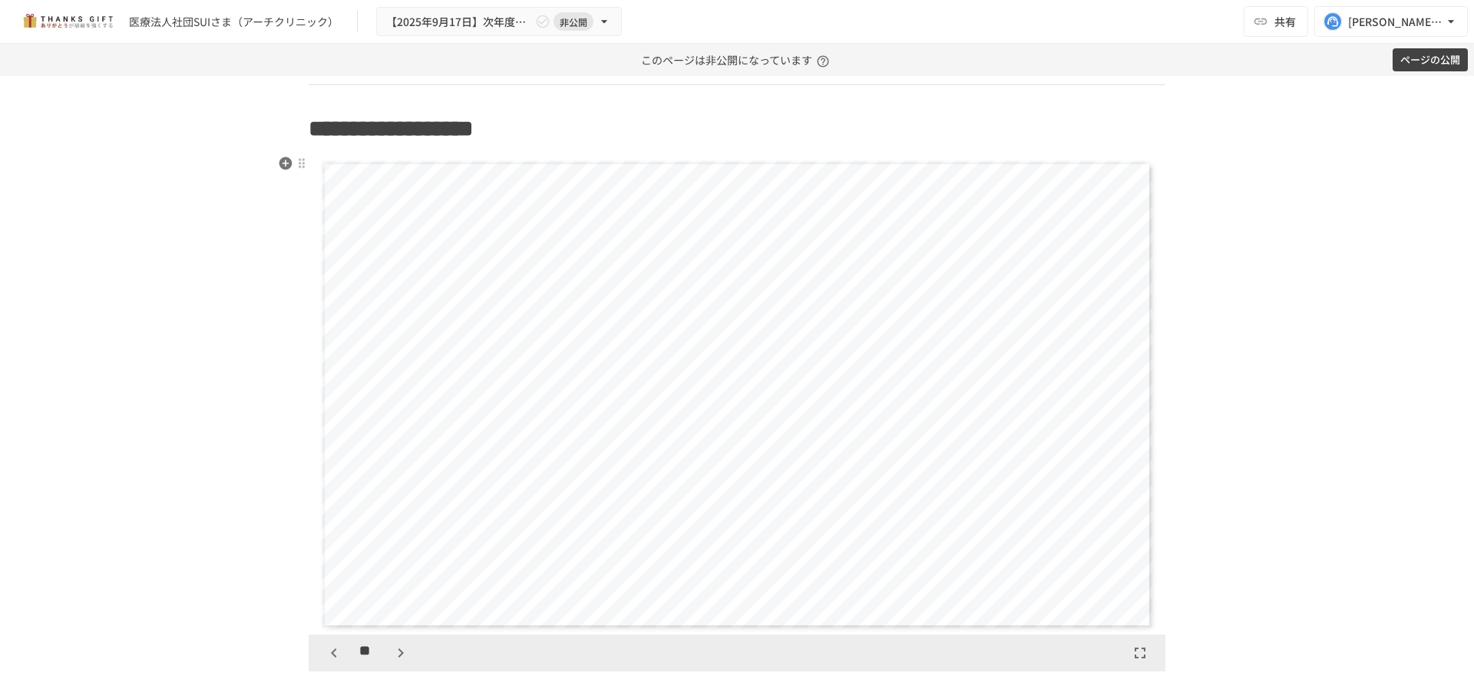
scroll to position [4317, 0]
click at [388, 649] on button "button" at bounding box center [401, 653] width 26 height 26
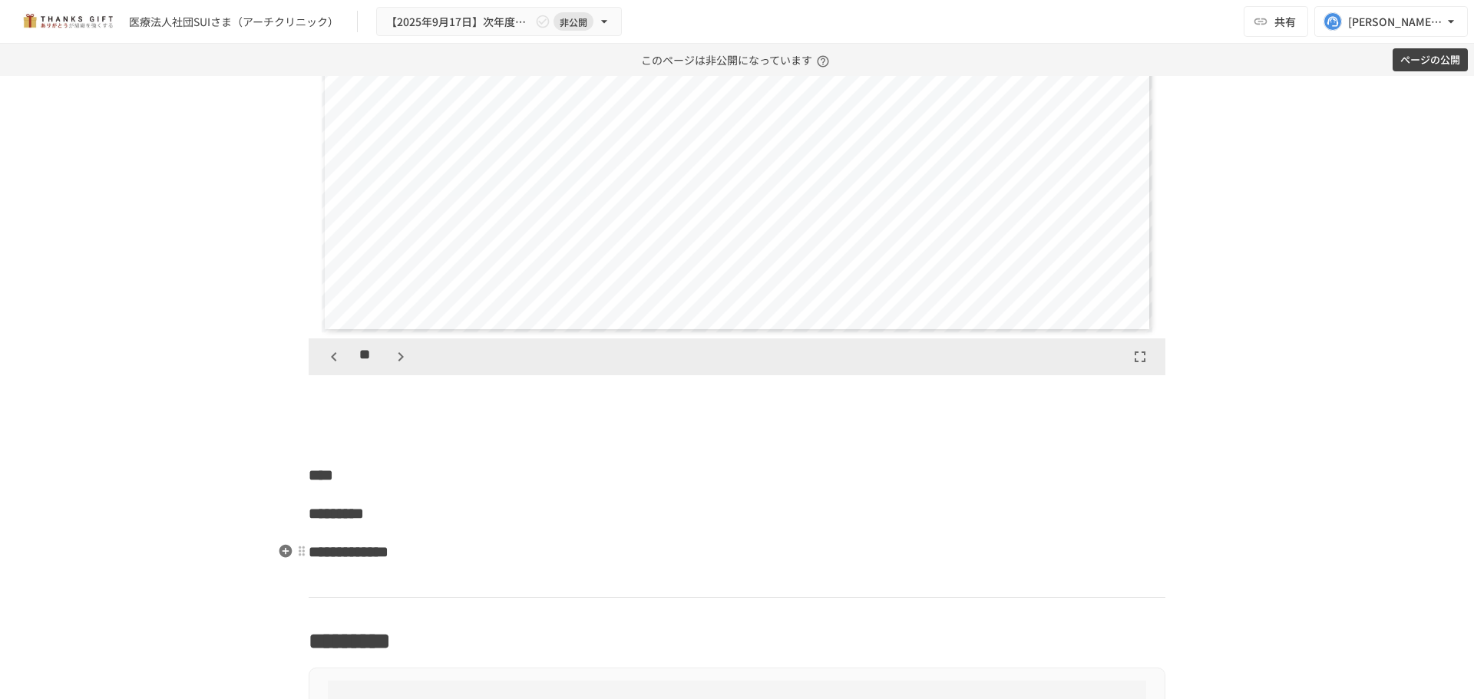
scroll to position [2060, 0]
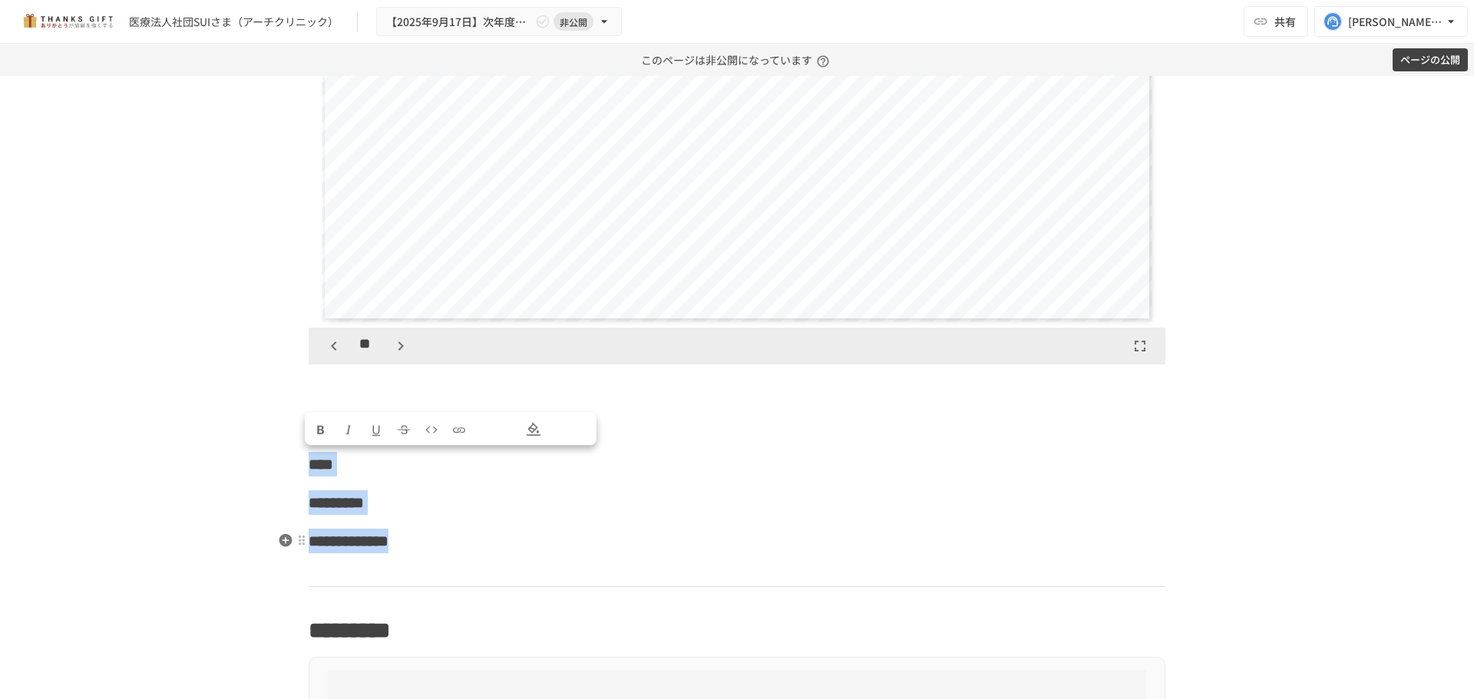
drag, startPoint x: 306, startPoint y: 464, endPoint x: 541, endPoint y: 544, distance: 248.3
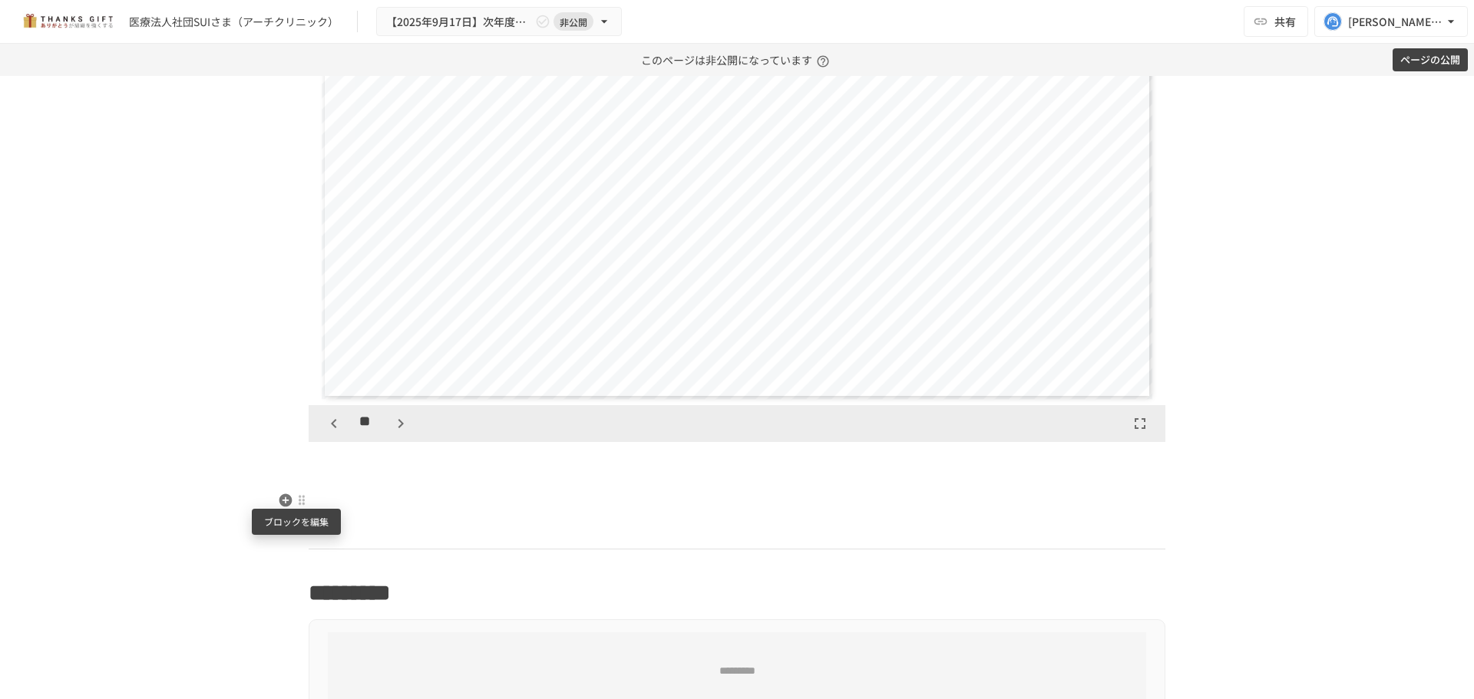
scroll to position [1983, 0]
click at [282, 457] on icon "button" at bounding box center [285, 457] width 15 height 15
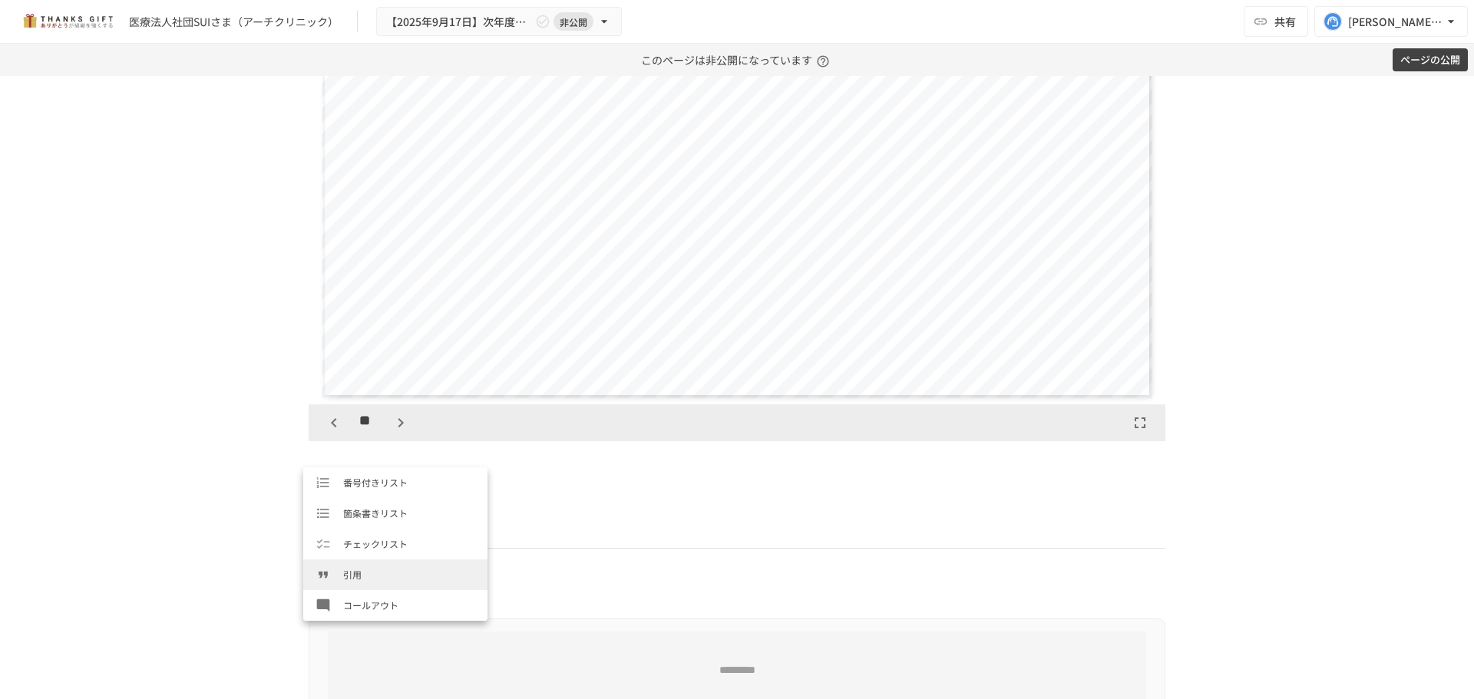
scroll to position [230, 0]
click at [405, 529] on span "コールアウト" at bounding box center [409, 528] width 132 height 15
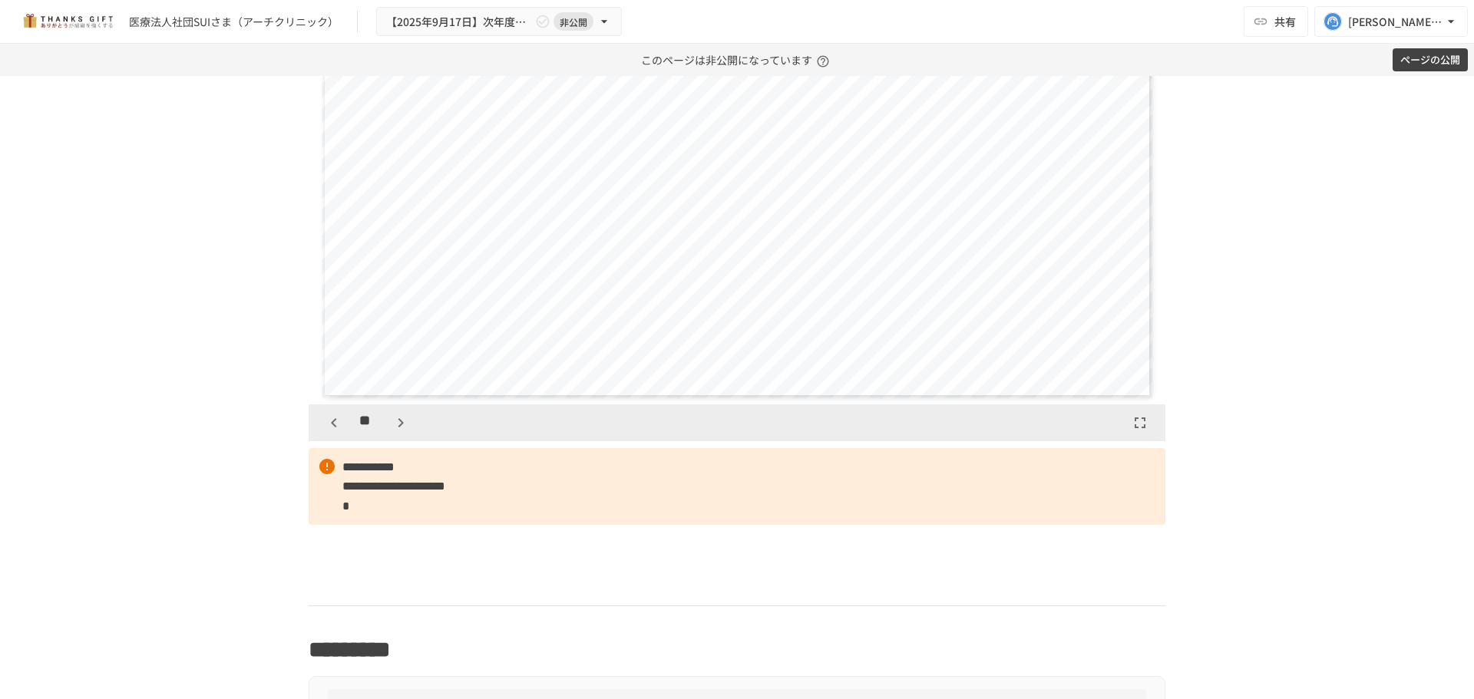
click at [391, 428] on icon "button" at bounding box center [400, 423] width 18 height 18
click at [391, 427] on icon "button" at bounding box center [400, 423] width 18 height 18
click at [352, 424] on div "**" at bounding box center [367, 423] width 93 height 26
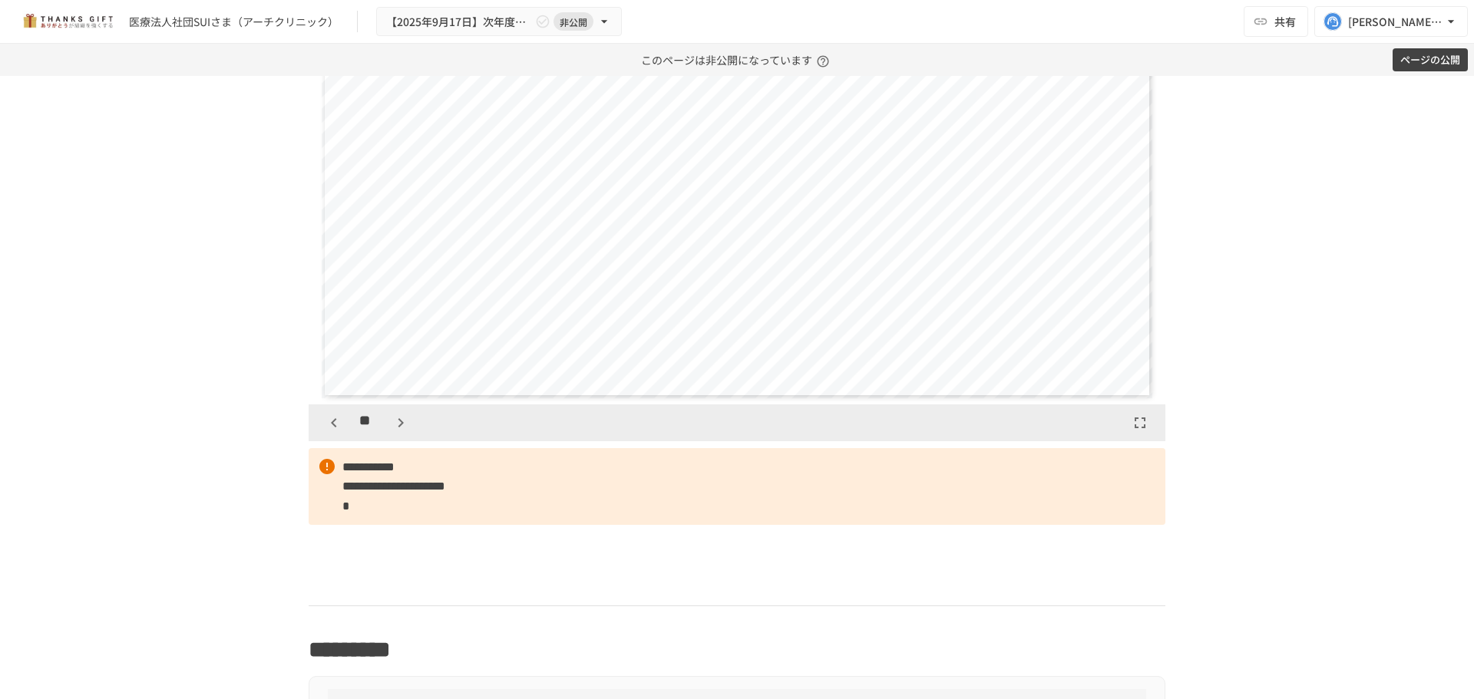
click at [342, 422] on div "**" at bounding box center [367, 423] width 93 height 26
click at [332, 421] on icon "button" at bounding box center [334, 423] width 18 height 18
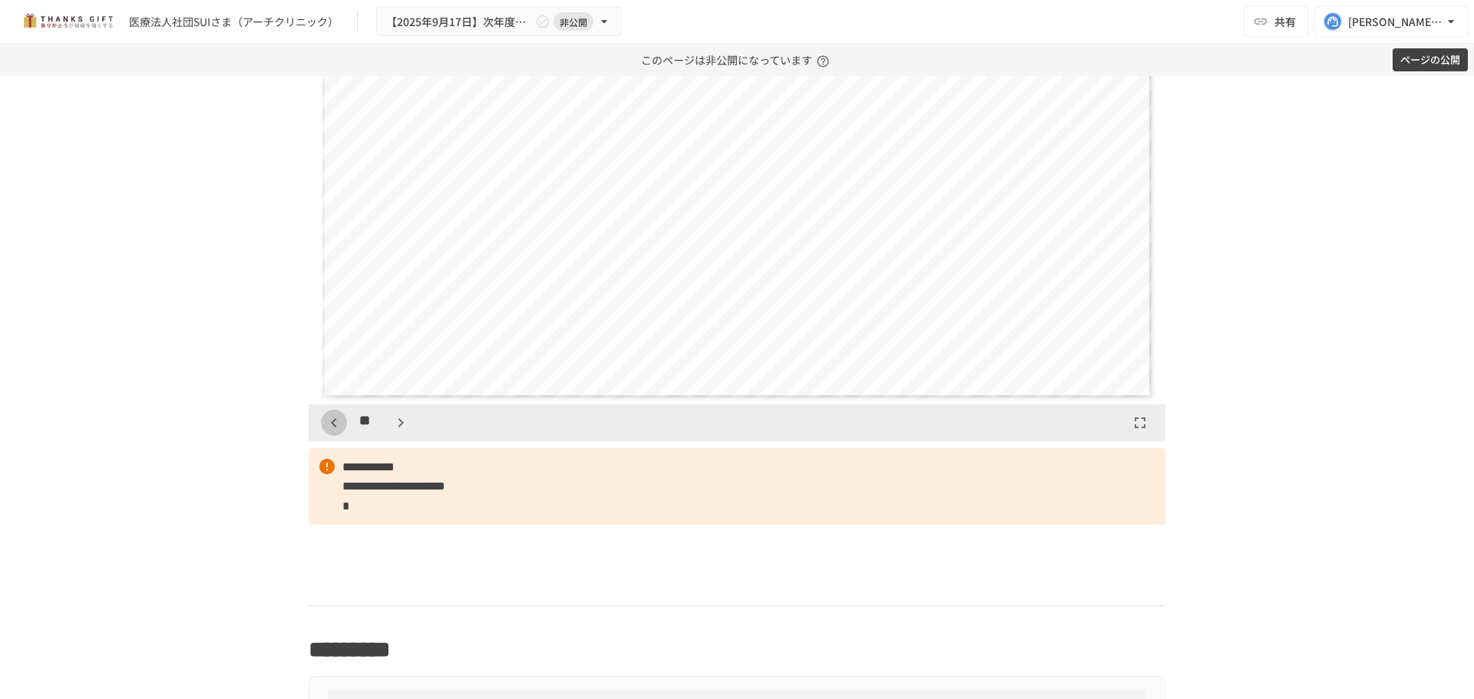
click at [332, 421] on icon "button" at bounding box center [334, 423] width 18 height 18
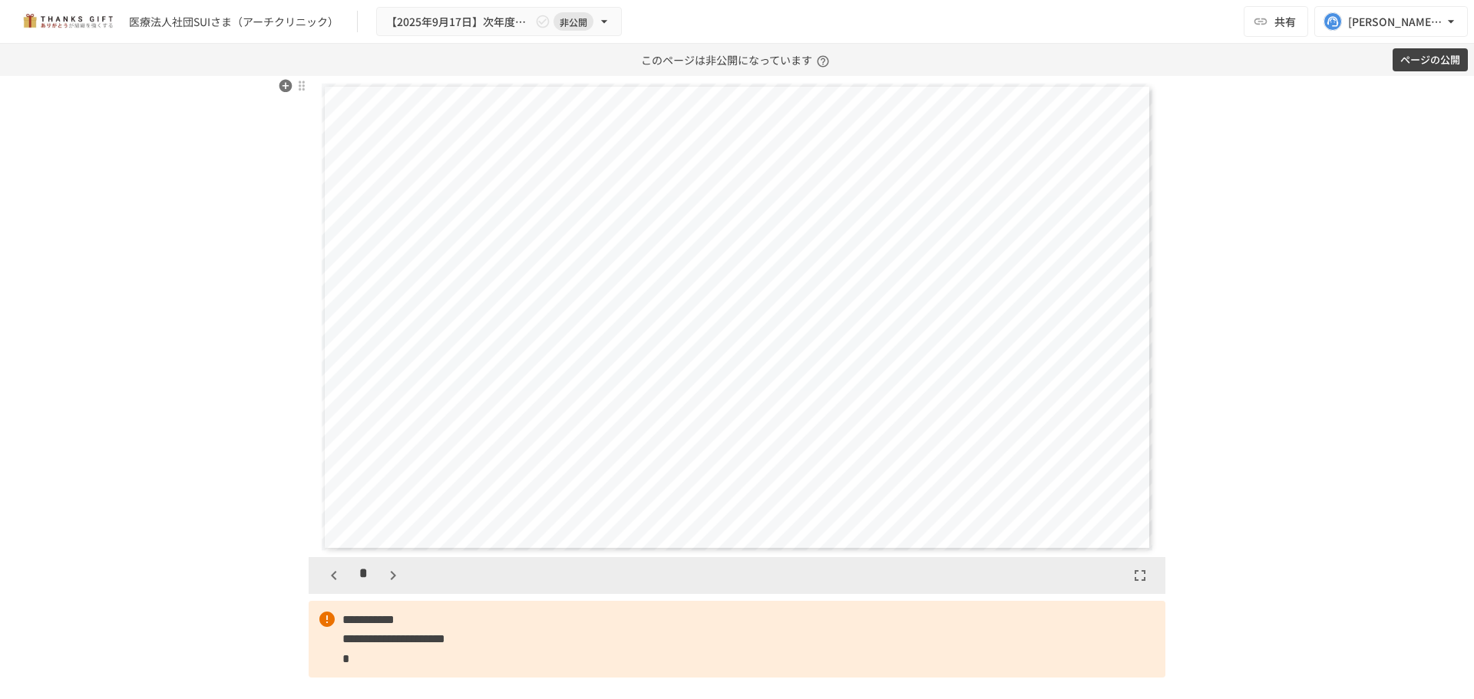
scroll to position [1830, 0]
click at [327, 573] on icon "button" at bounding box center [334, 576] width 18 height 18
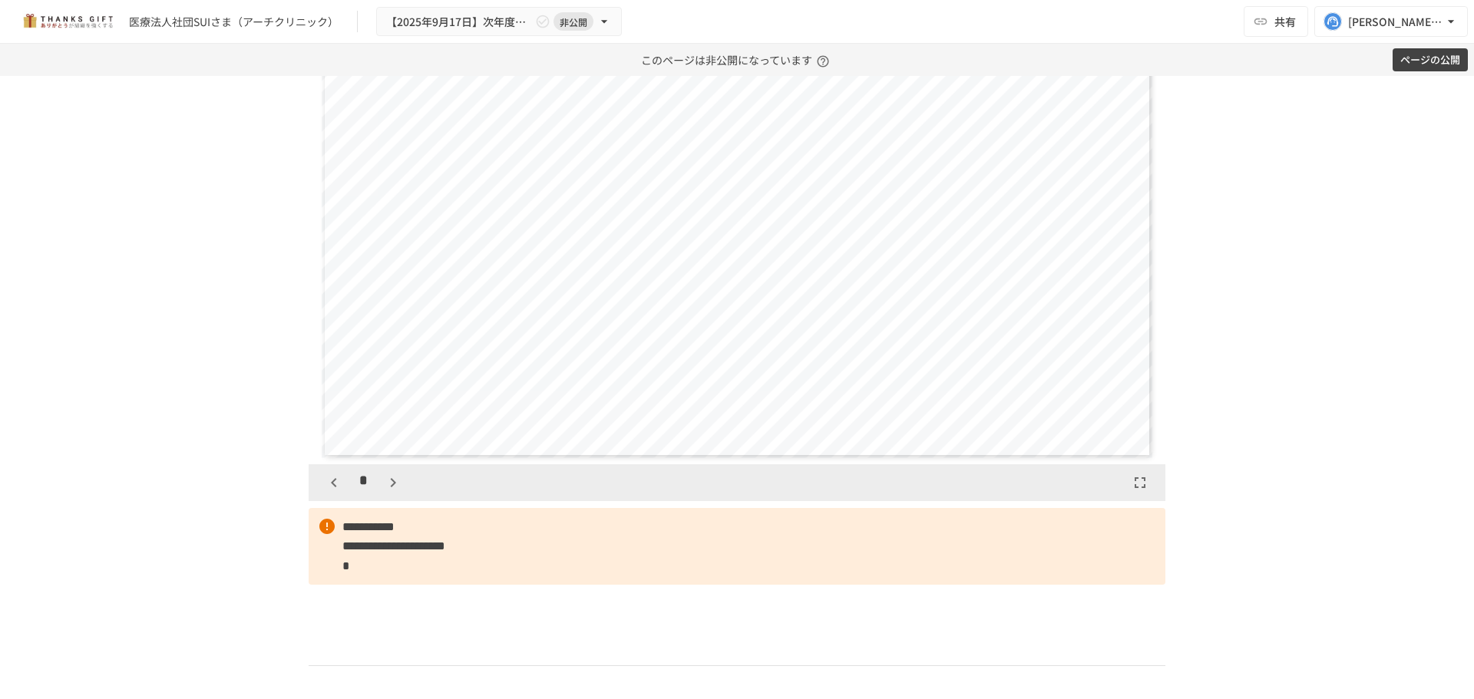
scroll to position [2137, 0]
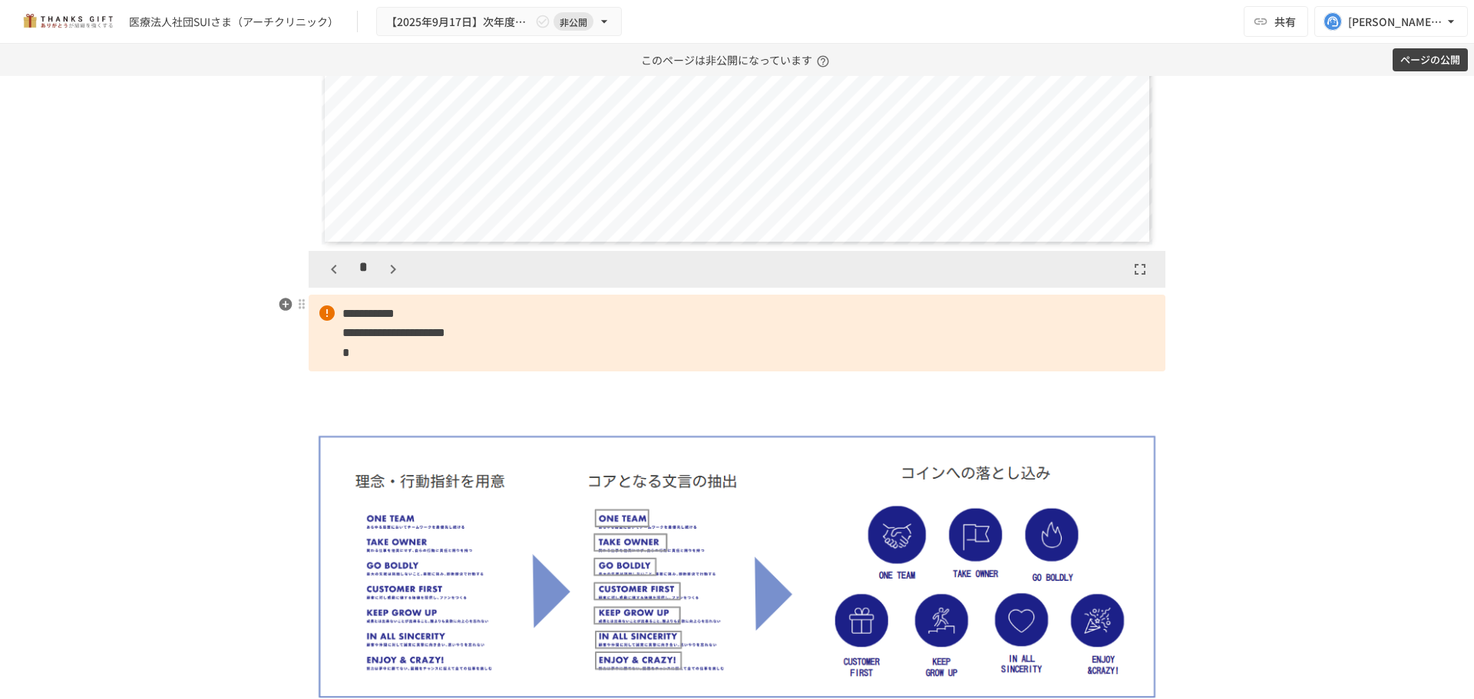
click at [500, 314] on p "**********" at bounding box center [737, 334] width 857 height 78
click at [496, 414] on h2 at bounding box center [737, 403] width 857 height 31
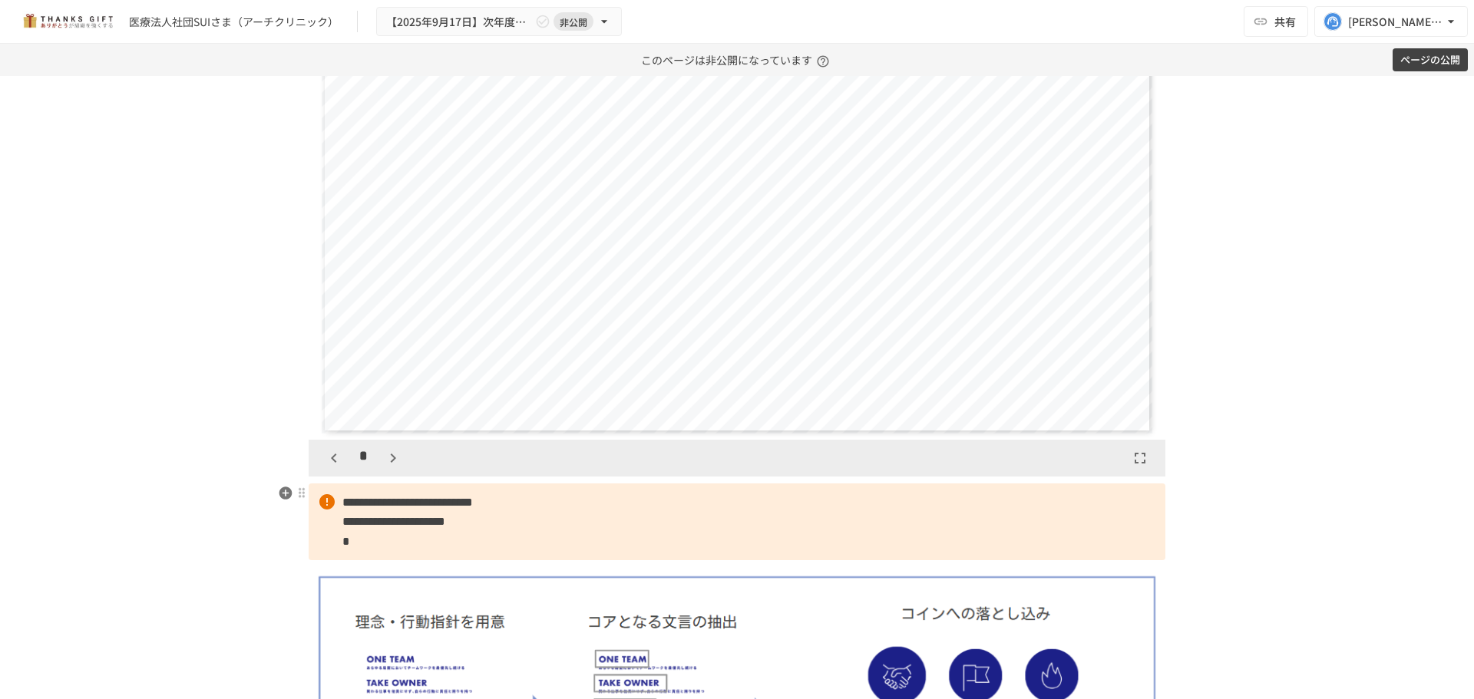
scroll to position [1907, 0]
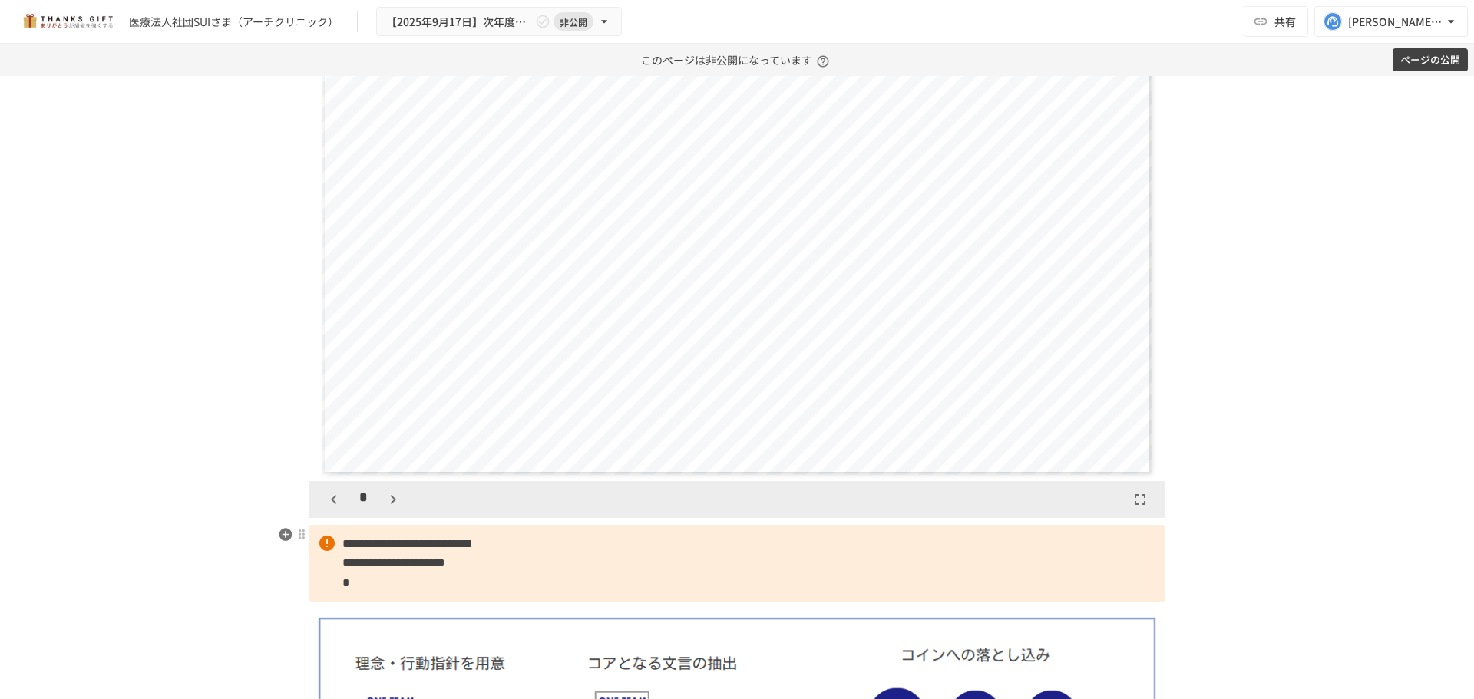
click at [413, 591] on p "**********" at bounding box center [737, 564] width 857 height 78
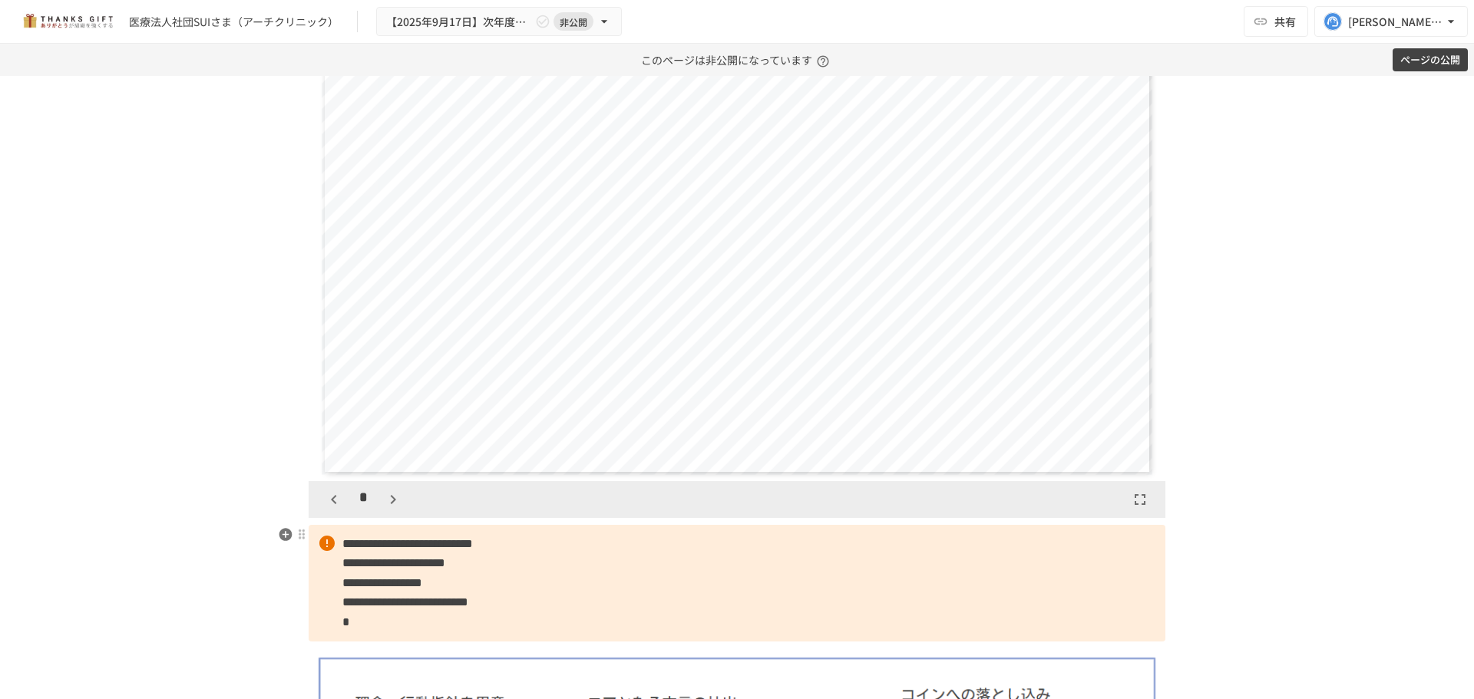
click at [386, 620] on p "**********" at bounding box center [737, 583] width 857 height 117
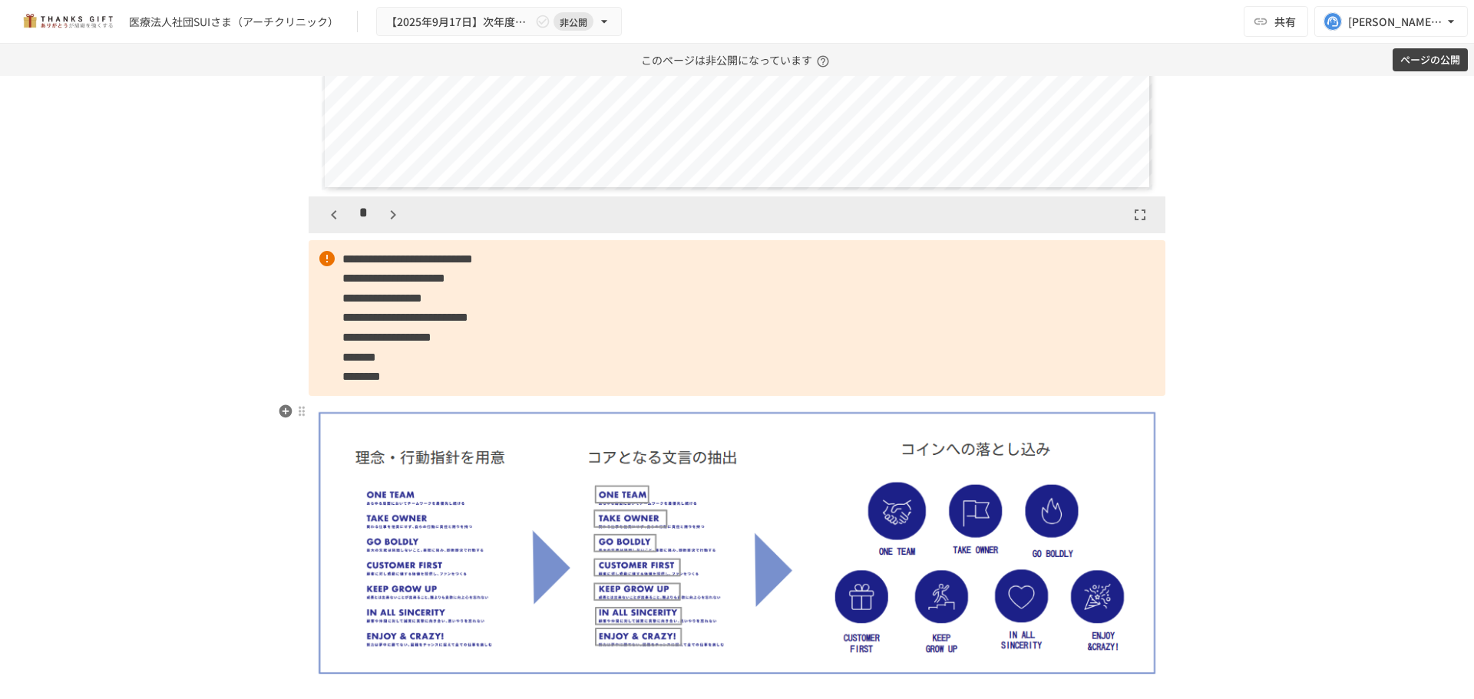
scroll to position [2214, 0]
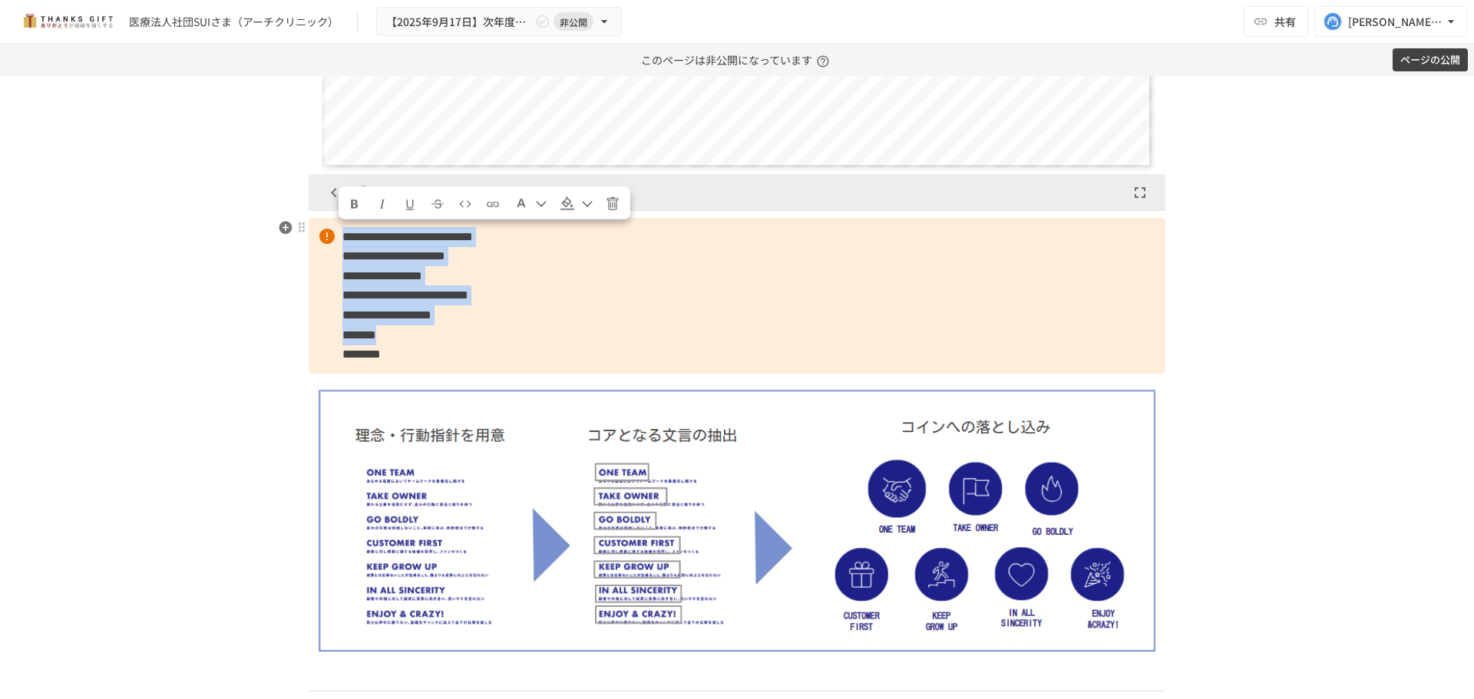
drag, startPoint x: 338, startPoint y: 233, endPoint x: 484, endPoint y: 352, distance: 188.8
click at [461, 330] on p "**********" at bounding box center [737, 296] width 857 height 156
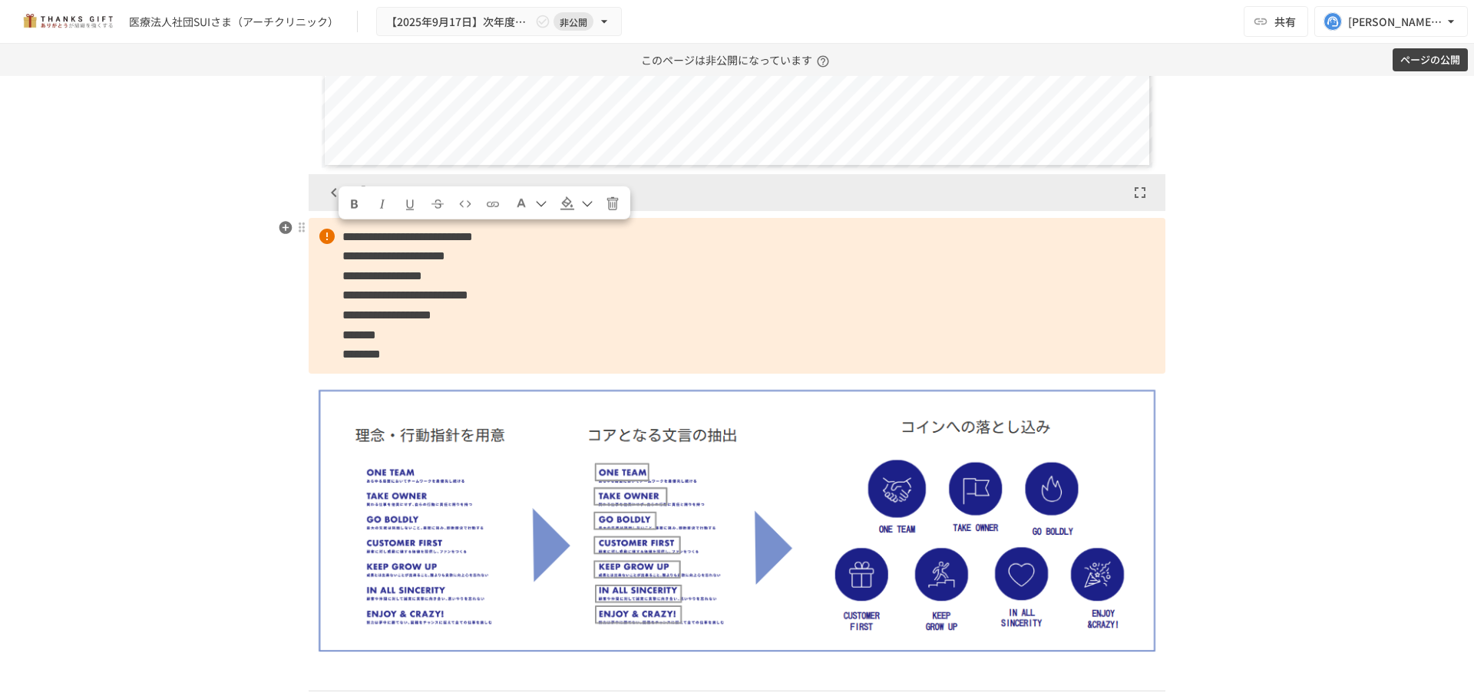
click at [487, 352] on p "**********" at bounding box center [737, 296] width 857 height 156
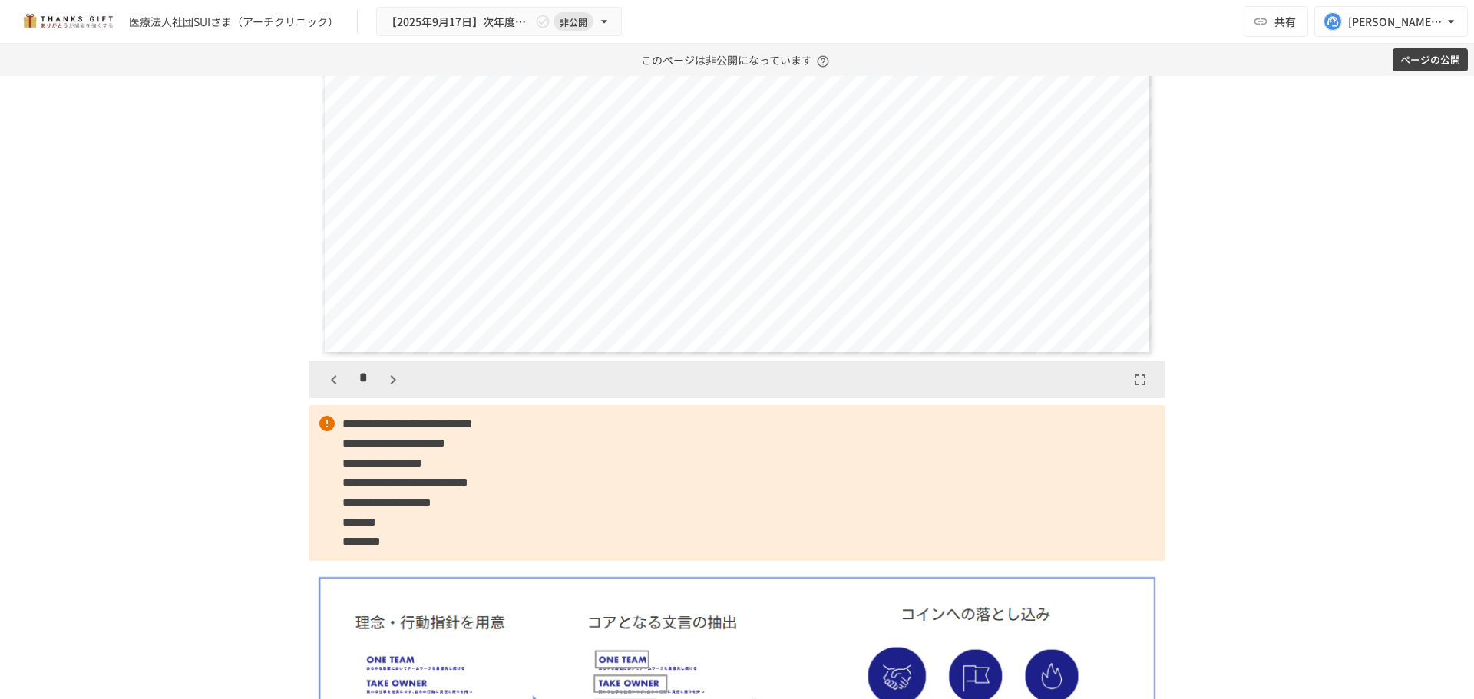
scroll to position [2254, 0]
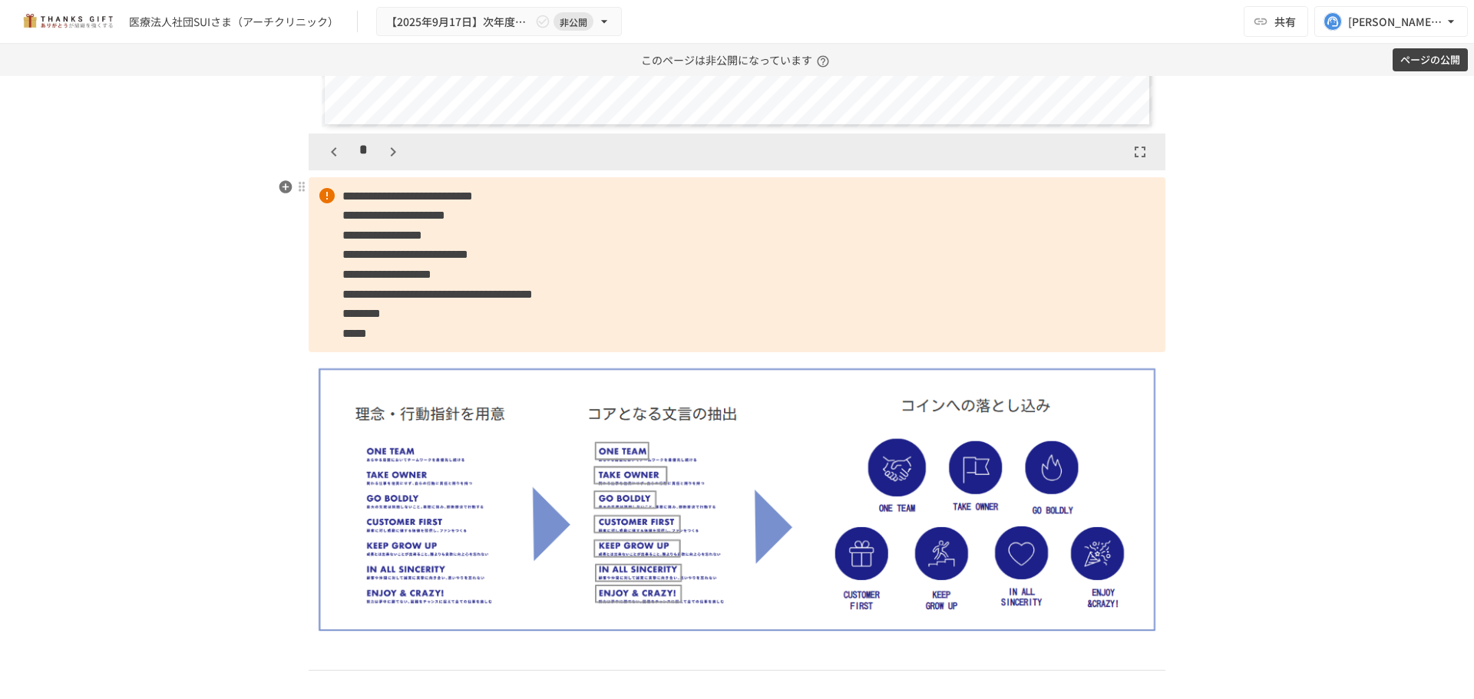
click at [493, 325] on p "**********" at bounding box center [737, 265] width 857 height 176
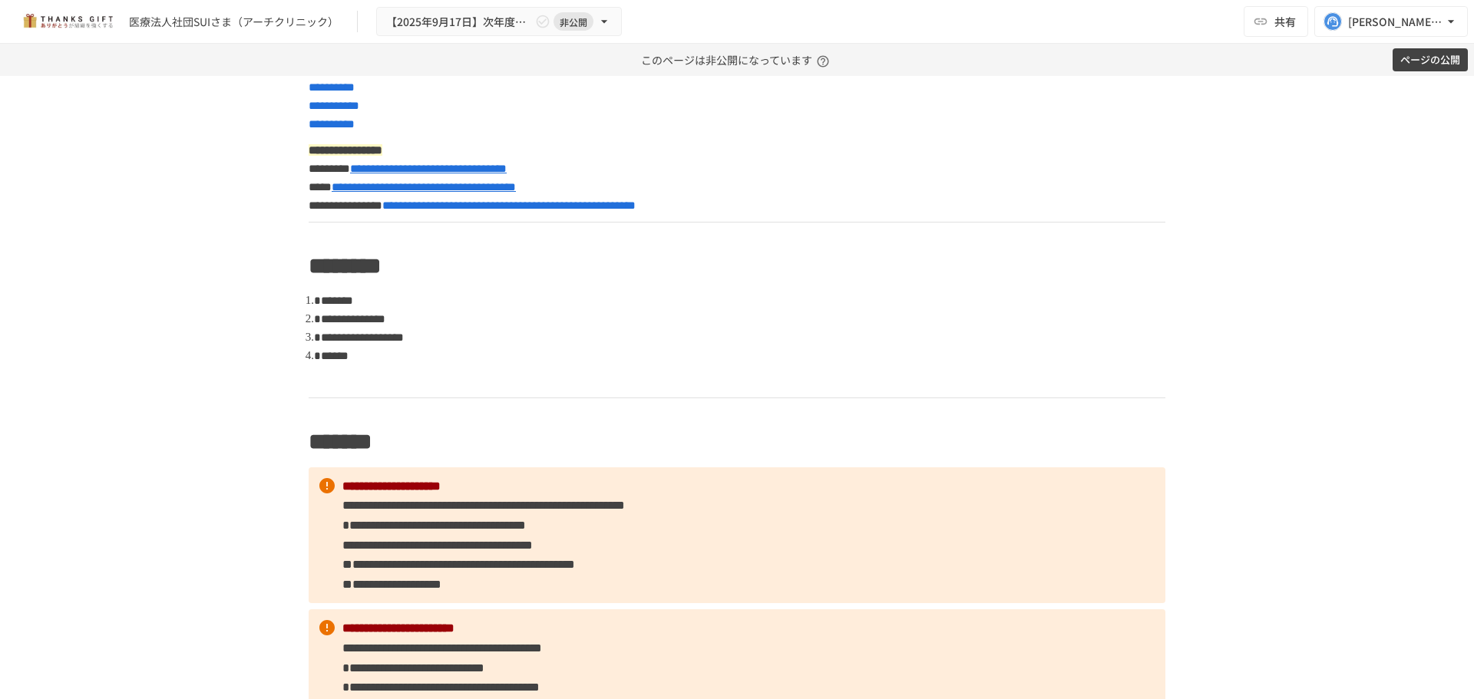
scroll to position [28, 0]
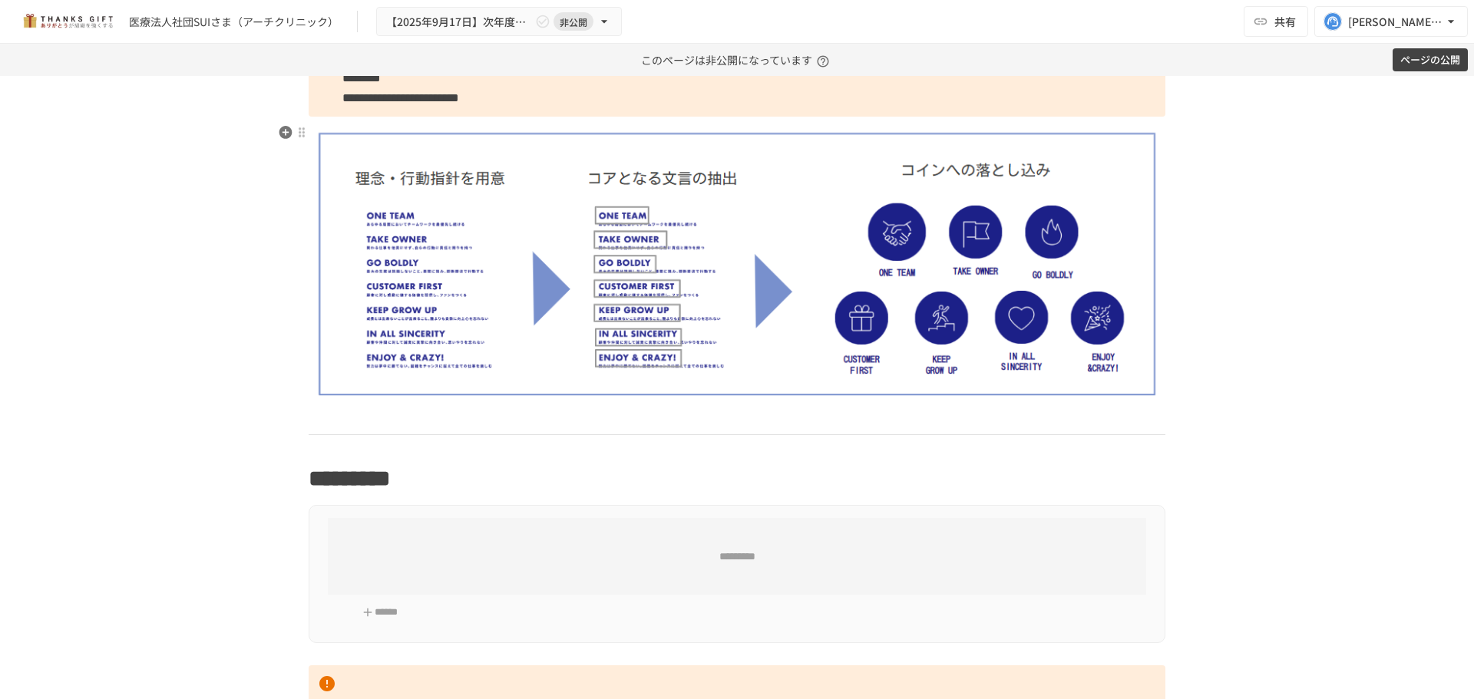
scroll to position [2533, 0]
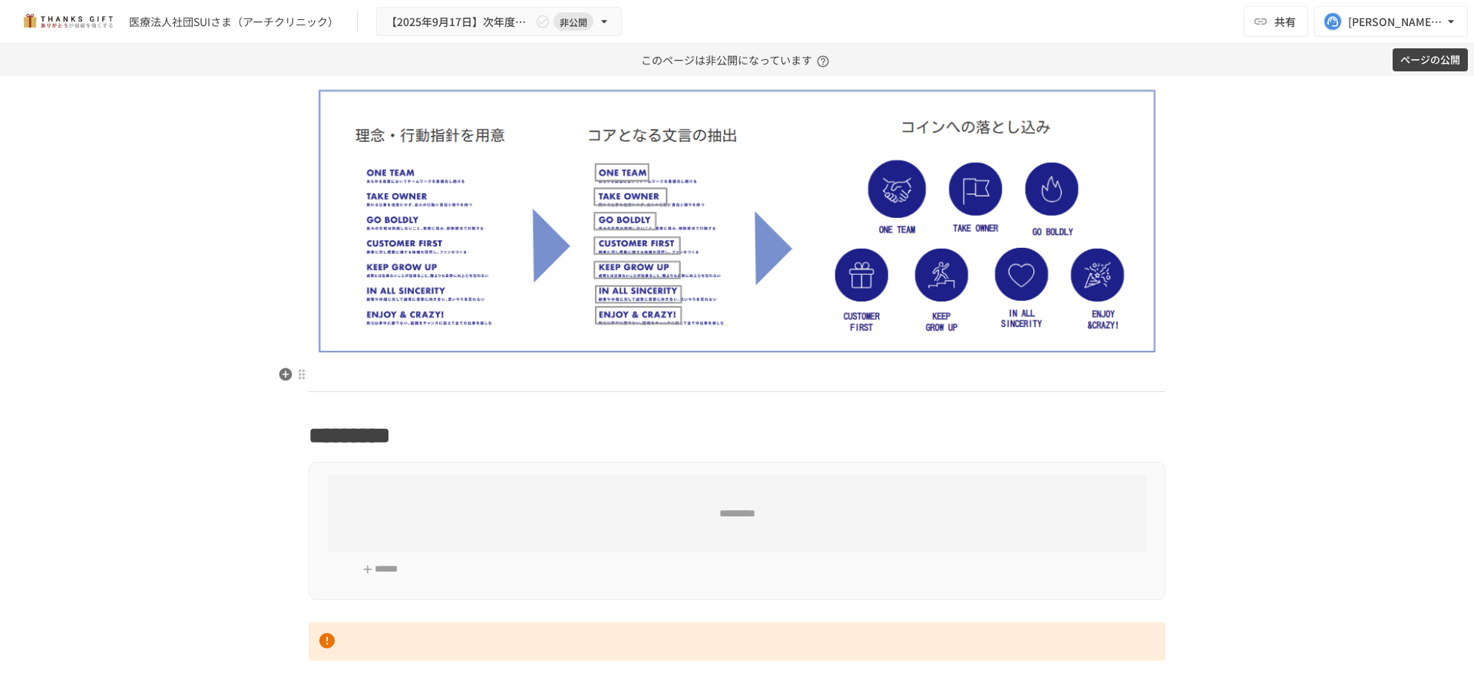
click at [343, 377] on p at bounding box center [737, 375] width 857 height 20
drag, startPoint x: 690, startPoint y: 375, endPoint x: 657, endPoint y: 372, distance: 33.1
click at [657, 372] on p "**********" at bounding box center [737, 375] width 857 height 20
click at [805, 345] on icon "Insert link" at bounding box center [812, 344] width 14 height 14
click at [562, 410] on div at bounding box center [566, 411] width 27 height 31
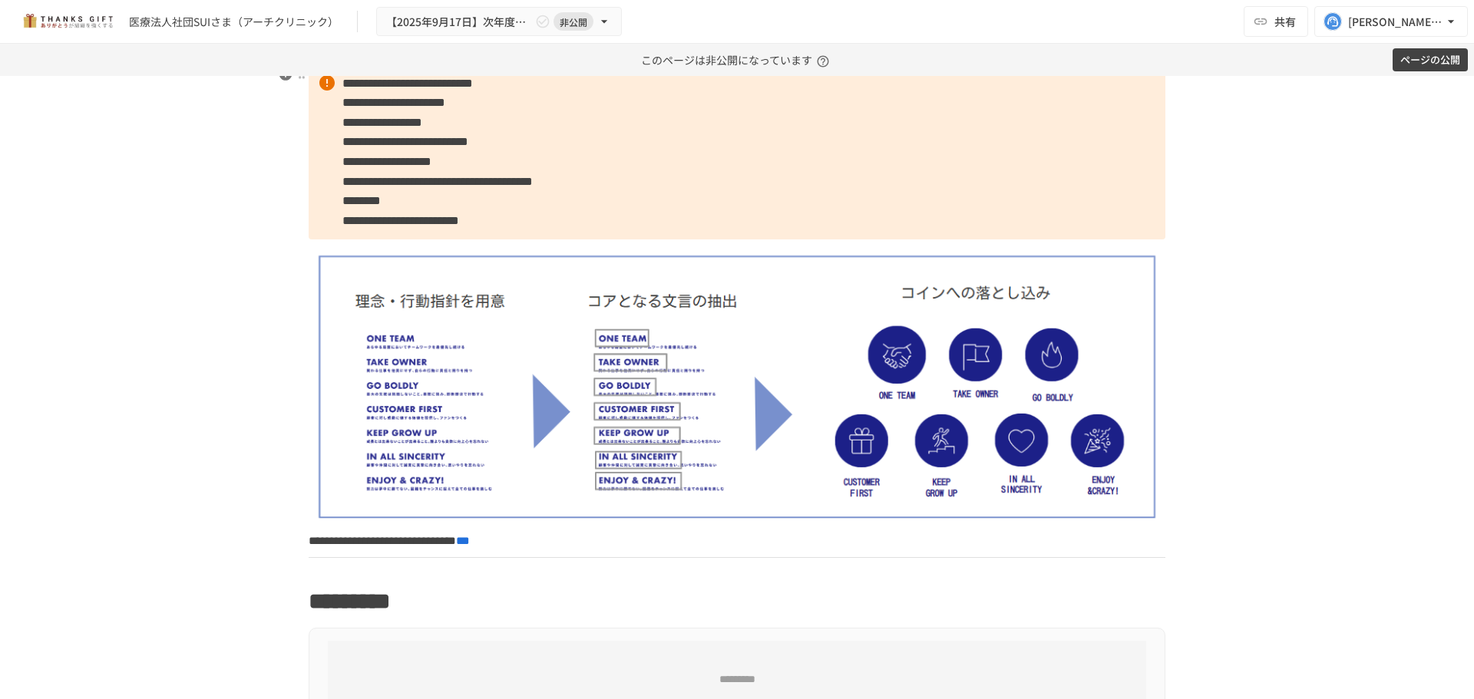
scroll to position [1842, 0]
